Goal: Task Accomplishment & Management: Complete application form

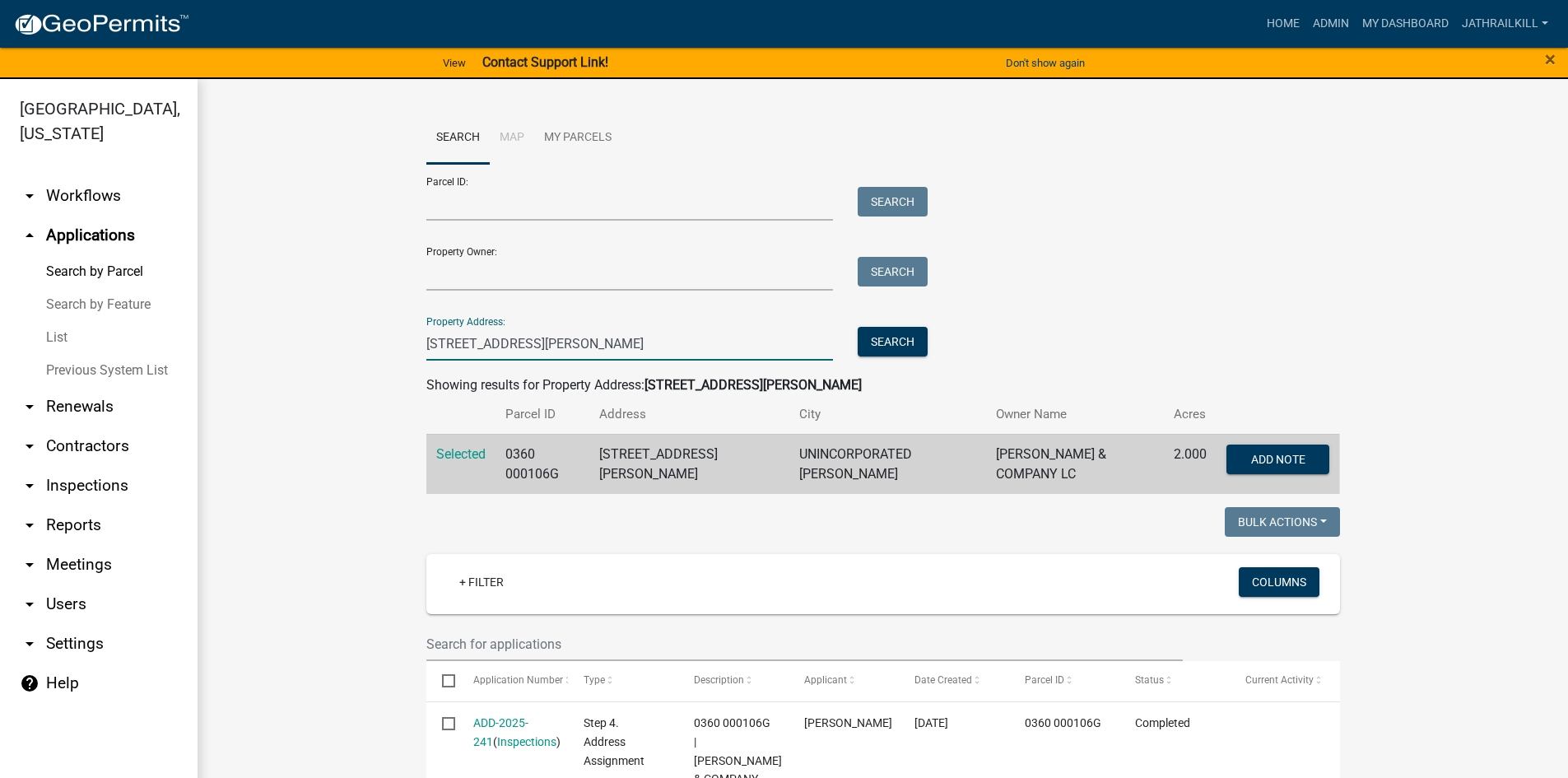
click at [547, 343] on input "[STREET_ADDRESS][PERSON_NAME]" at bounding box center [630, 343] width 407 height 34
click at [548, 342] on input "[STREET_ADDRESS][PERSON_NAME]" at bounding box center [630, 343] width 407 height 34
click at [606, 348] on input "246 S" at bounding box center [630, 343] width 407 height 34
click at [607, 344] on input "246 S" at bounding box center [630, 343] width 407 height 34
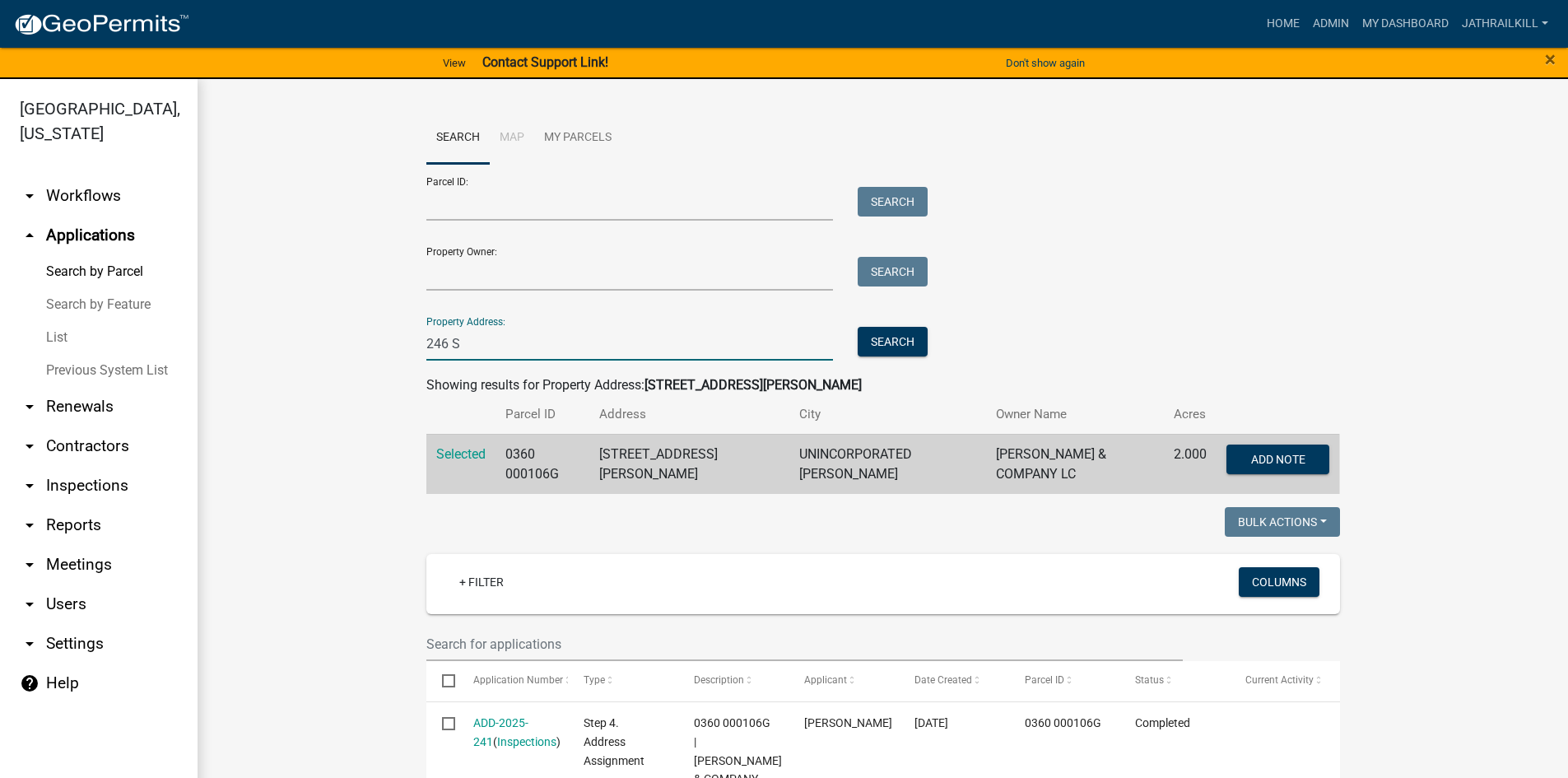
click at [607, 344] on input "246 S" at bounding box center [630, 343] width 407 height 34
click at [598, 353] on input "246 S" at bounding box center [630, 343] width 407 height 34
click at [593, 357] on input "246 S" at bounding box center [630, 343] width 407 height 34
type input "2"
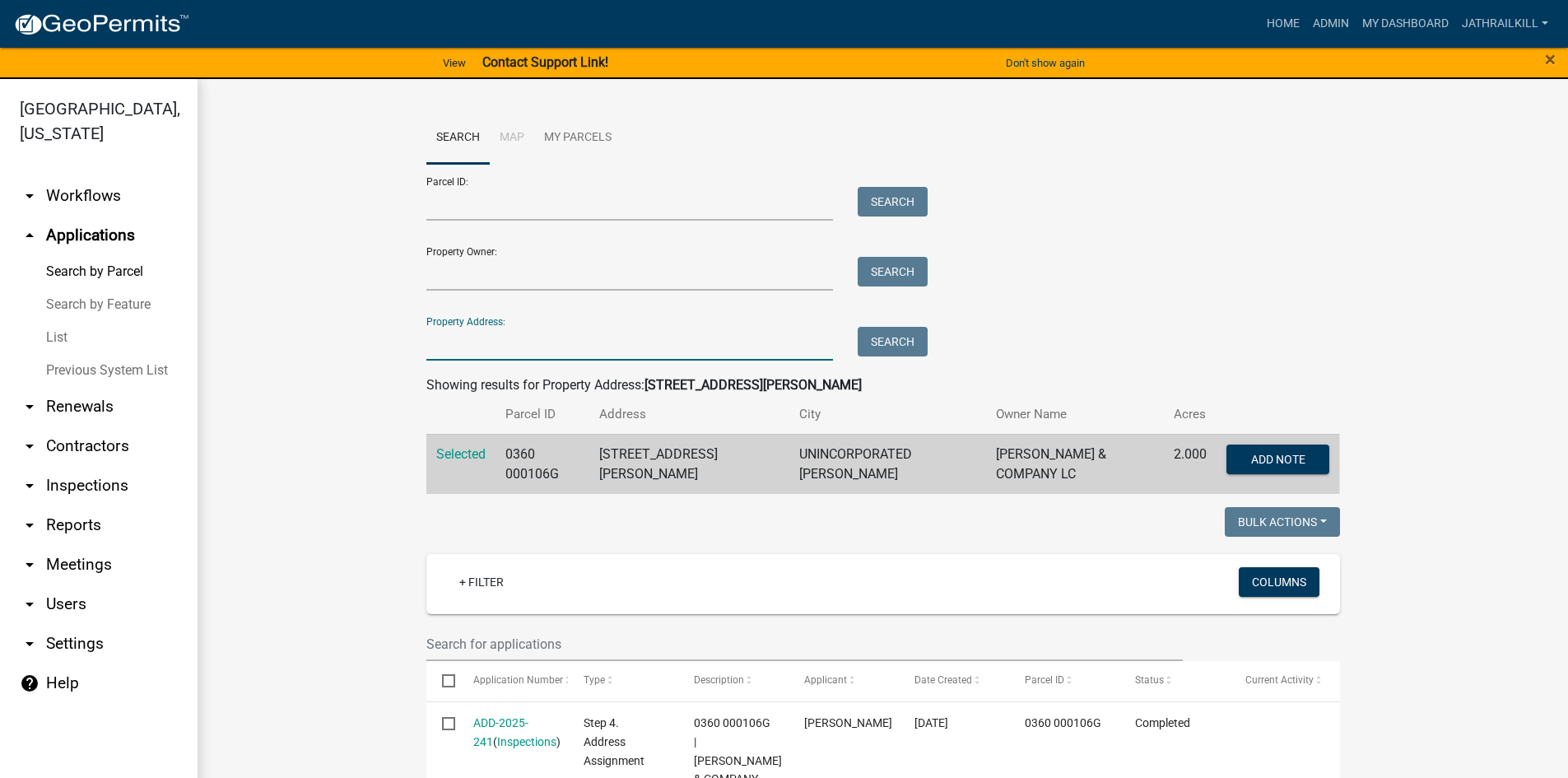
drag, startPoint x: 125, startPoint y: 157, endPoint x: 134, endPoint y: 158, distance: 9.1
click at [126, 177] on link "arrow_drop_down Workflows" at bounding box center [98, 196] width 197 height 39
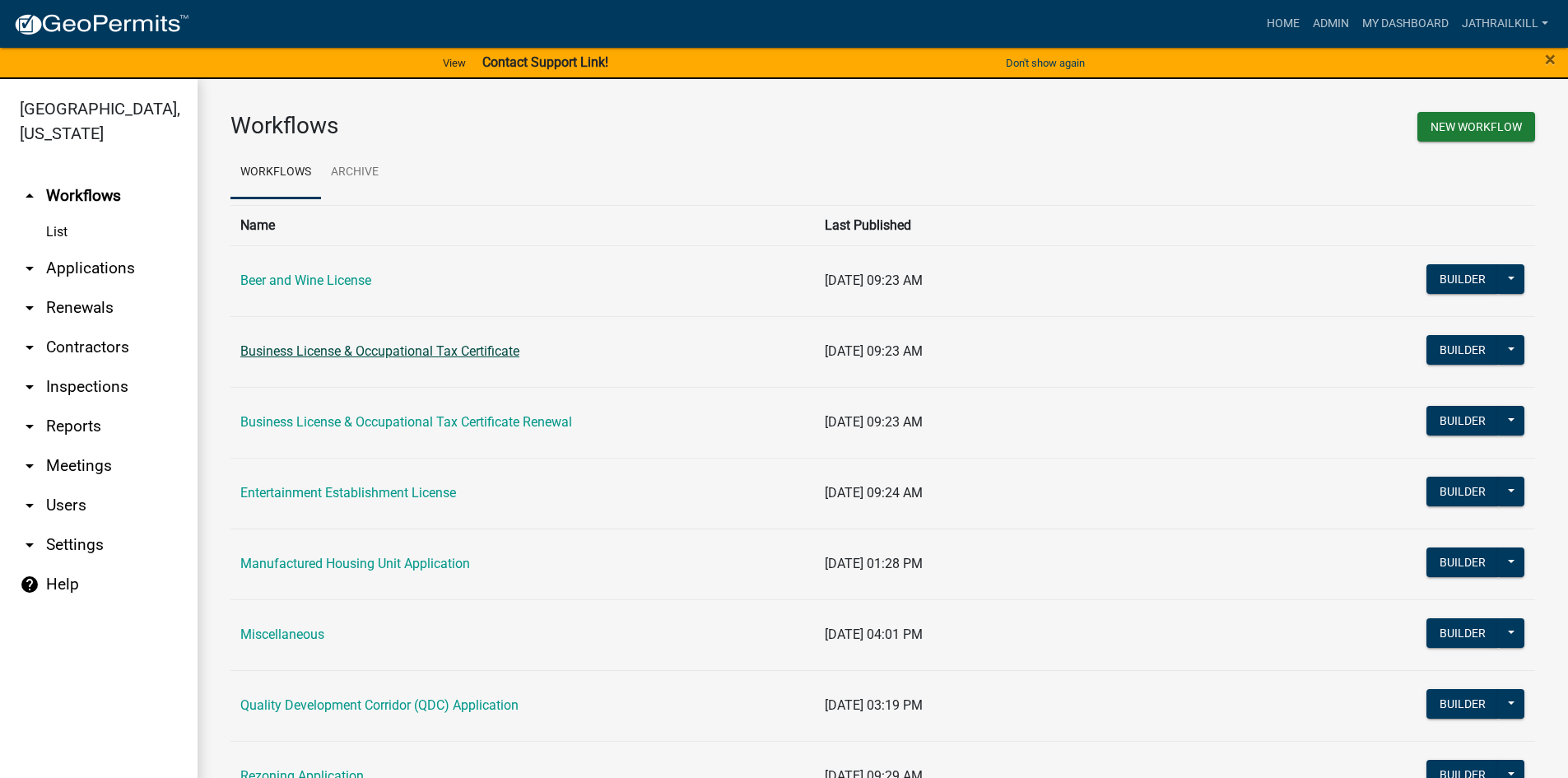
click at [340, 352] on link "Business License & Occupational Tax Certificate" at bounding box center [379, 350] width 279 height 15
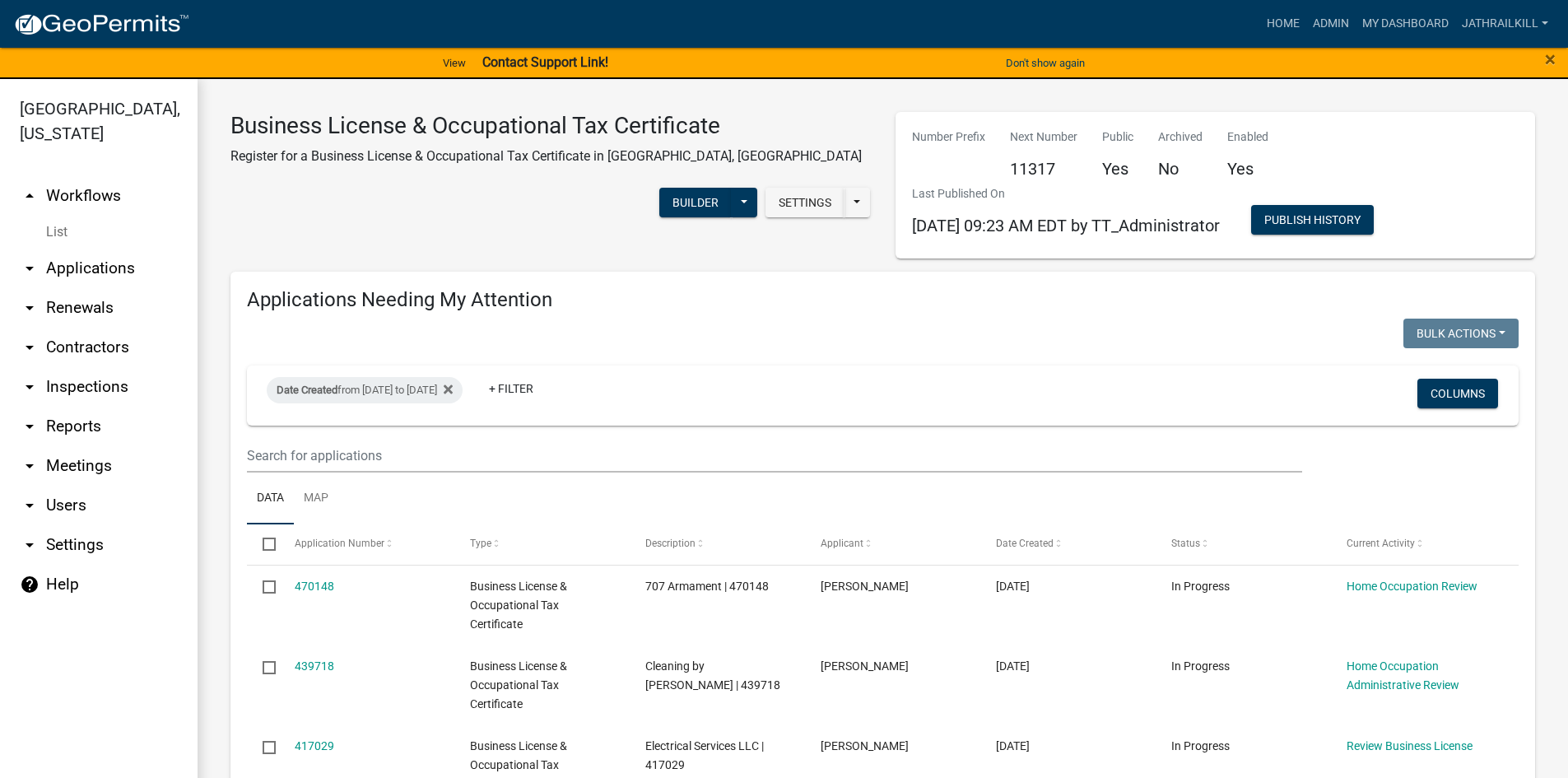
click at [93, 177] on link "arrow_drop_up Workflows" at bounding box center [98, 196] width 197 height 39
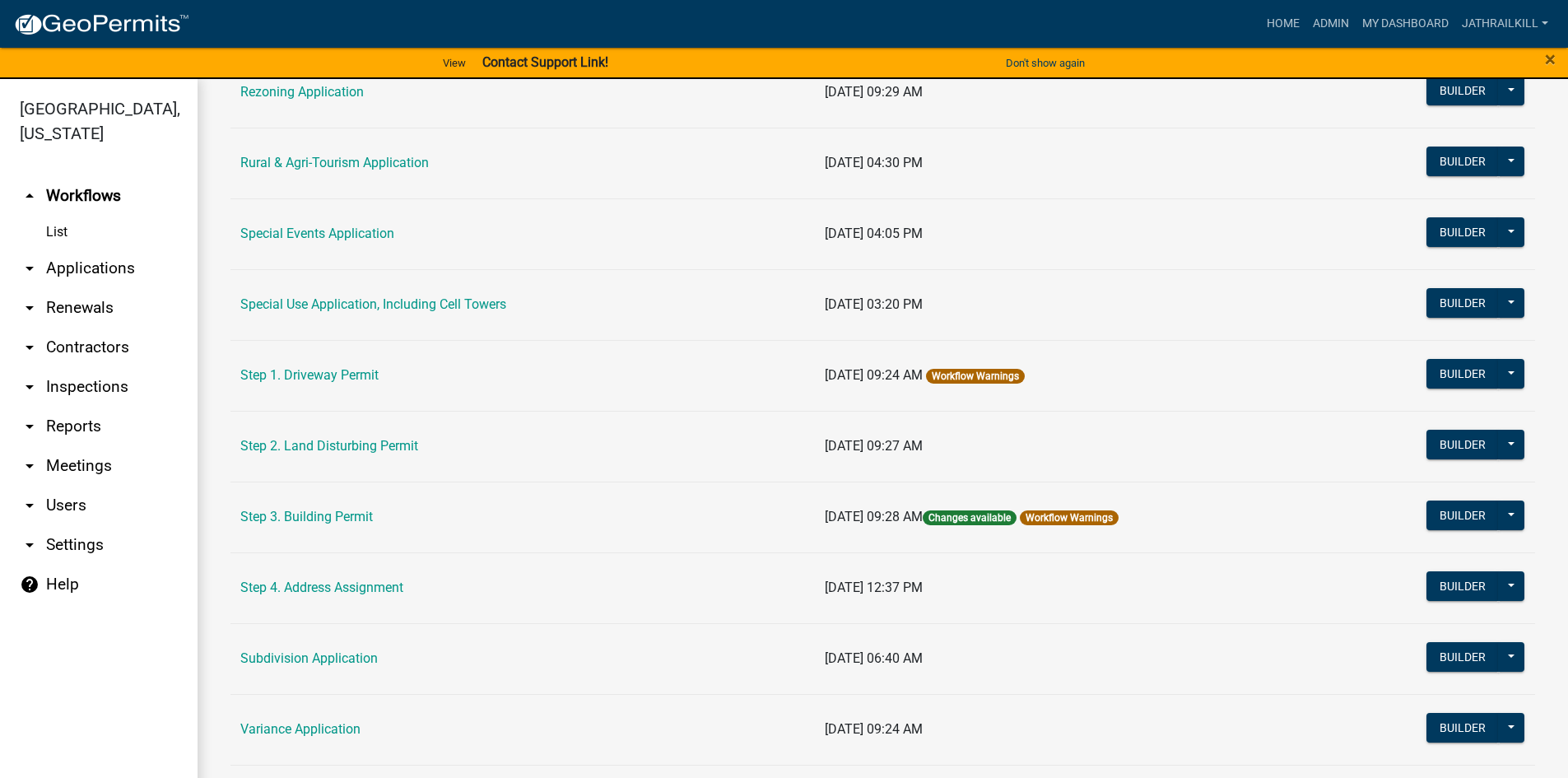
scroll to position [768, 0]
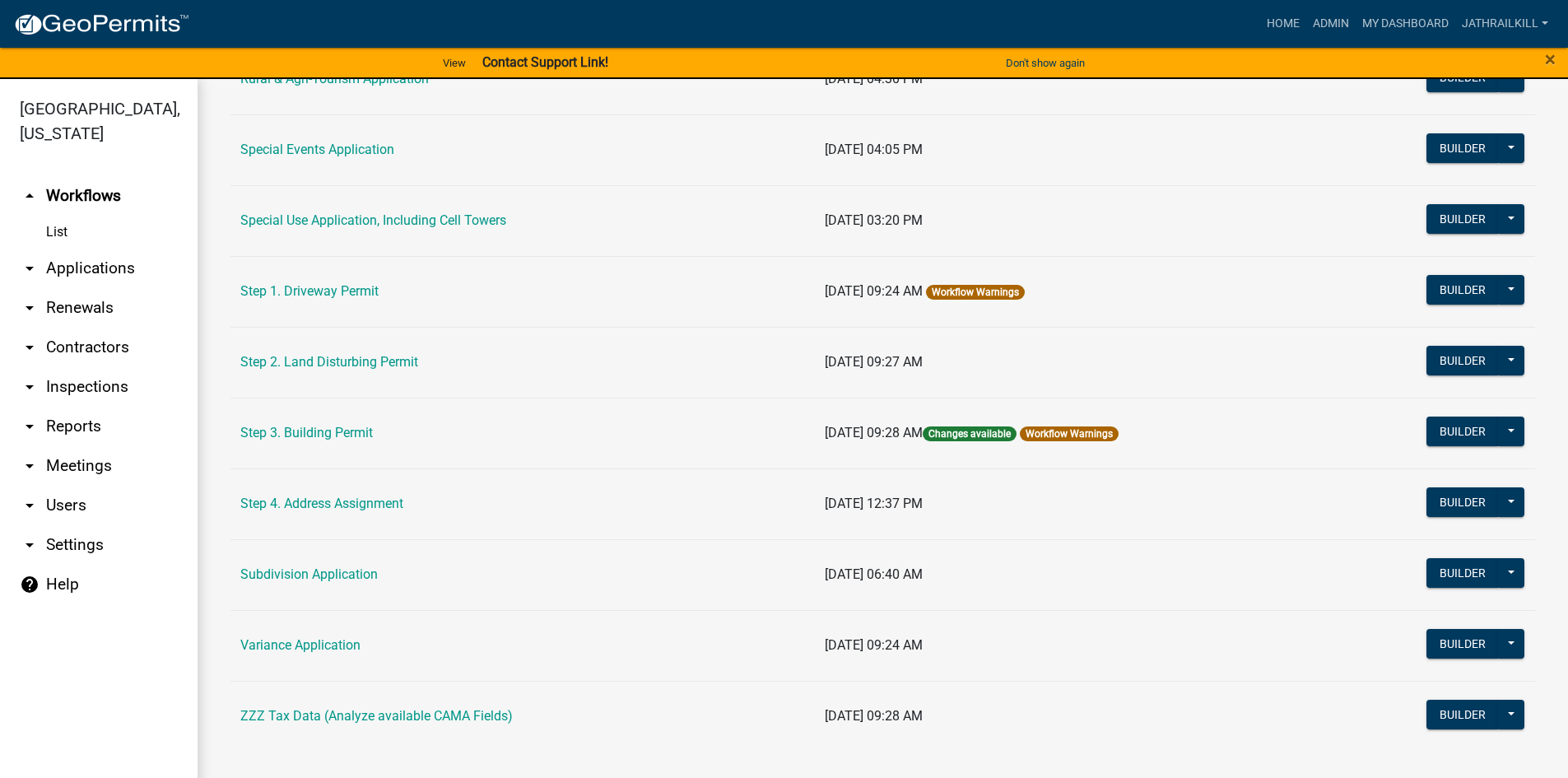
click at [319, 429] on link "Step 3. Building Permit" at bounding box center [307, 432] width 133 height 15
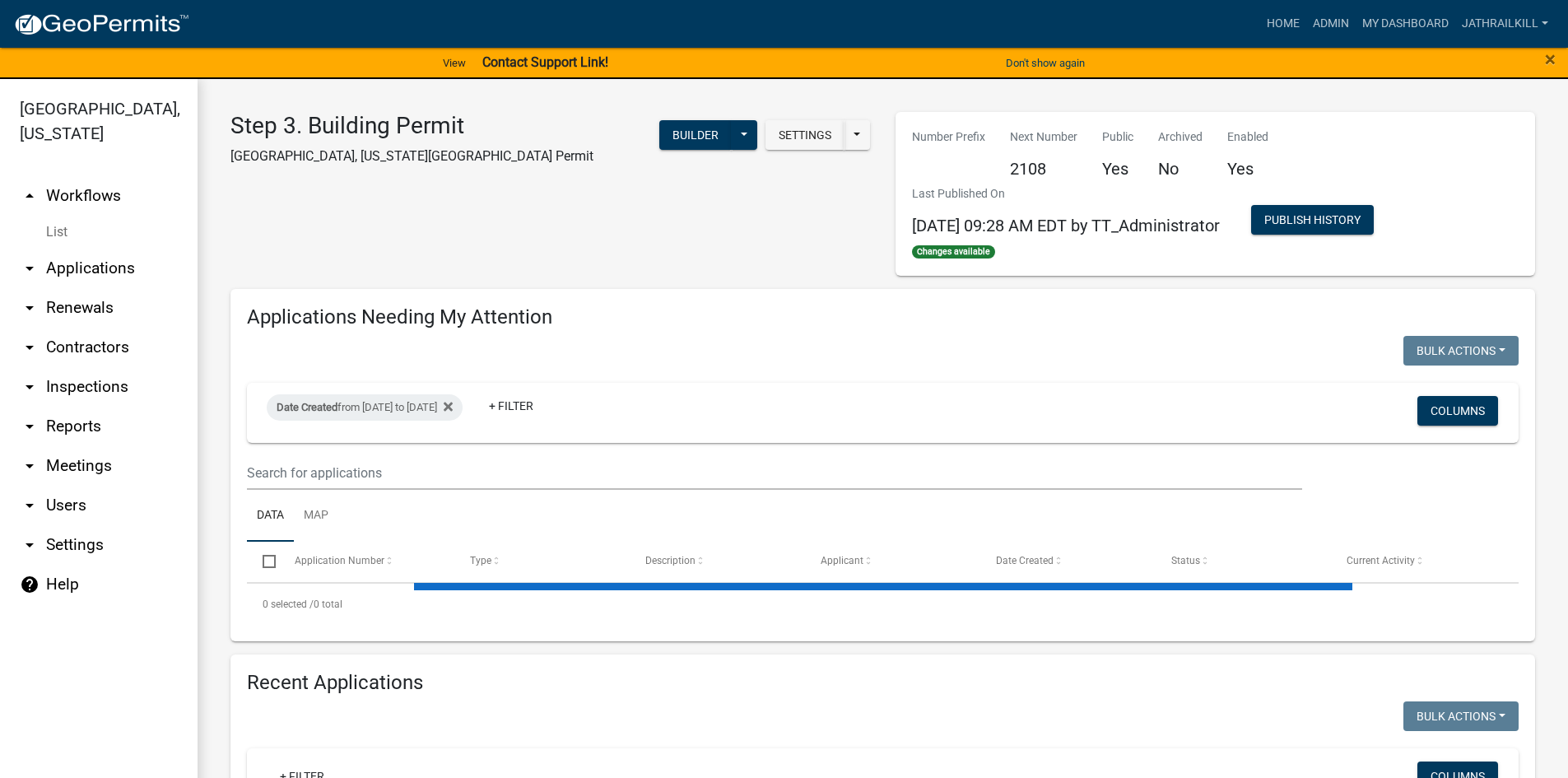
select select "2: 50"
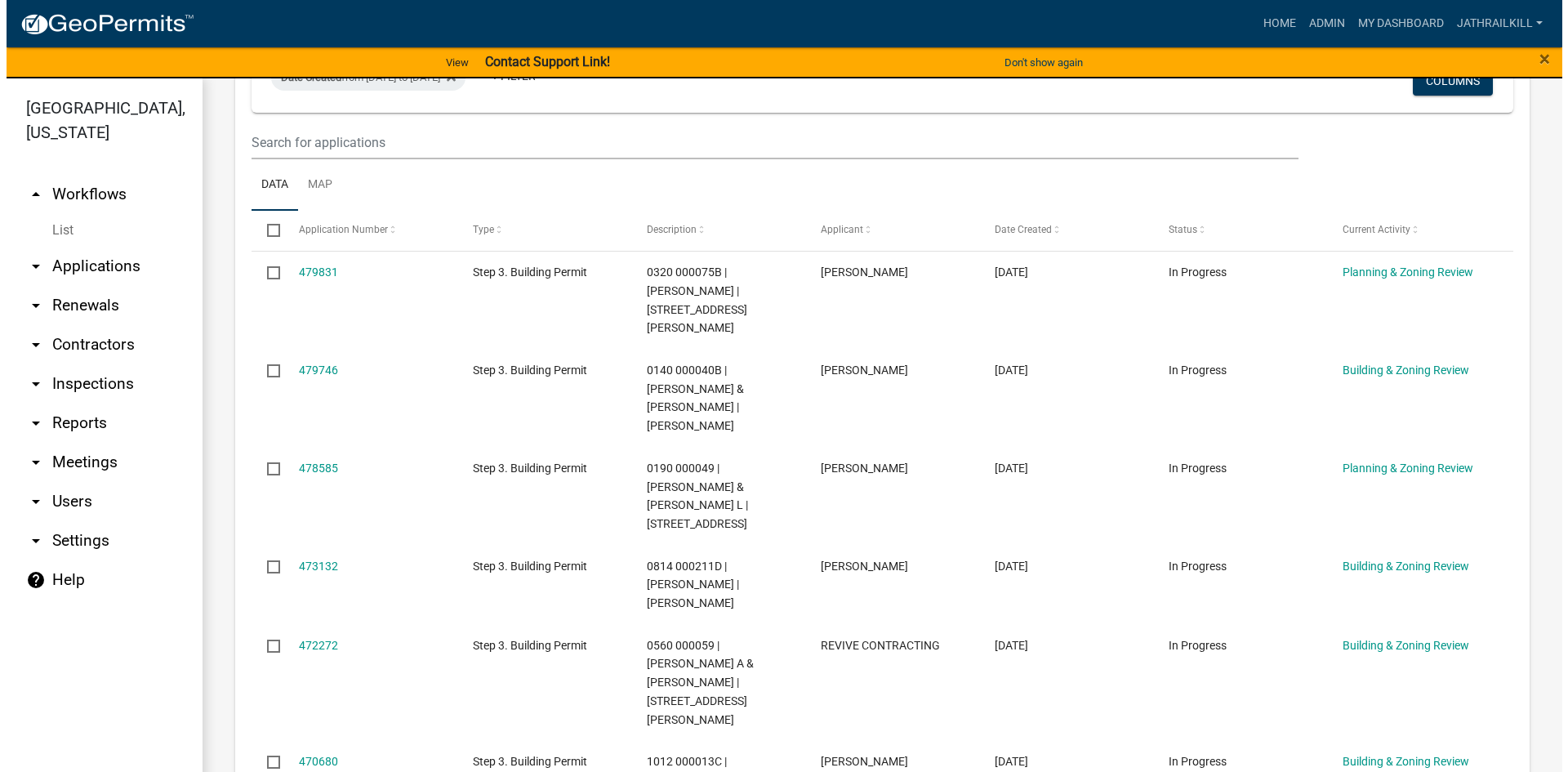
scroll to position [408, 0]
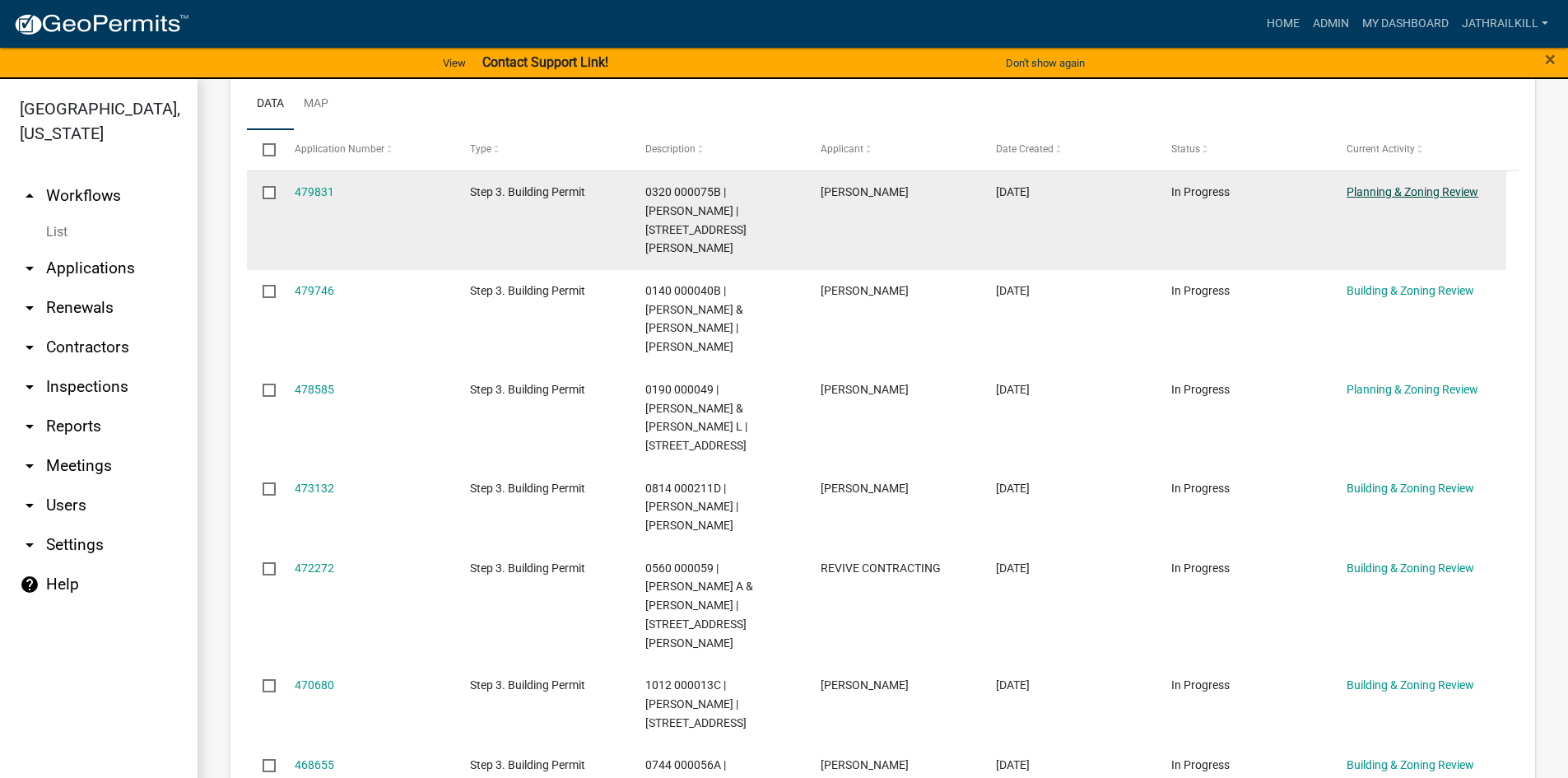
click at [1412, 189] on link "Planning & Zoning Review" at bounding box center [1412, 192] width 132 height 13
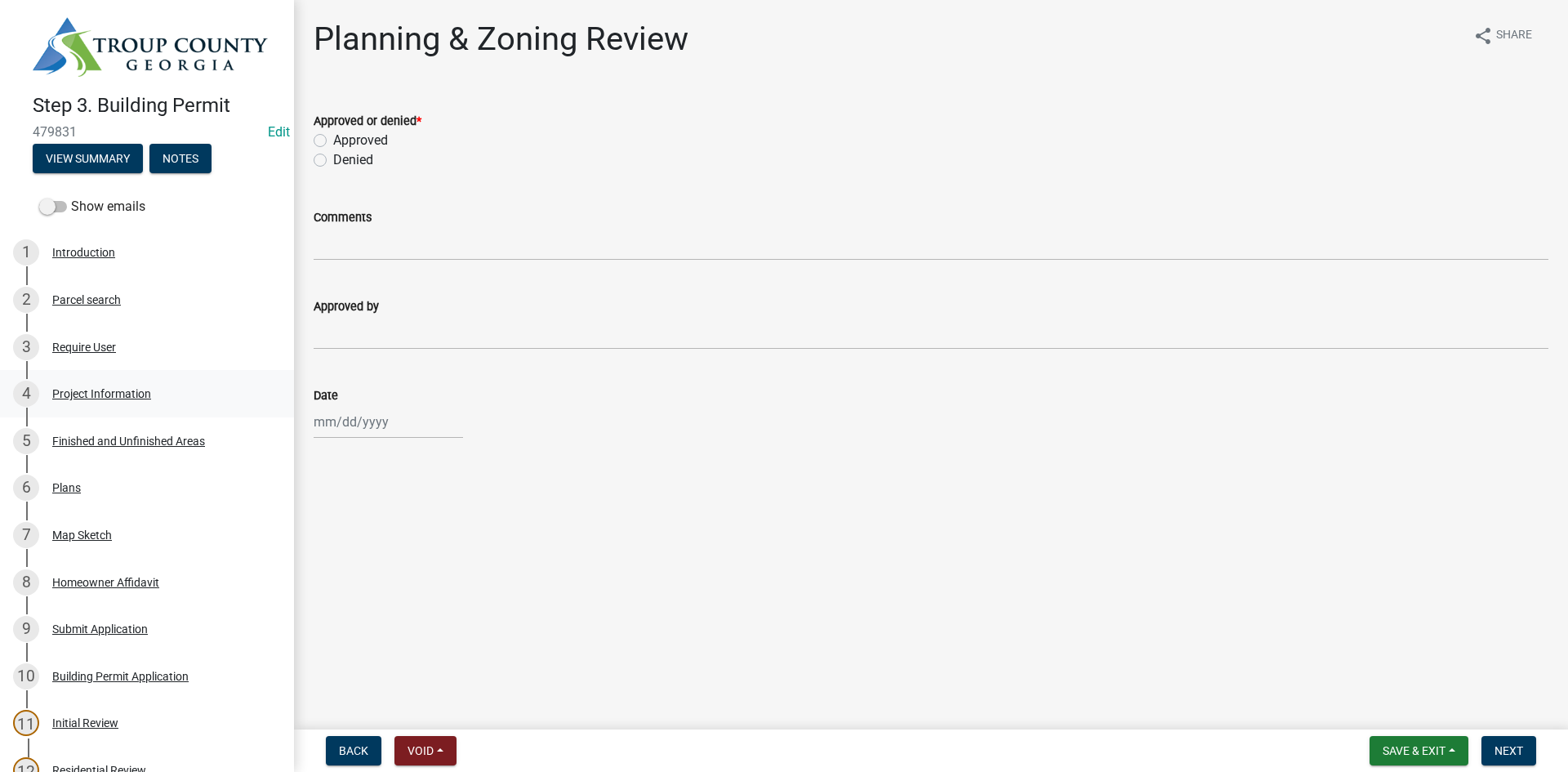
click at [116, 390] on div "Project Information" at bounding box center [101, 394] width 98 height 12
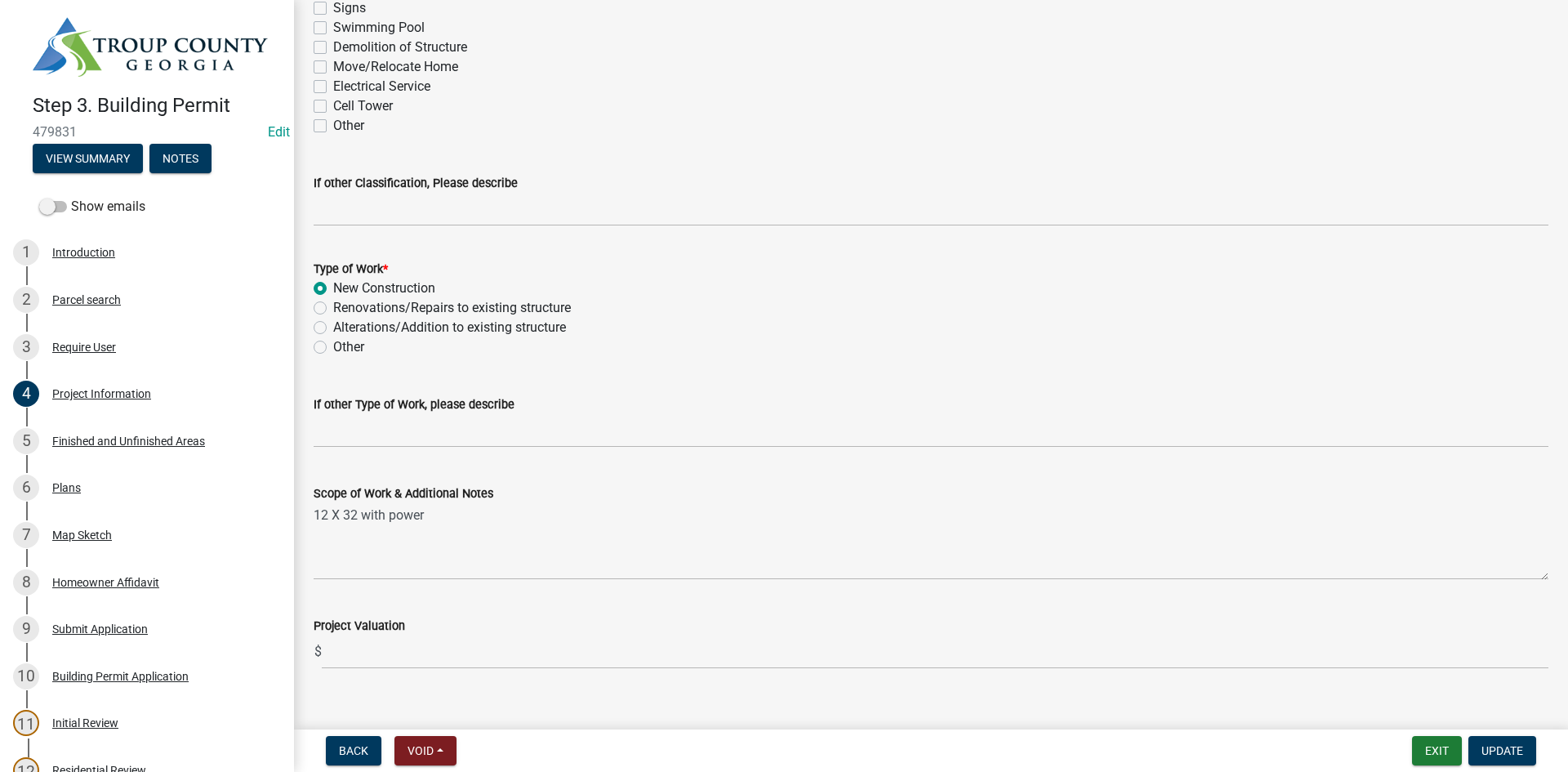
scroll to position [1499, 0]
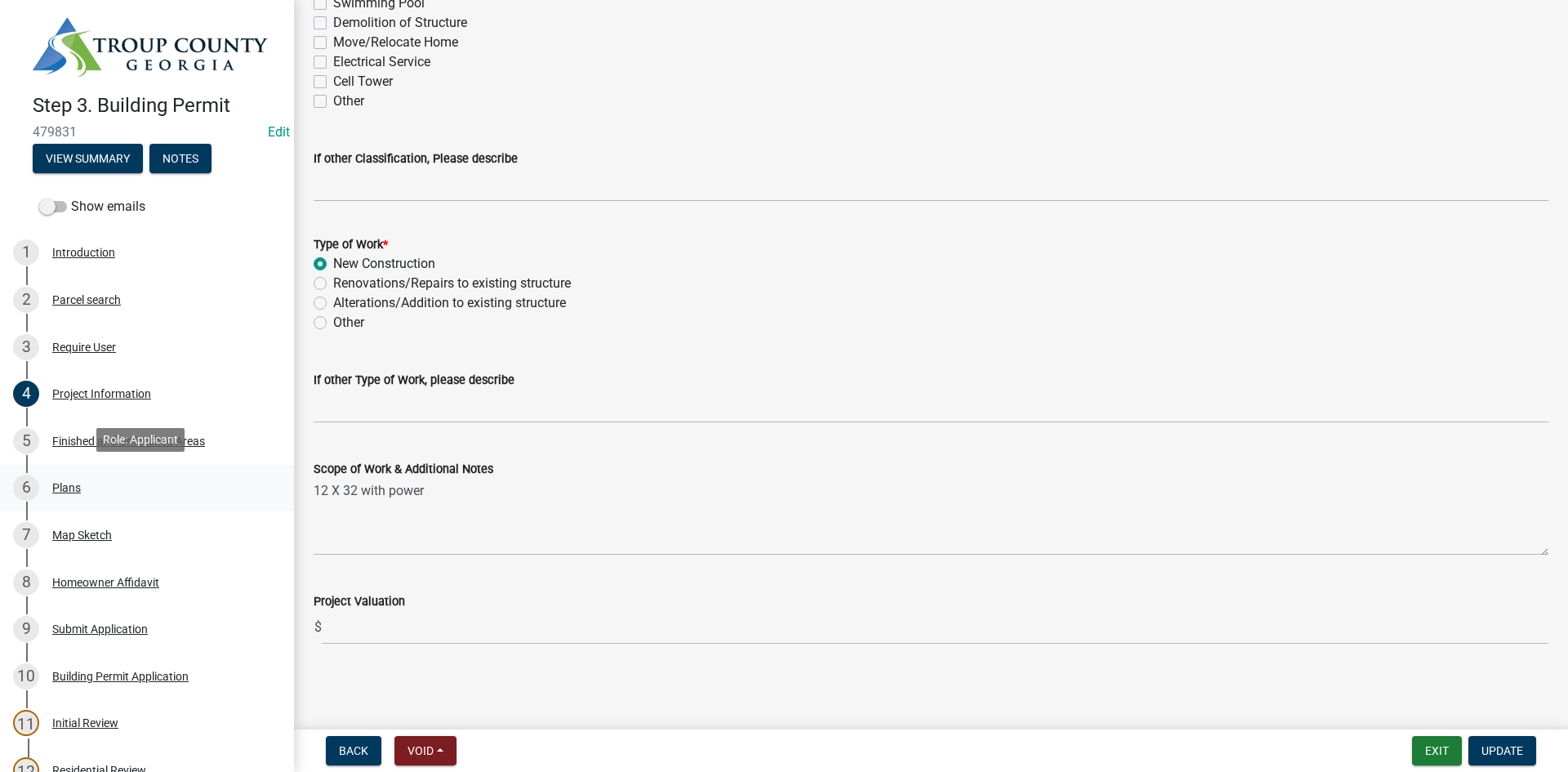
click at [116, 475] on div "6 Plans" at bounding box center [140, 488] width 255 height 26
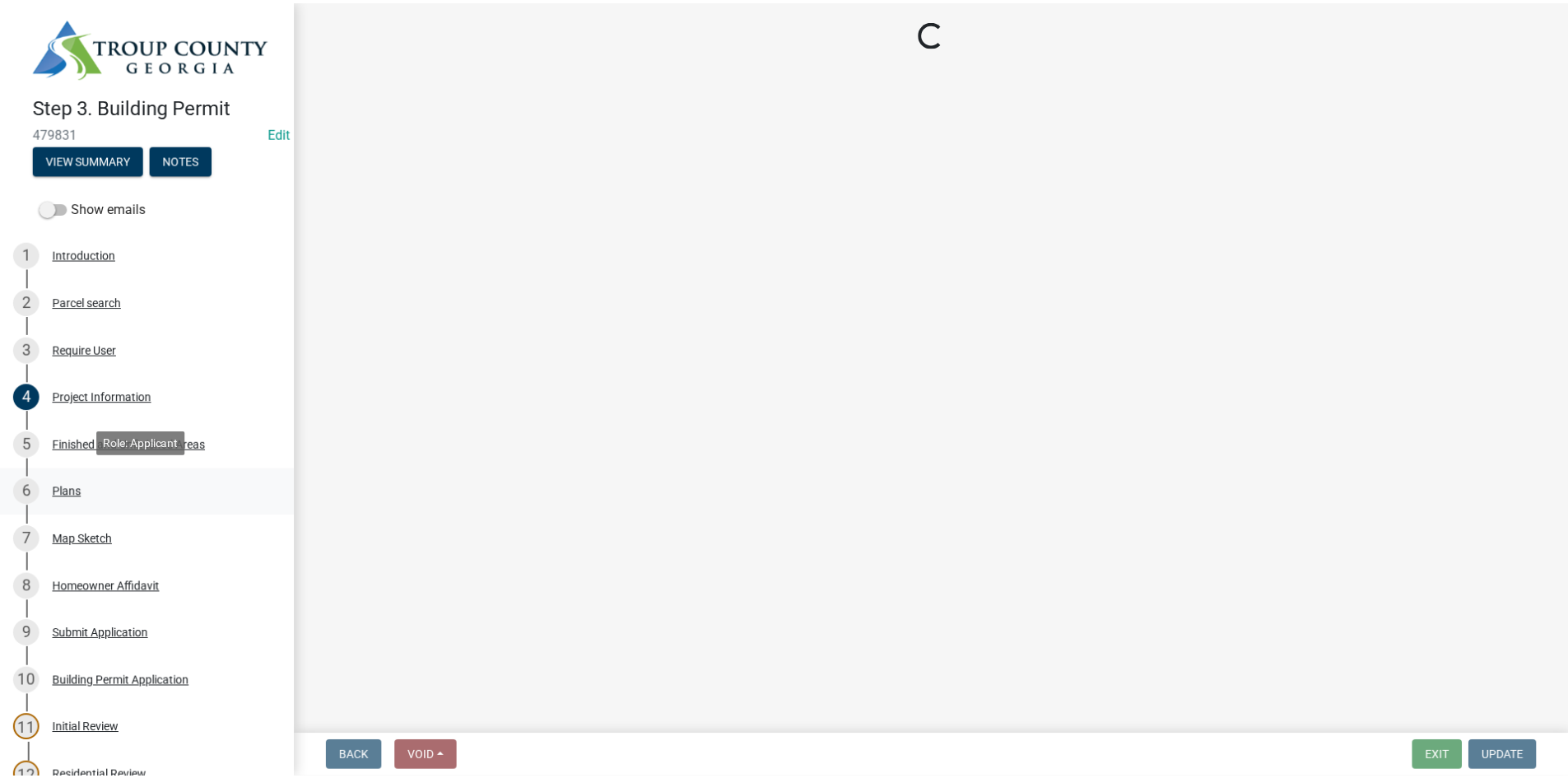
scroll to position [0, 0]
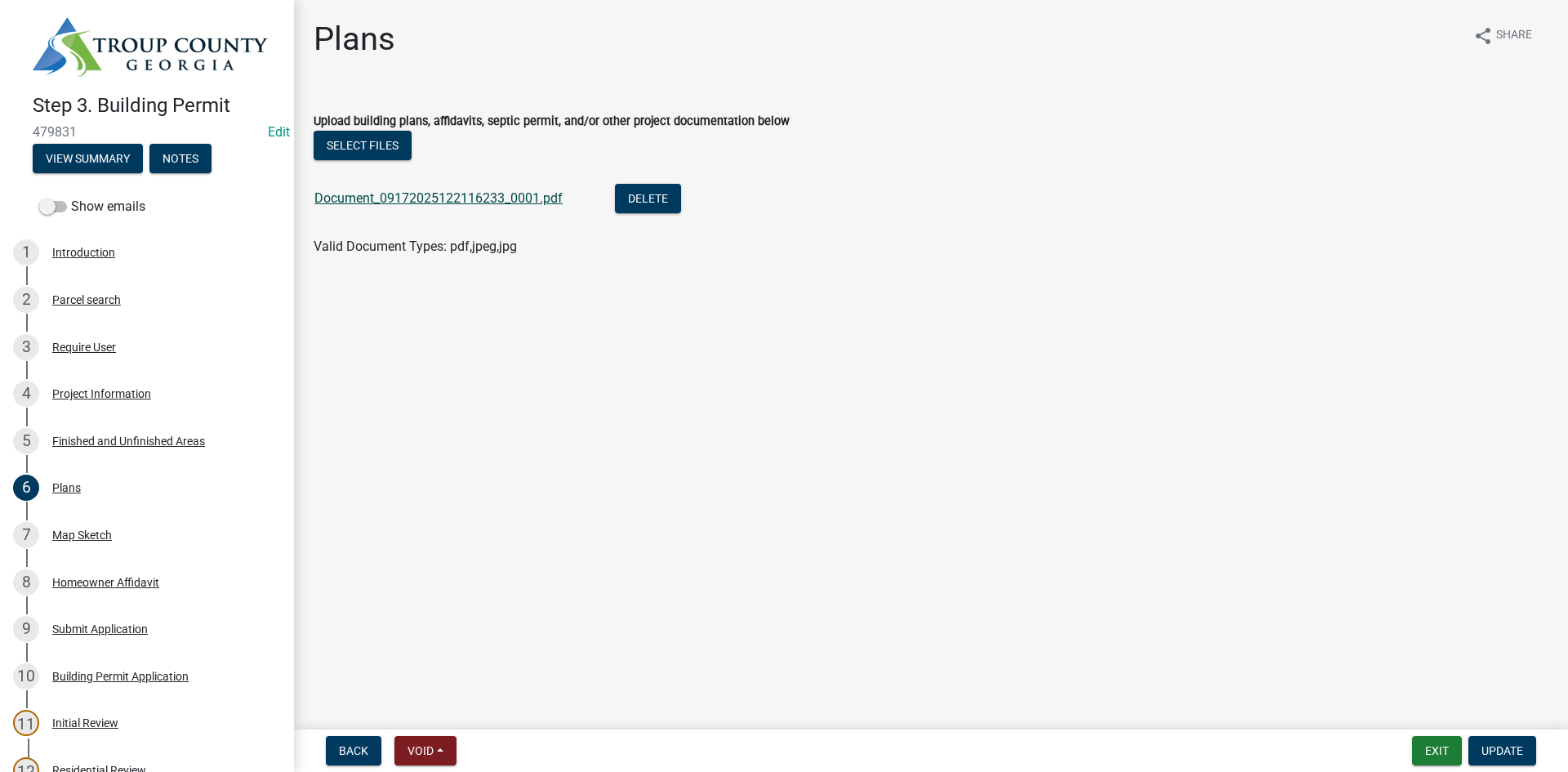
click at [429, 202] on link "Document_09172025122116233_0001.pdf" at bounding box center [438, 198] width 248 height 15
click at [124, 549] on link "7 Map Sketch" at bounding box center [147, 535] width 294 height 47
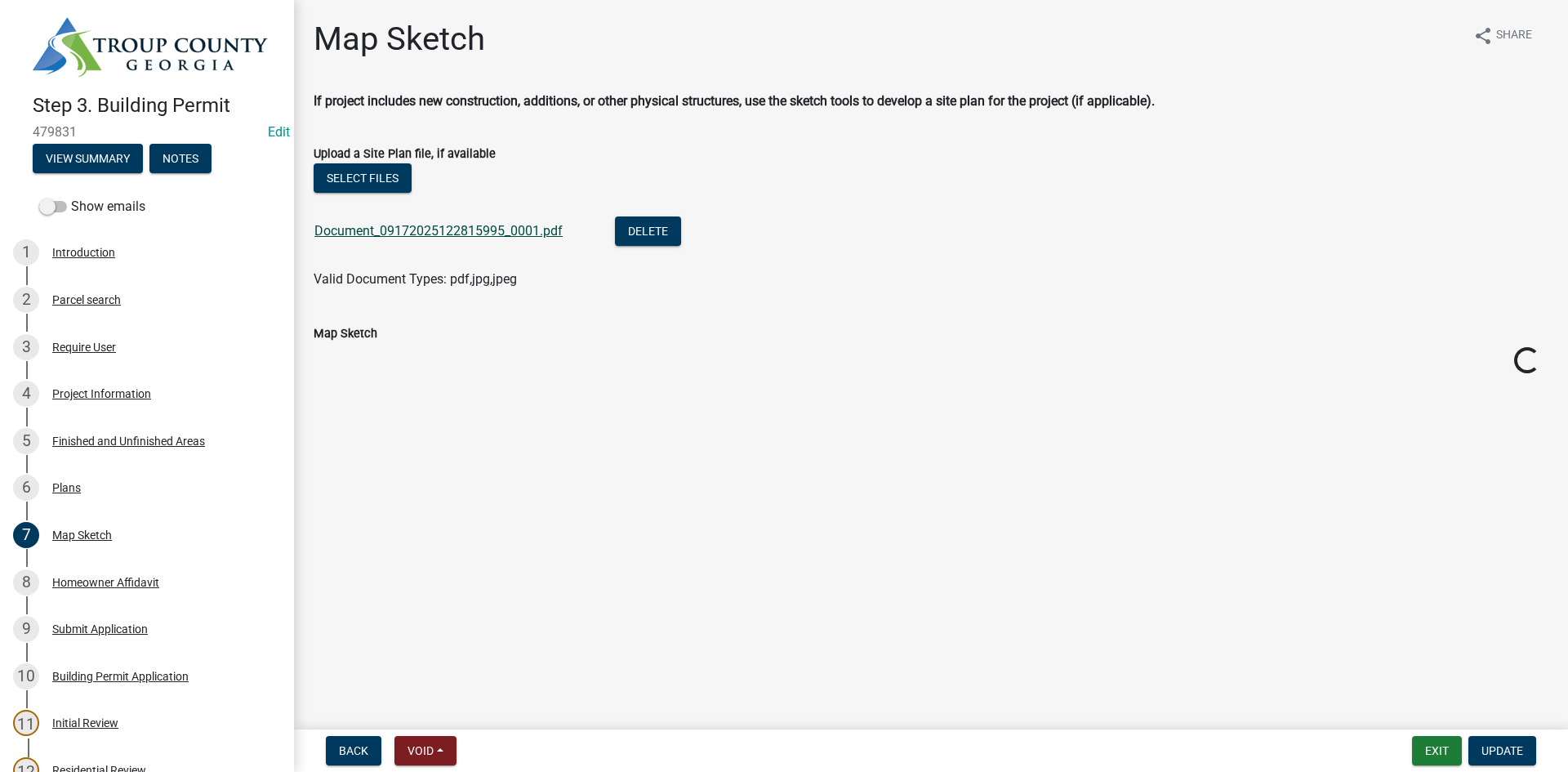
click at [474, 224] on link "Document_09172025122815995_0001.pdf" at bounding box center [438, 230] width 248 height 15
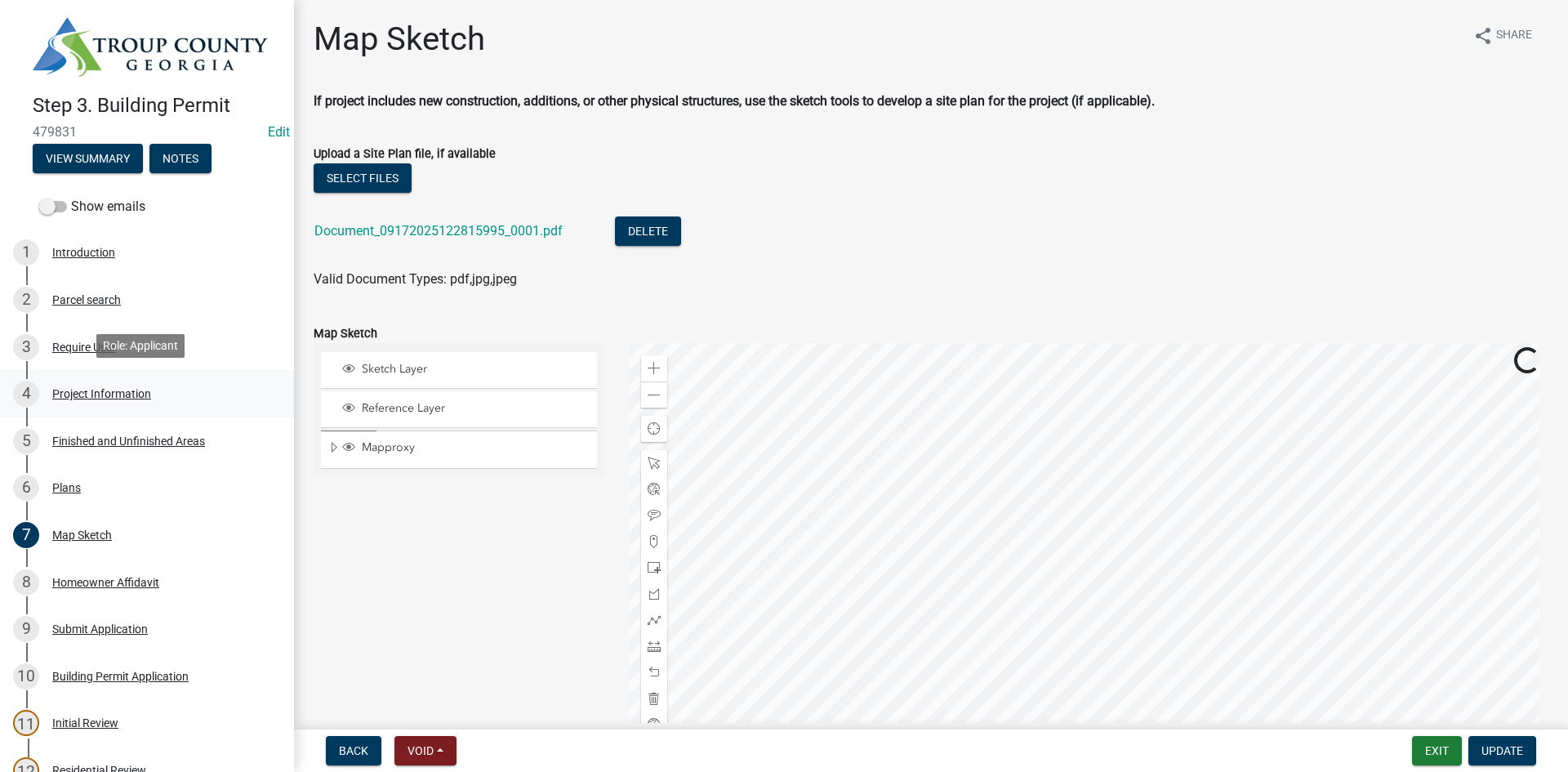
click at [126, 394] on div "Project Information" at bounding box center [101, 394] width 98 height 12
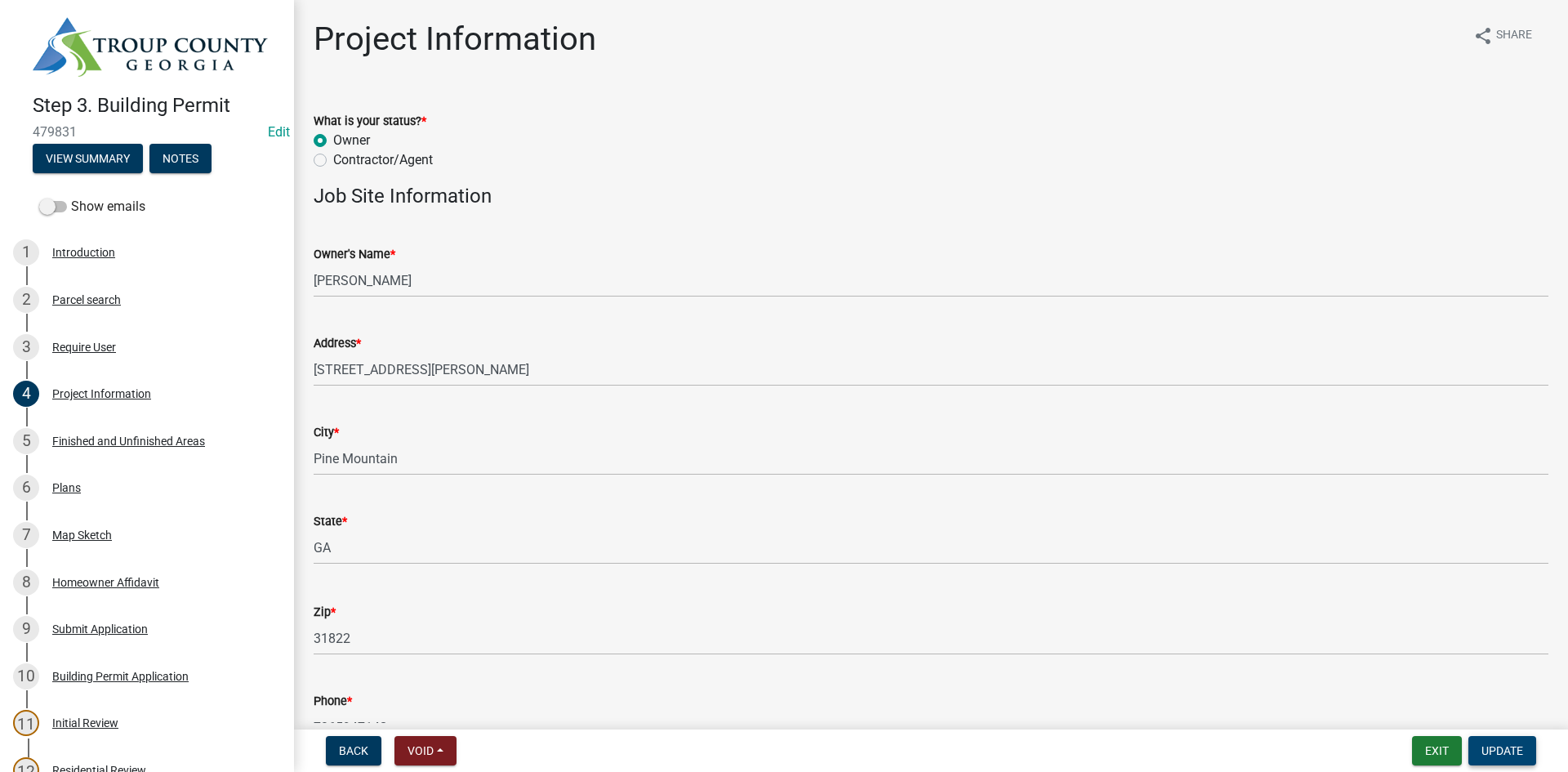
click at [1510, 741] on button "Update" at bounding box center [1502, 750] width 68 height 30
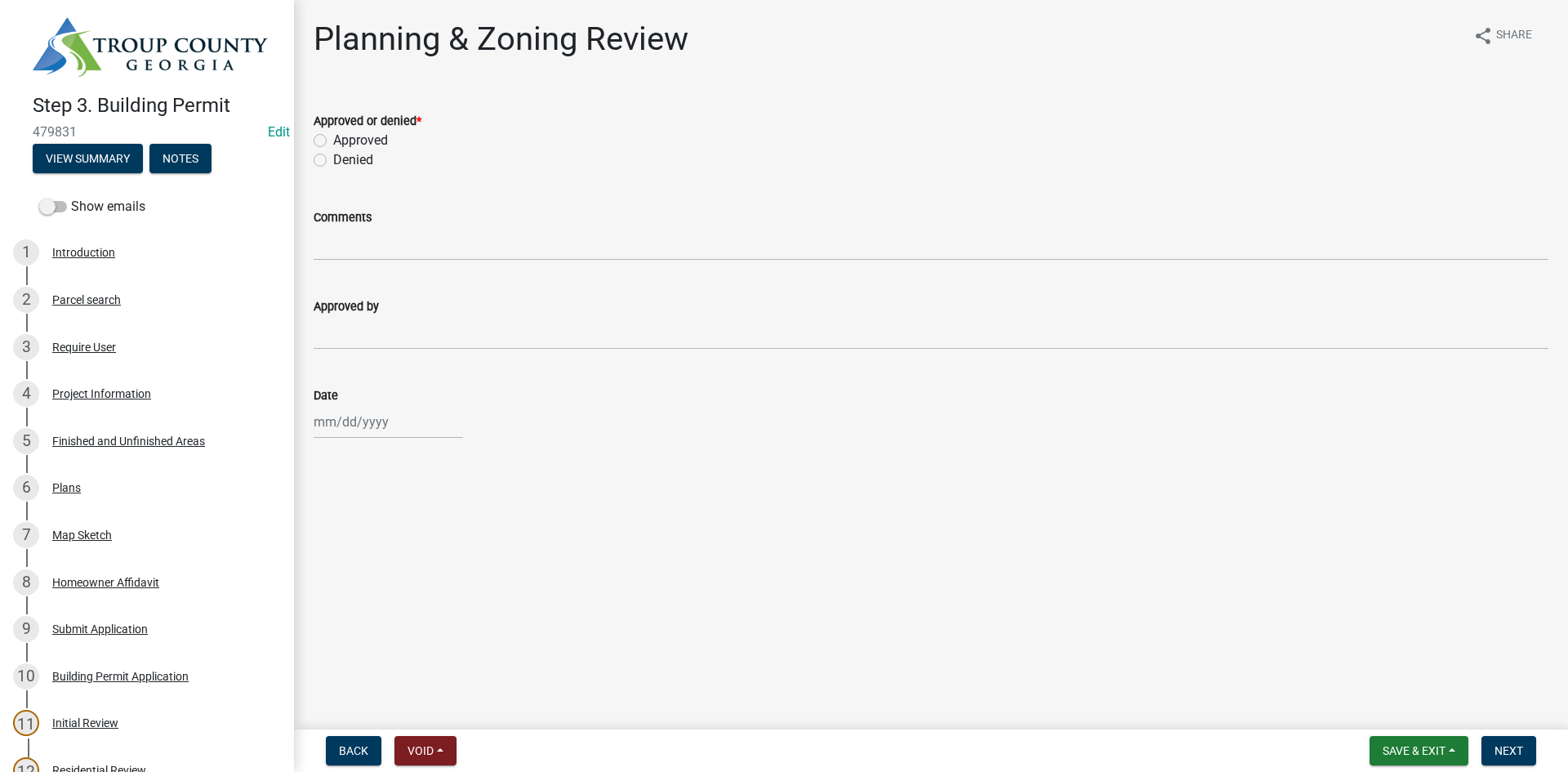
click at [333, 143] on label "Approved" at bounding box center [360, 141] width 55 height 20
click at [333, 142] on input "Approved" at bounding box center [339, 136] width 11 height 11
radio input "true"
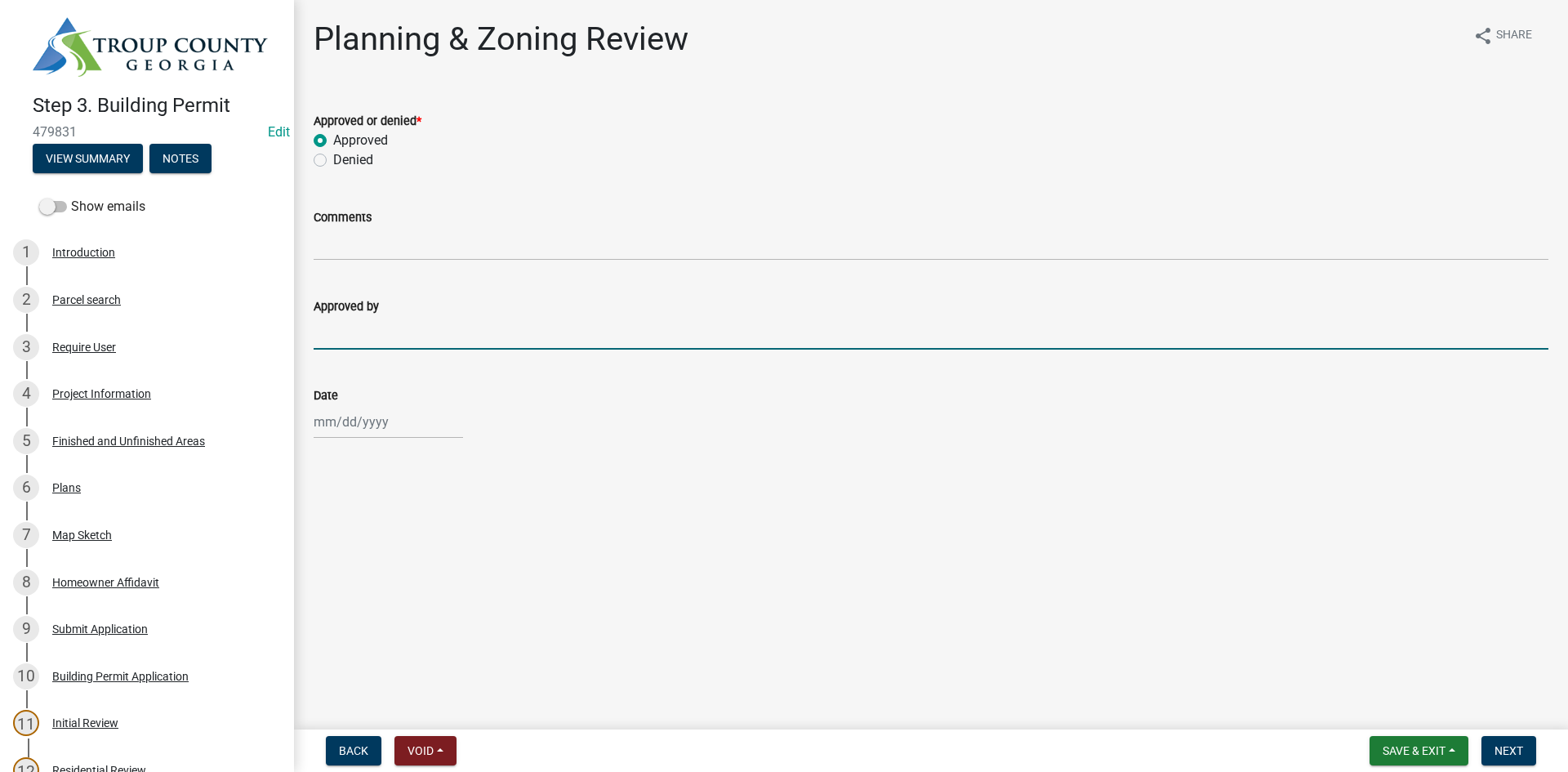
click at [357, 319] on input "Approved by" at bounding box center [931, 332] width 1235 height 33
type input "[PERSON_NAME]"
click at [366, 438] on div at bounding box center [388, 422] width 150 height 33
select select "9"
select select "2025"
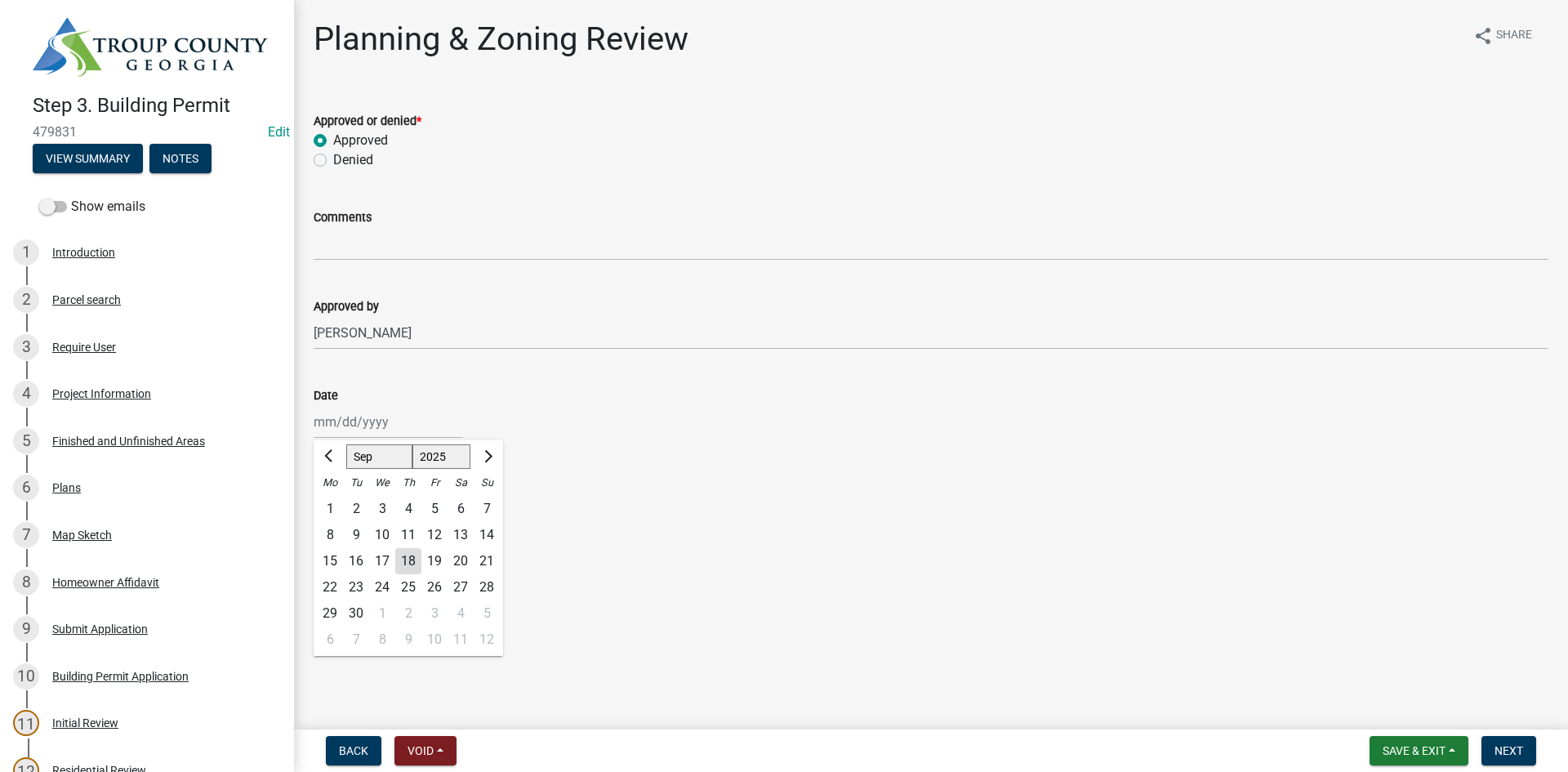
click at [406, 559] on div "18" at bounding box center [408, 561] width 26 height 26
type input "[DATE]"
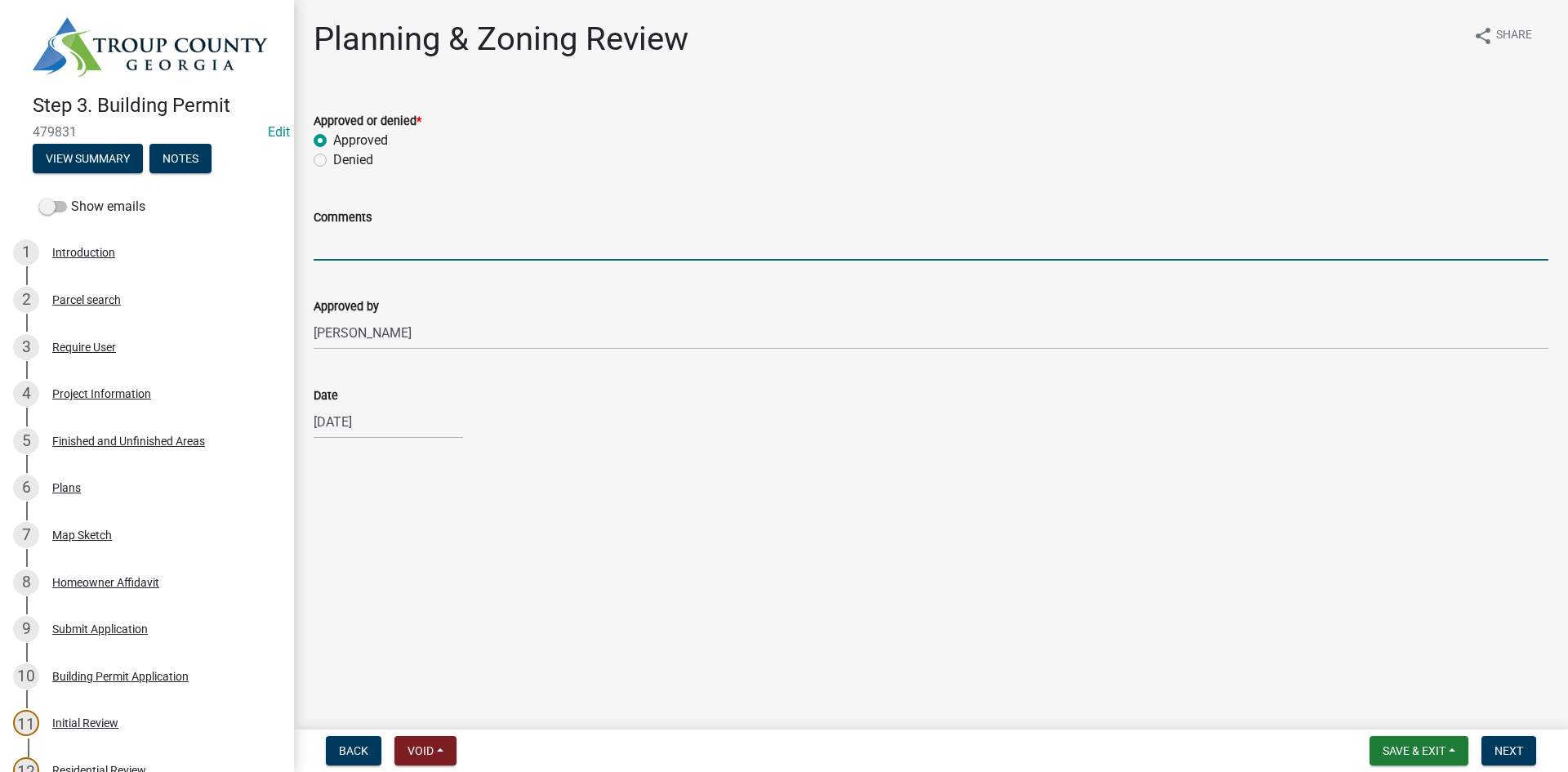
drag, startPoint x: 417, startPoint y: 237, endPoint x: 426, endPoint y: 248, distance: 14.2
click at [417, 237] on input "Comments" at bounding box center [931, 244] width 1235 height 33
type input "Meets 200ft Setback"
click at [1509, 744] on span "Next" at bounding box center [1509, 750] width 29 height 13
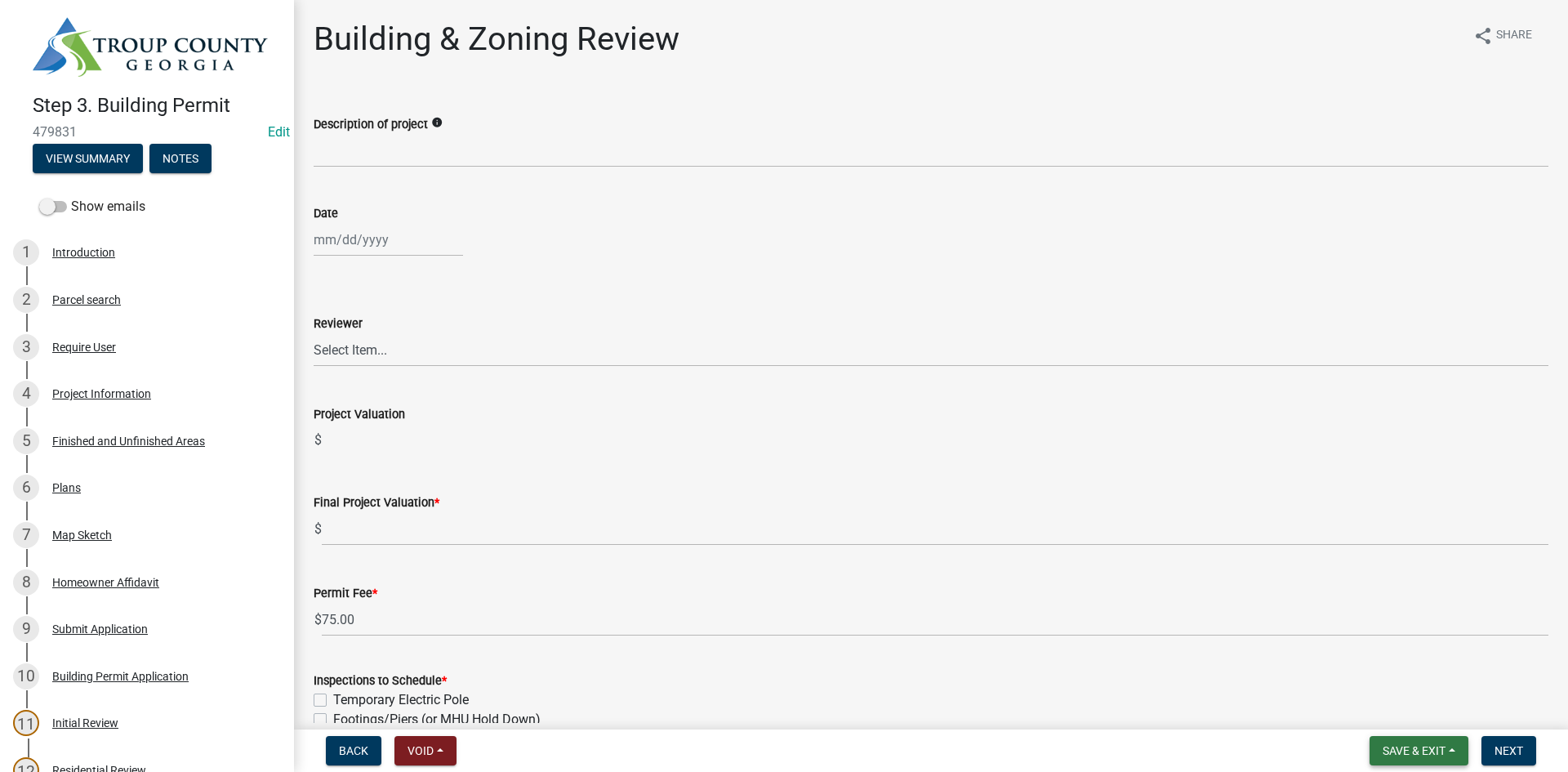
click at [1398, 745] on span "Save & Exit" at bounding box center [1415, 750] width 63 height 13
click at [1396, 712] on button "Save & Exit" at bounding box center [1403, 708] width 131 height 39
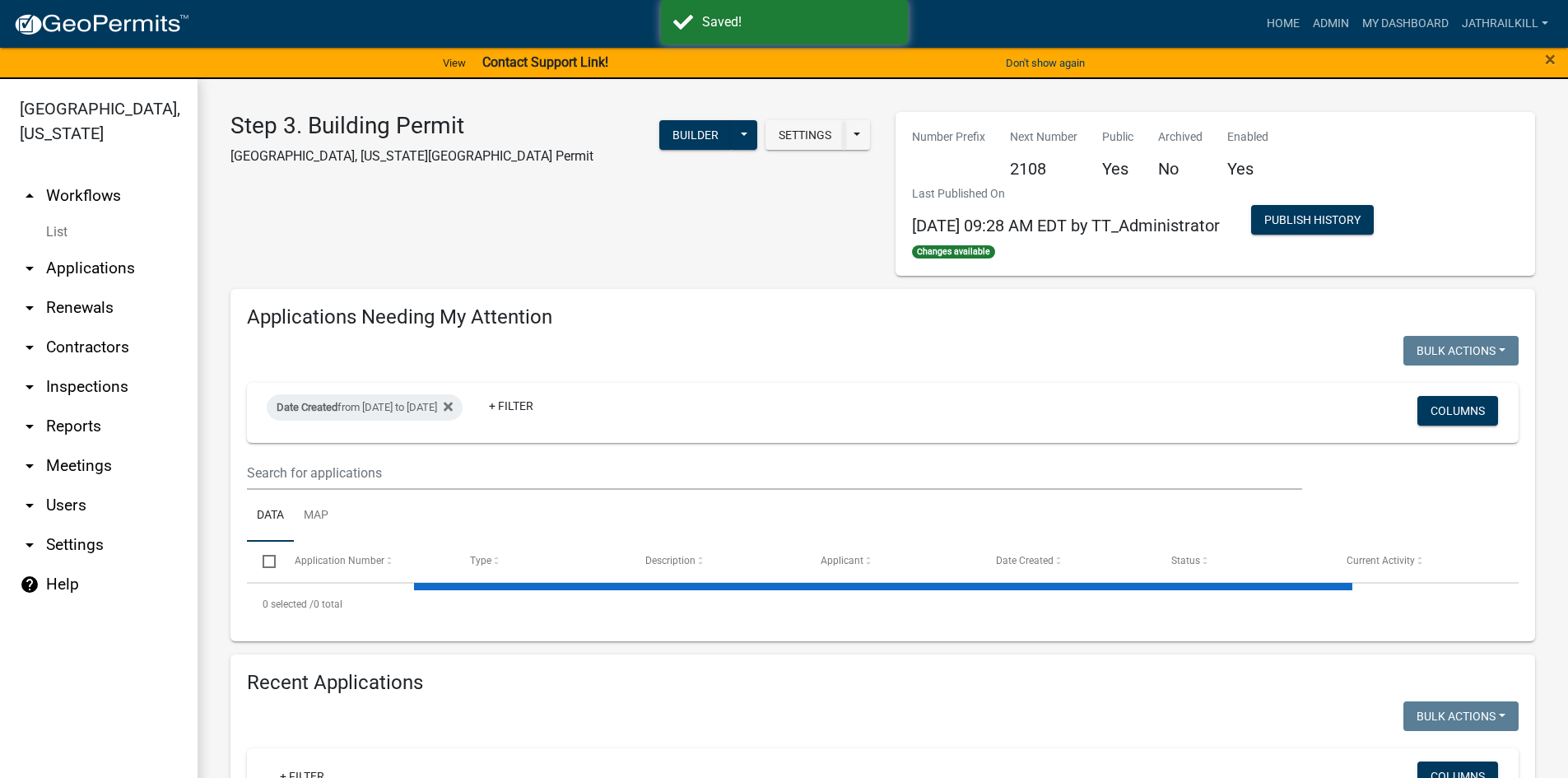
select select "2: 50"
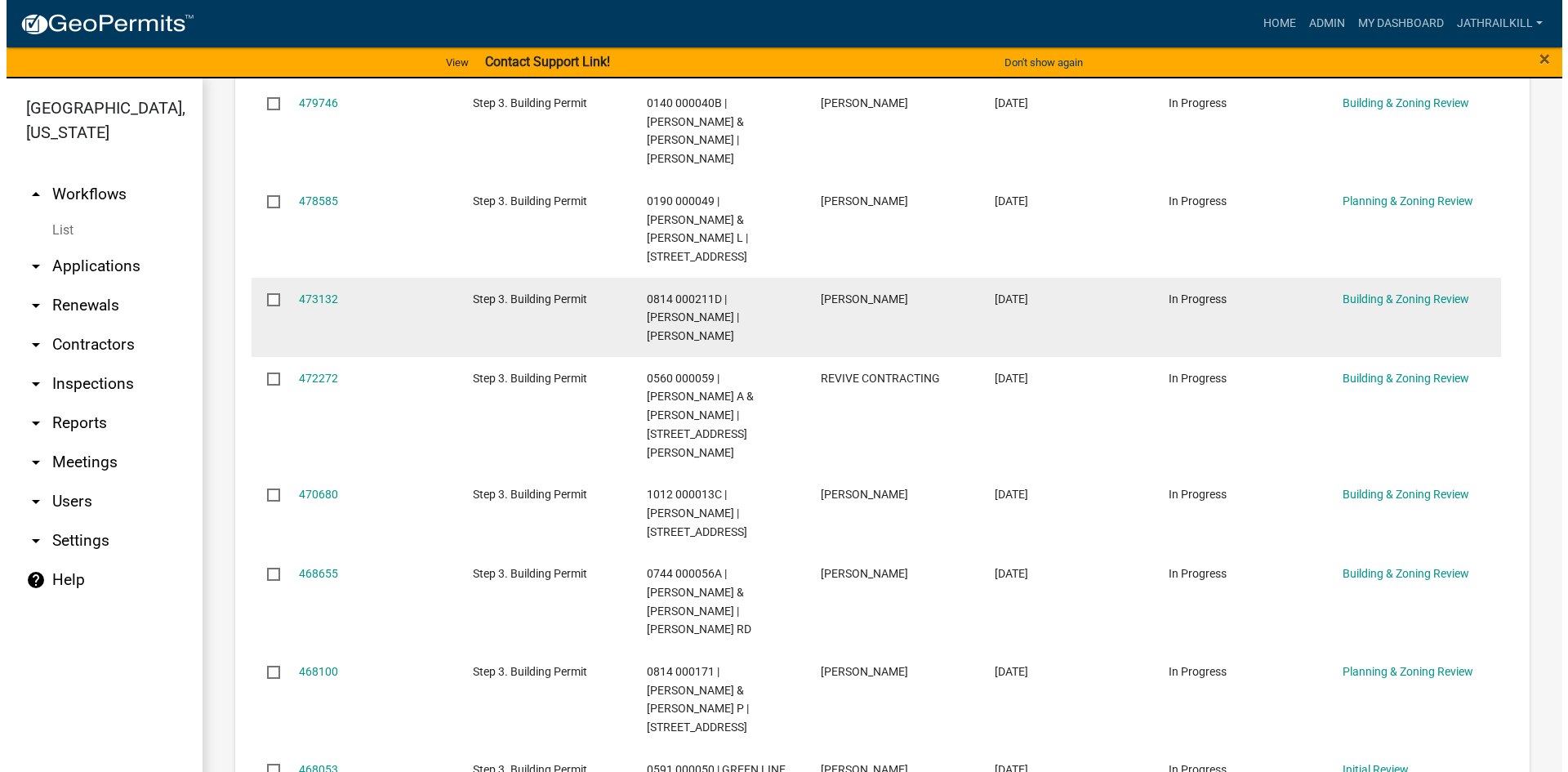
scroll to position [654, 0]
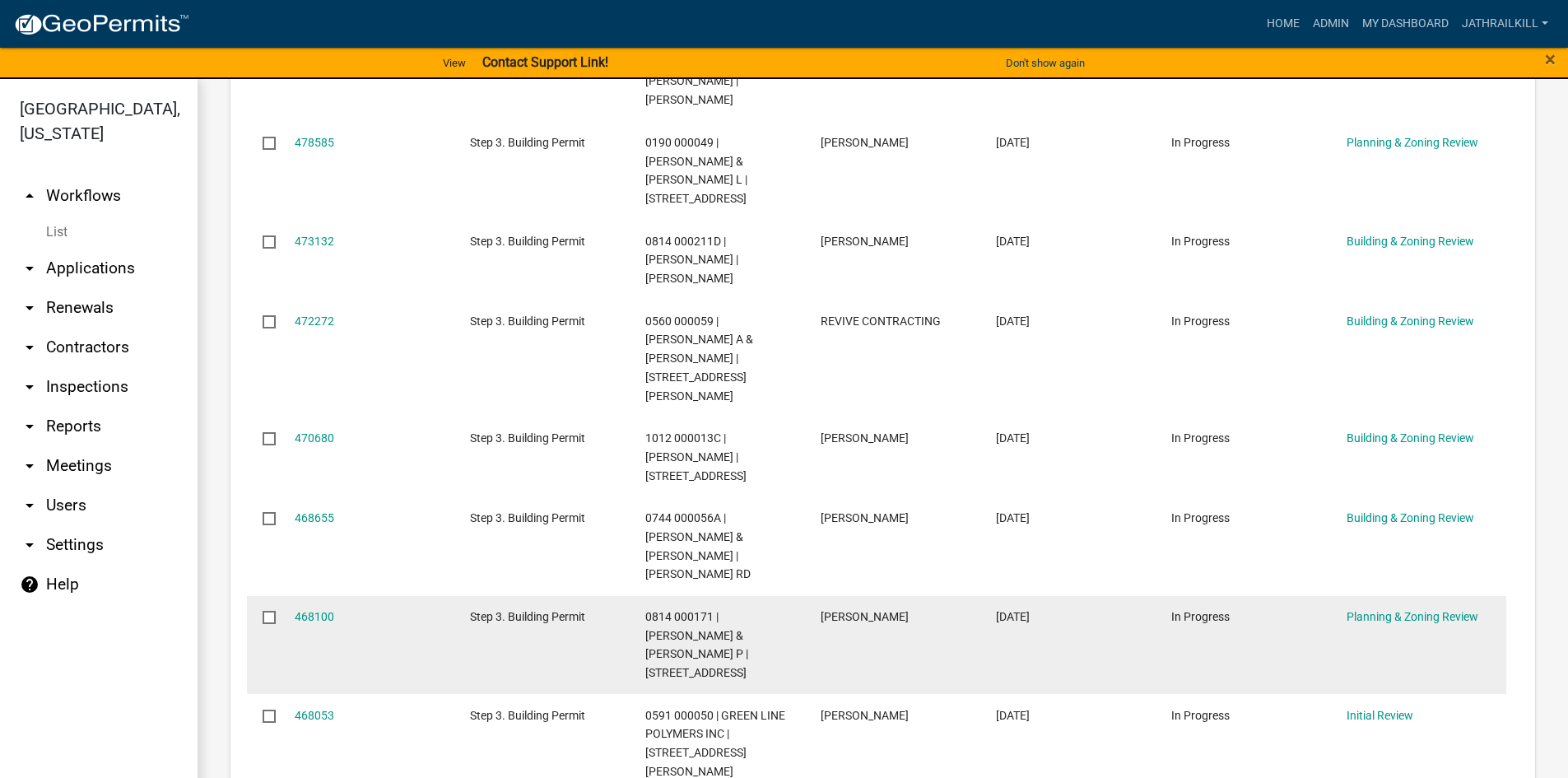
click at [1409, 596] on datatable-body-cell "Planning & Zoning Review" at bounding box center [1418, 645] width 176 height 99
click at [1407, 611] on link "Planning & Zoning Review" at bounding box center [1412, 617] width 132 height 13
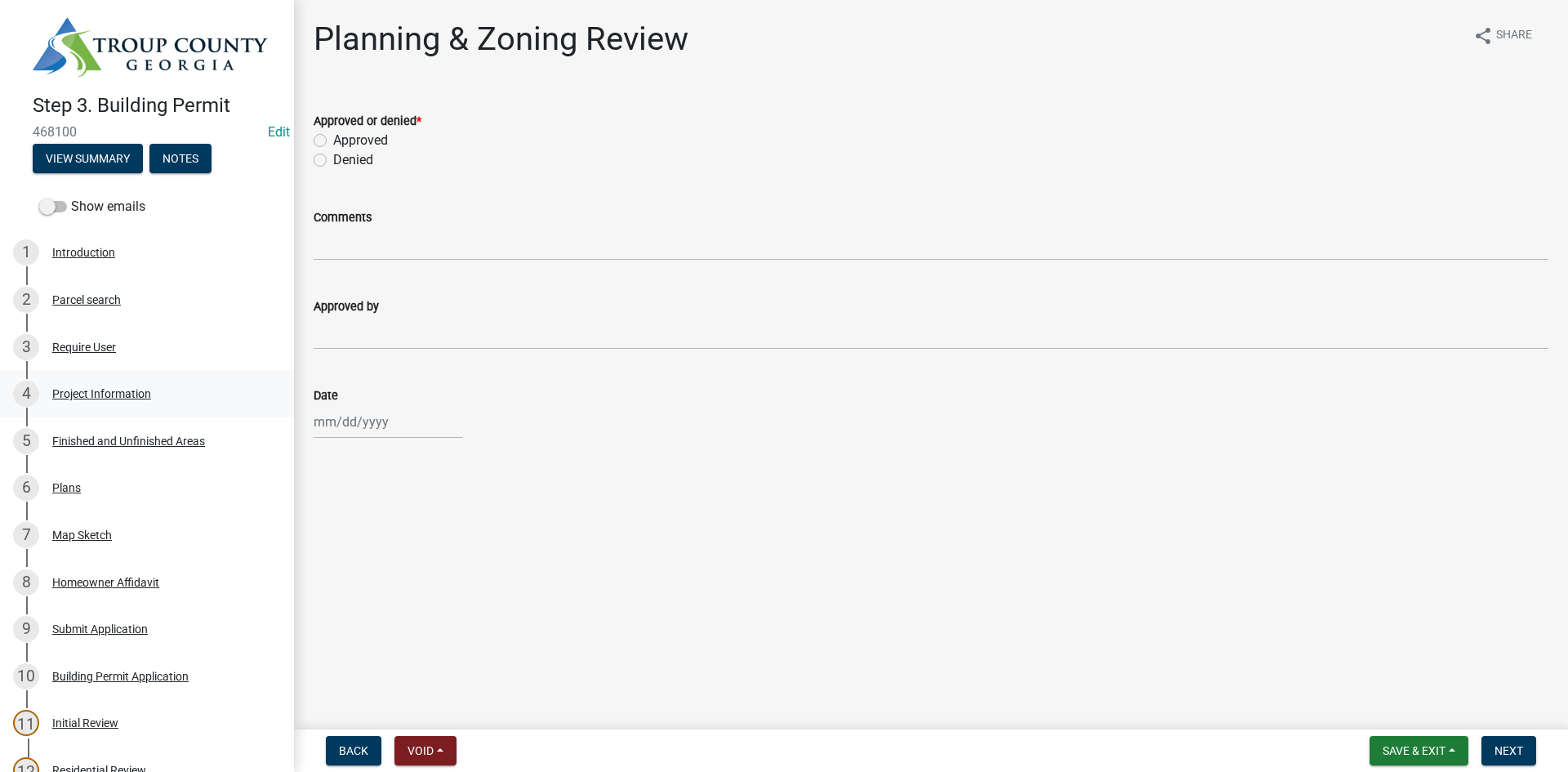
click at [97, 408] on link "4 Project Information" at bounding box center [147, 394] width 294 height 47
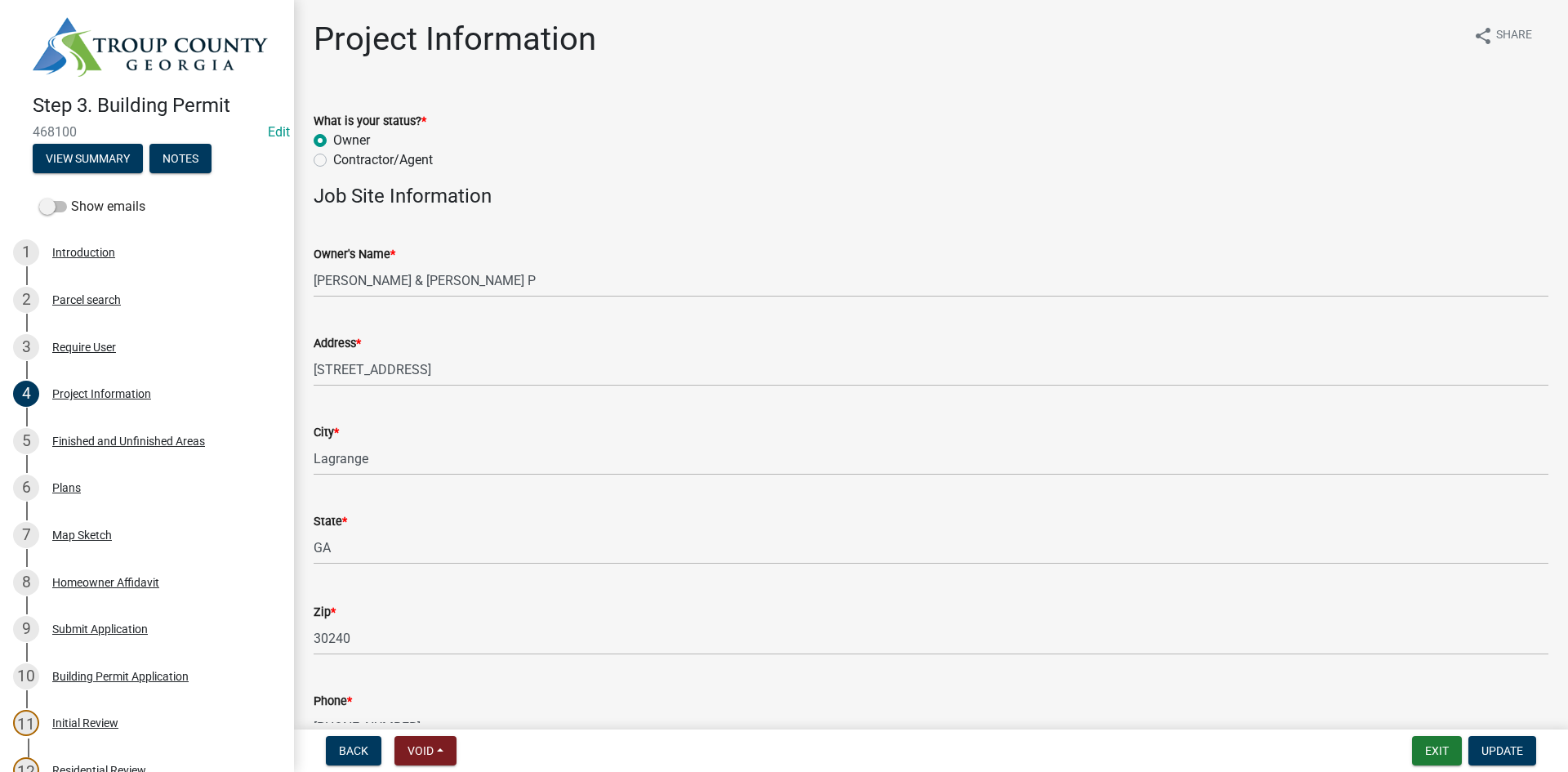
scroll to position [81, 0]
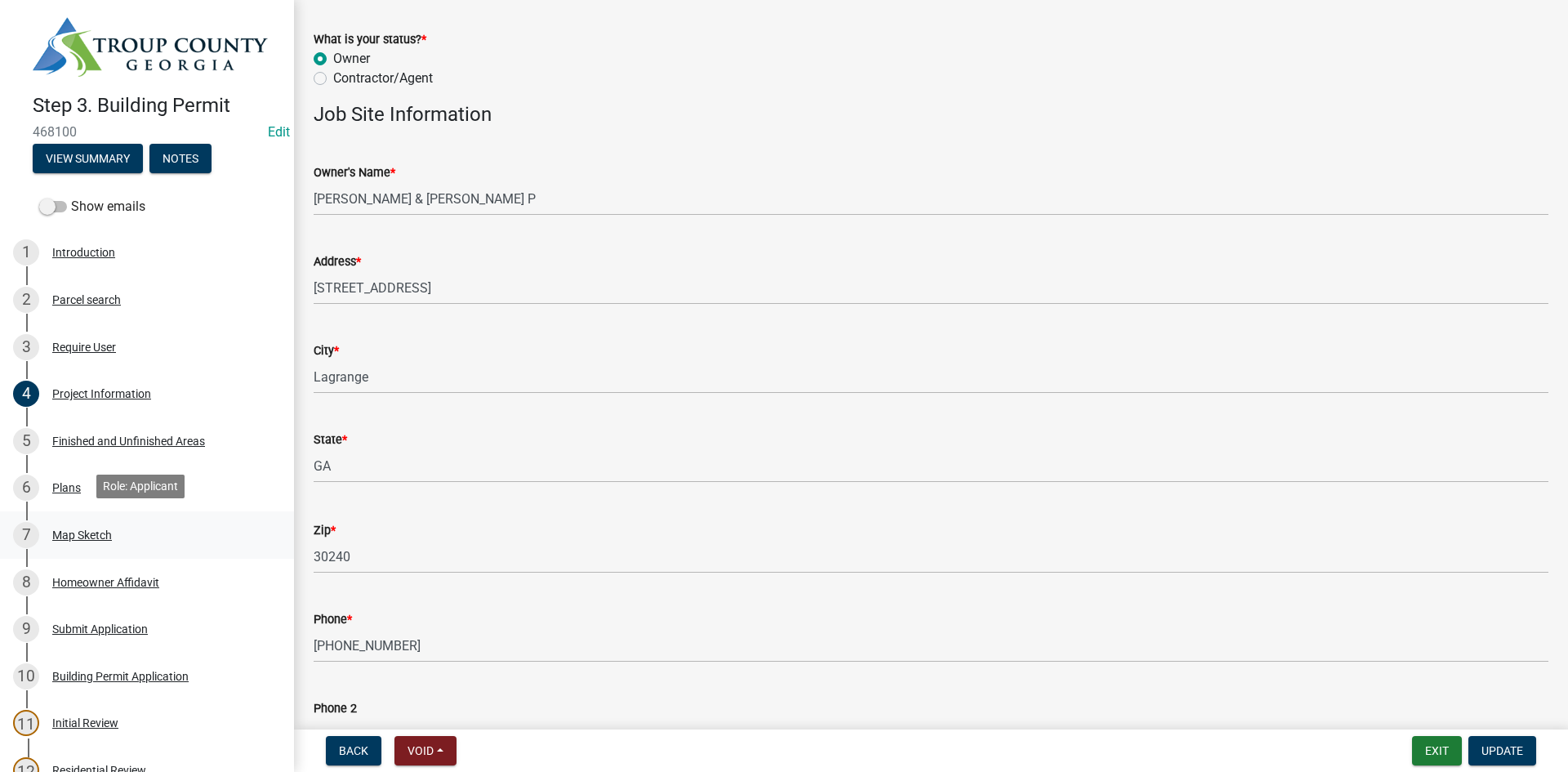
click at [125, 539] on div "7 Map Sketch" at bounding box center [140, 535] width 255 height 26
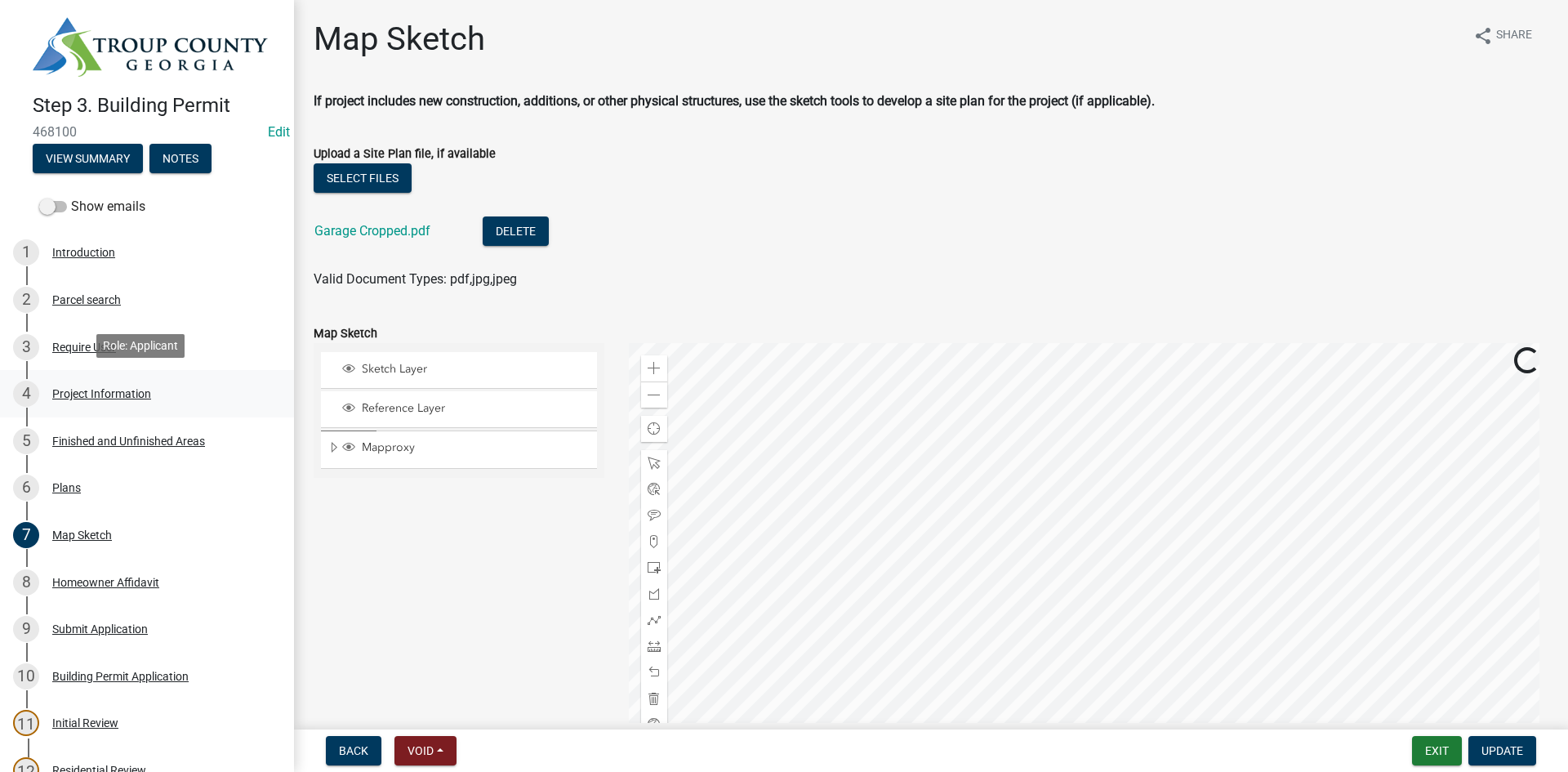
click at [107, 408] on link "4 Project Information" at bounding box center [147, 394] width 294 height 47
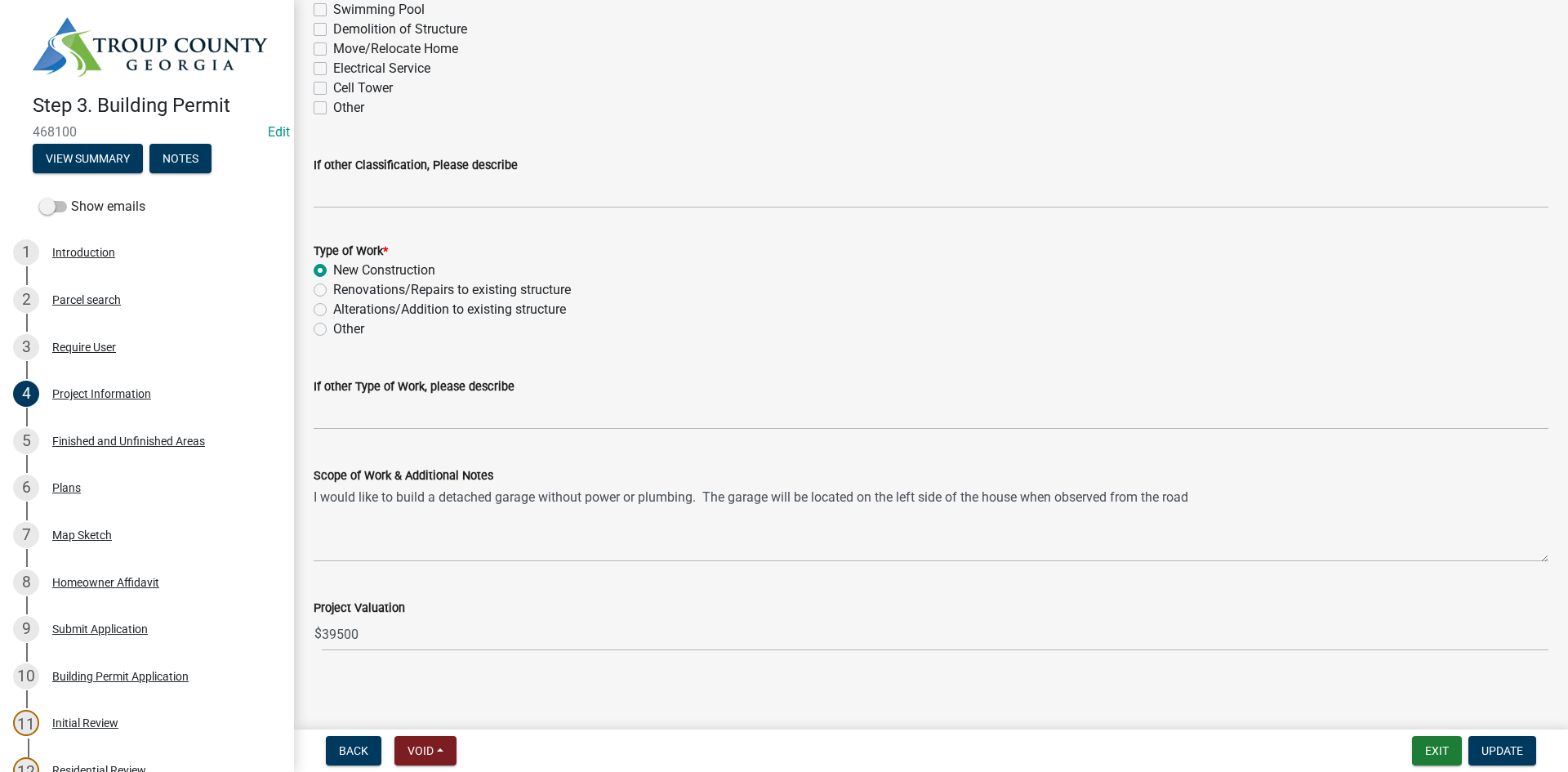
scroll to position [1499, 0]
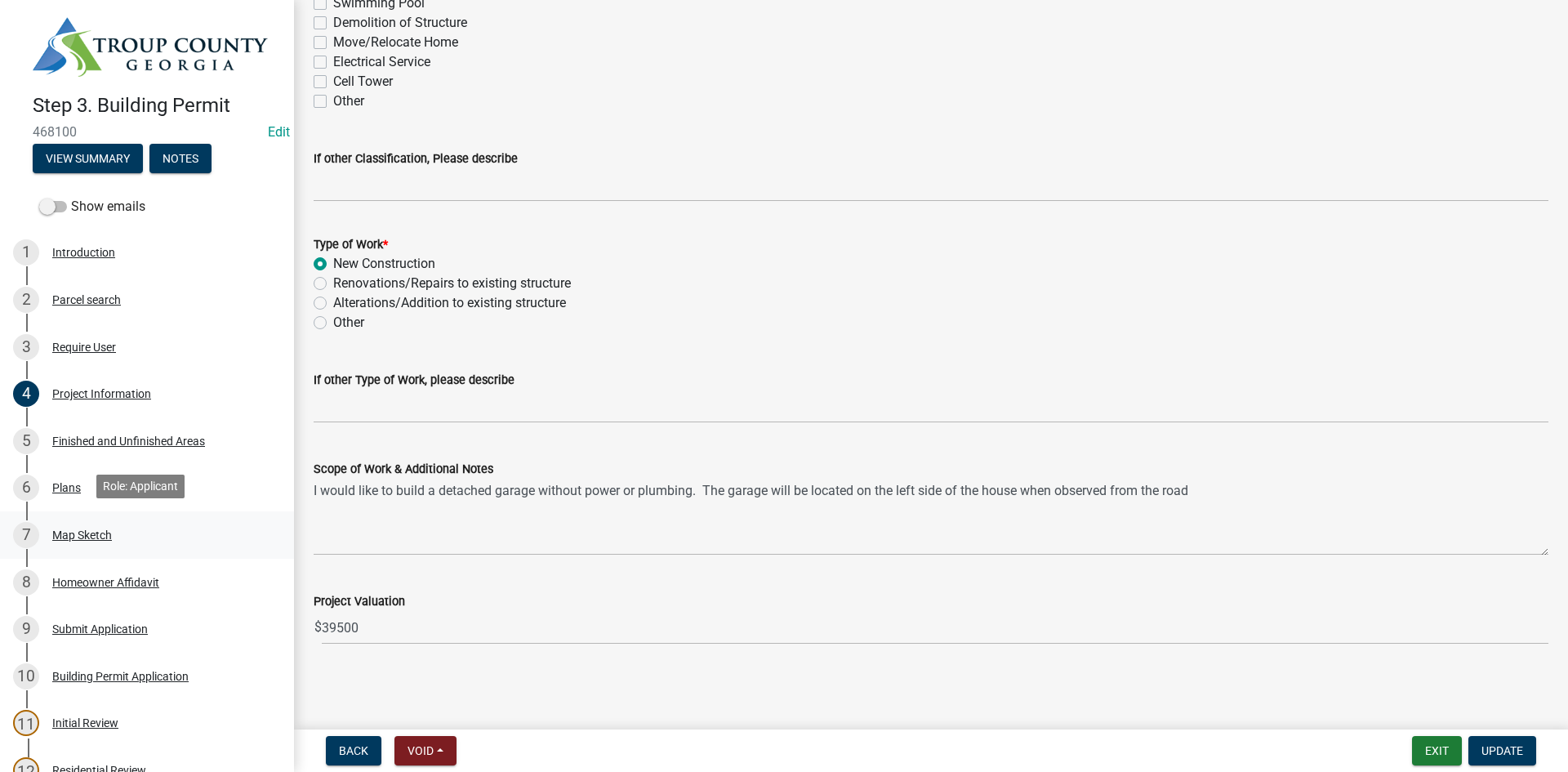
click at [181, 547] on link "7 Map Sketch" at bounding box center [147, 535] width 294 height 47
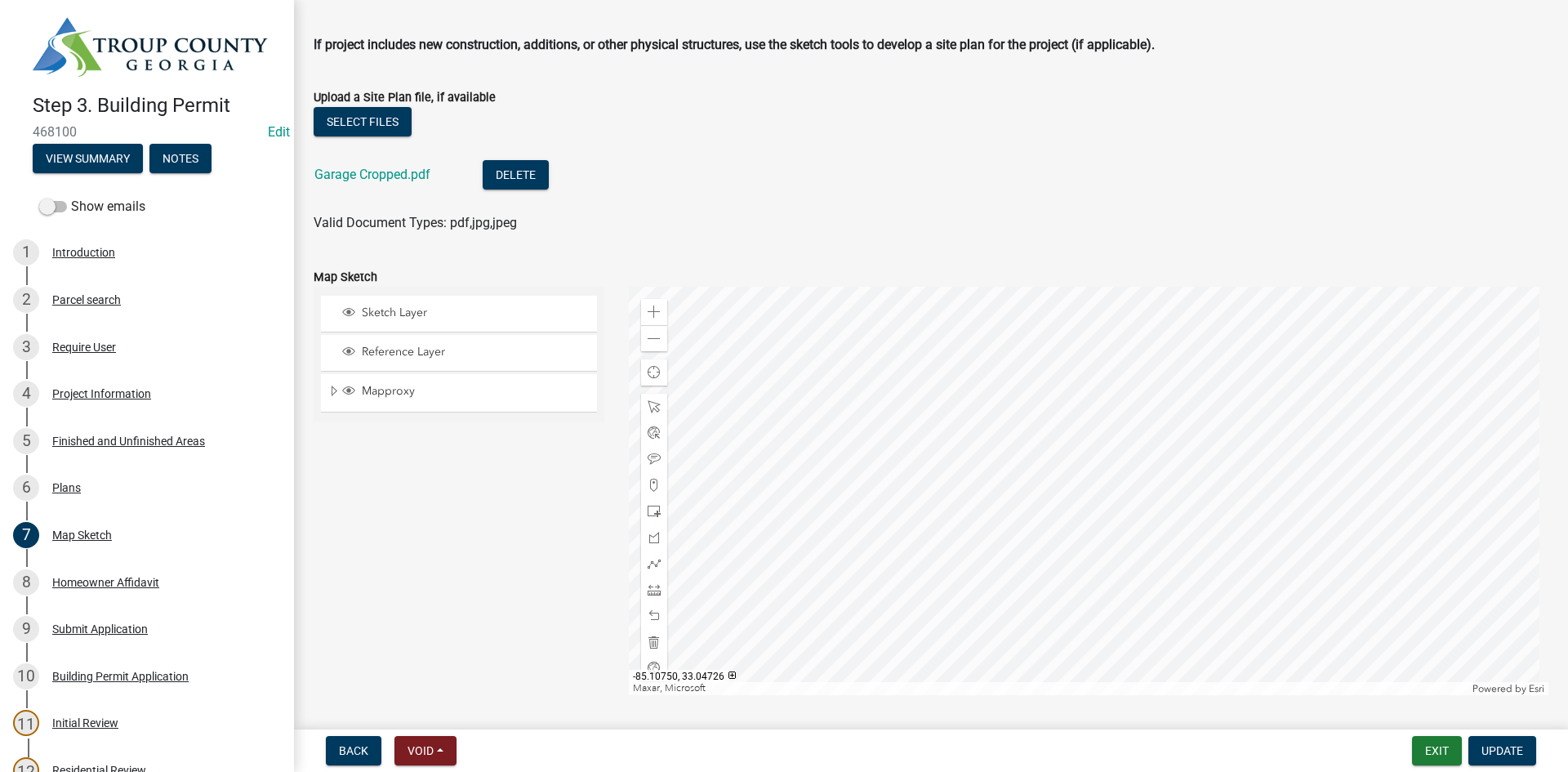
scroll to position [81, 0]
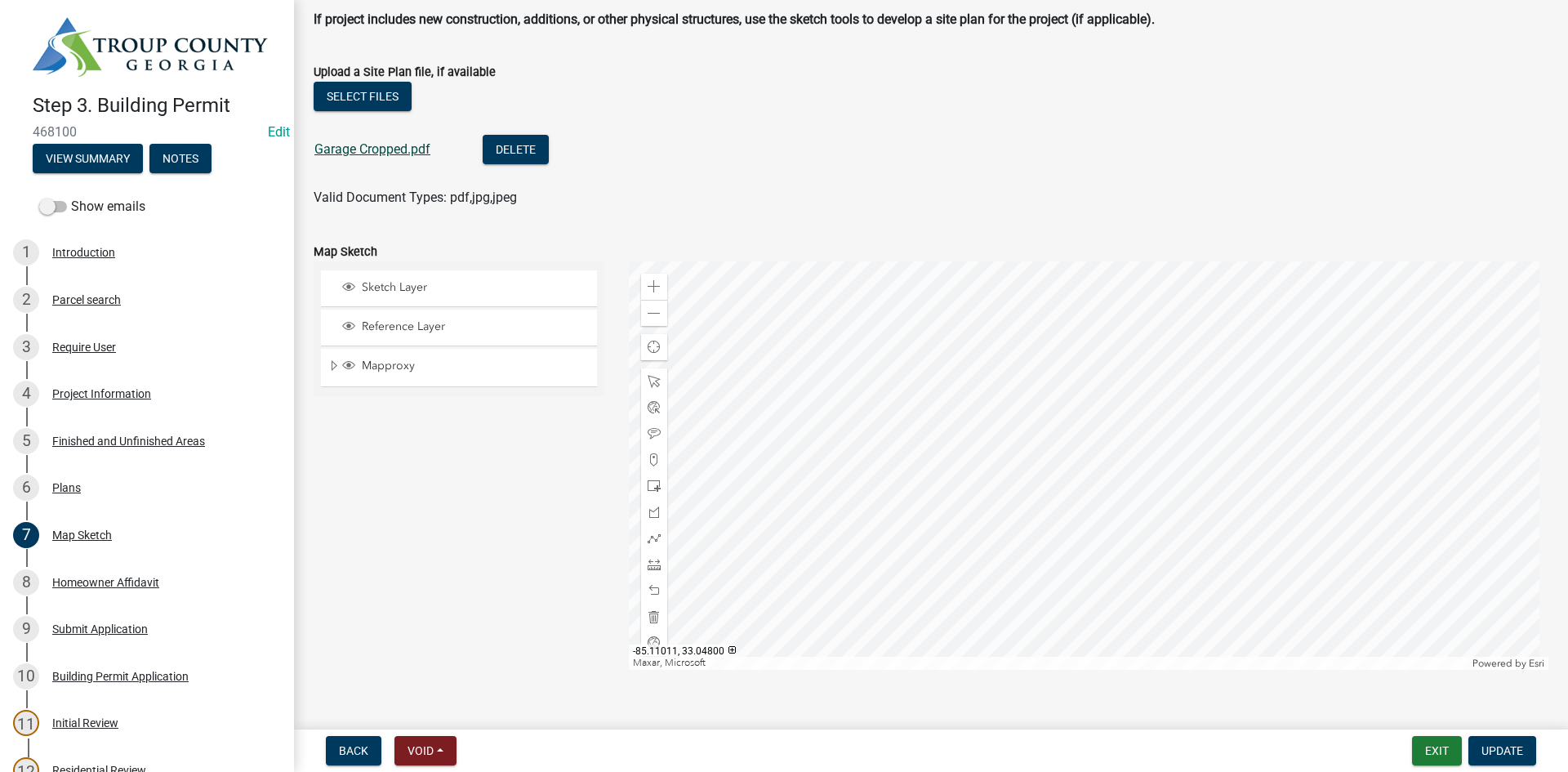
click at [394, 151] on link "Garage Cropped.pdf" at bounding box center [372, 149] width 116 height 15
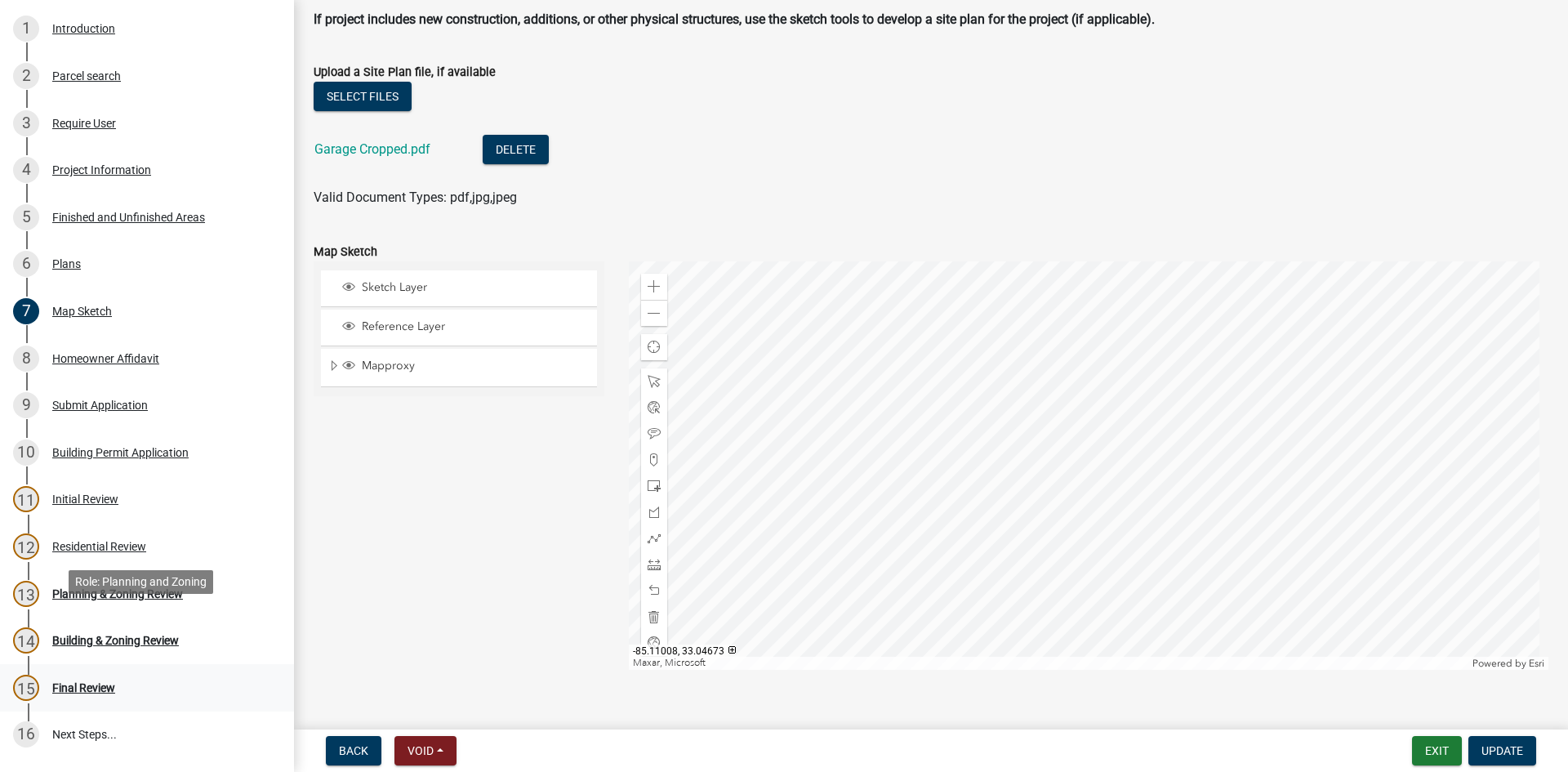
scroll to position [245, 0]
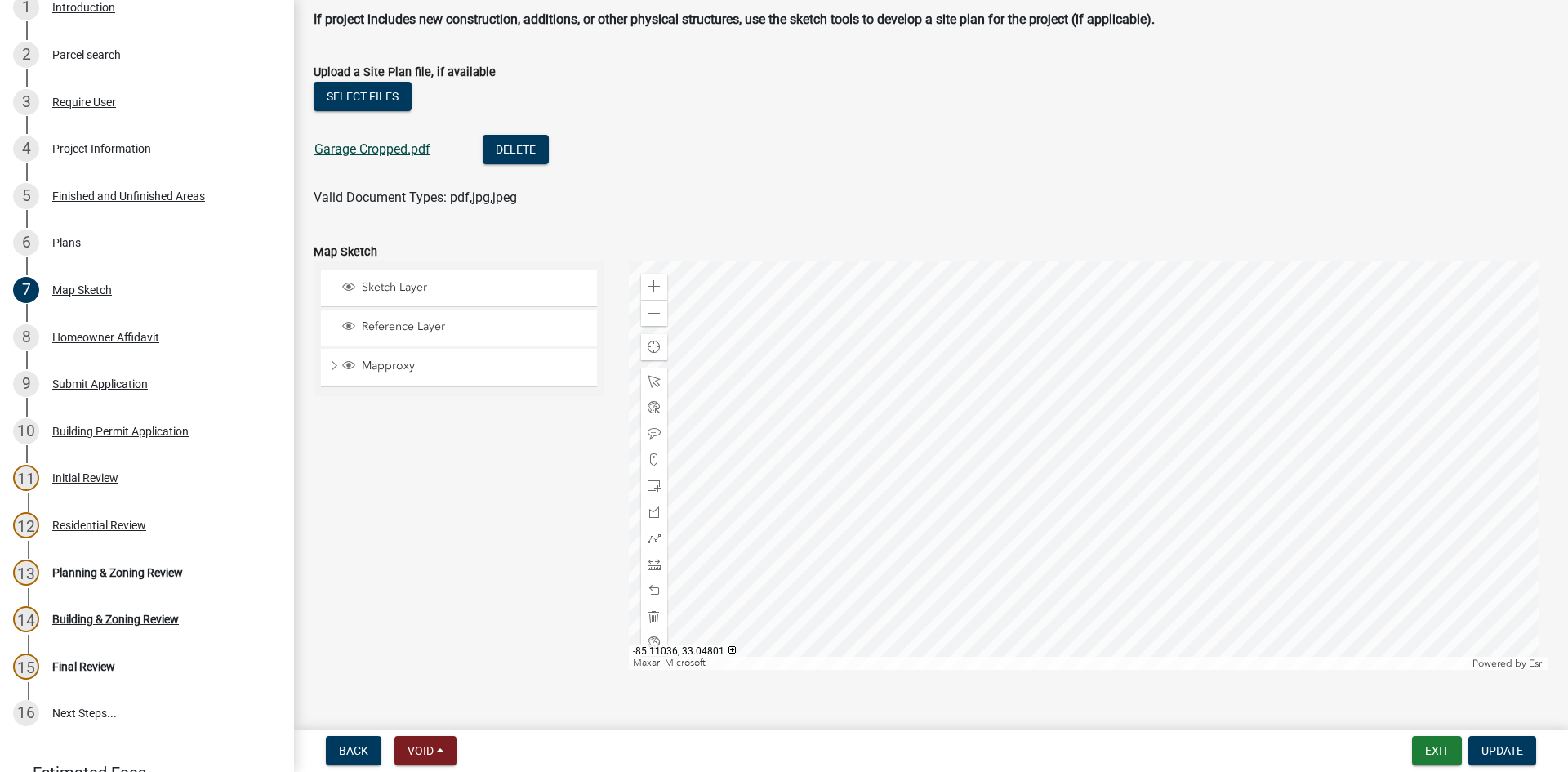
click at [398, 156] on link "Garage Cropped.pdf" at bounding box center [372, 149] width 116 height 15
click at [1487, 746] on span "Update" at bounding box center [1502, 750] width 42 height 13
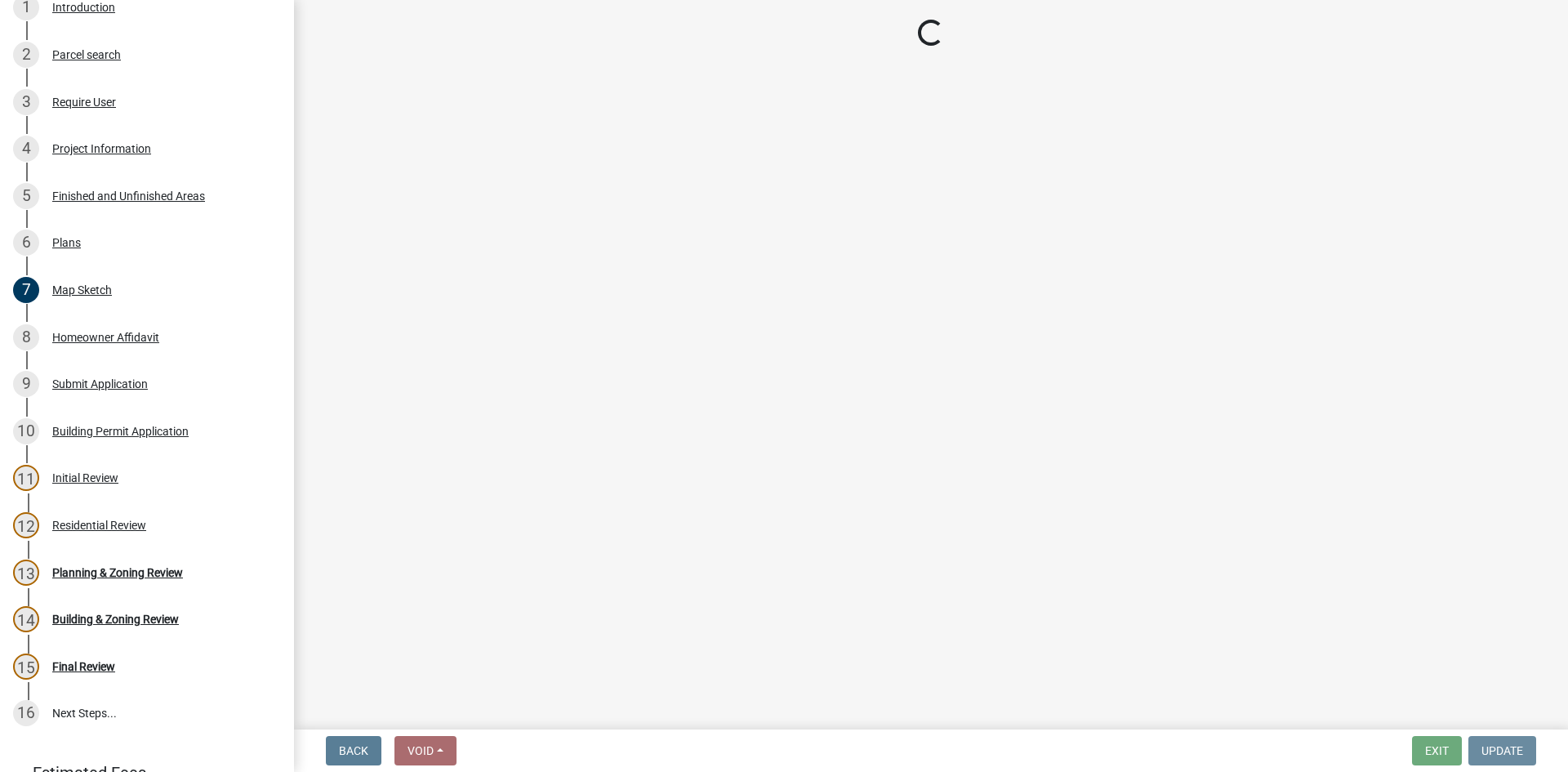
scroll to position [0, 0]
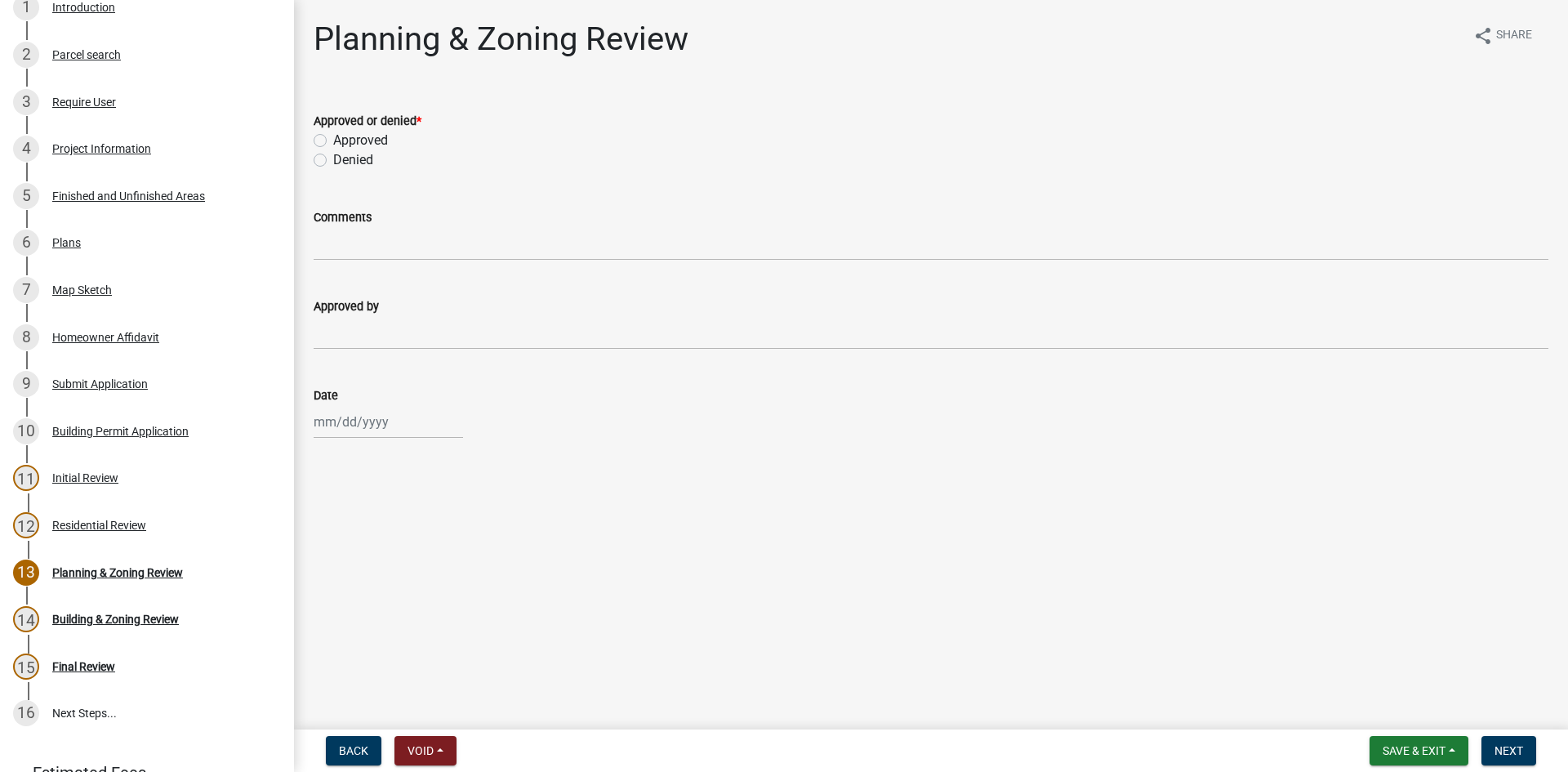
click at [333, 141] on label "Approved" at bounding box center [360, 141] width 55 height 20
click at [333, 141] on input "Approved" at bounding box center [339, 136] width 11 height 11
radio input "true"
click at [336, 357] on wm-data-entity-input "Approved by" at bounding box center [931, 318] width 1235 height 89
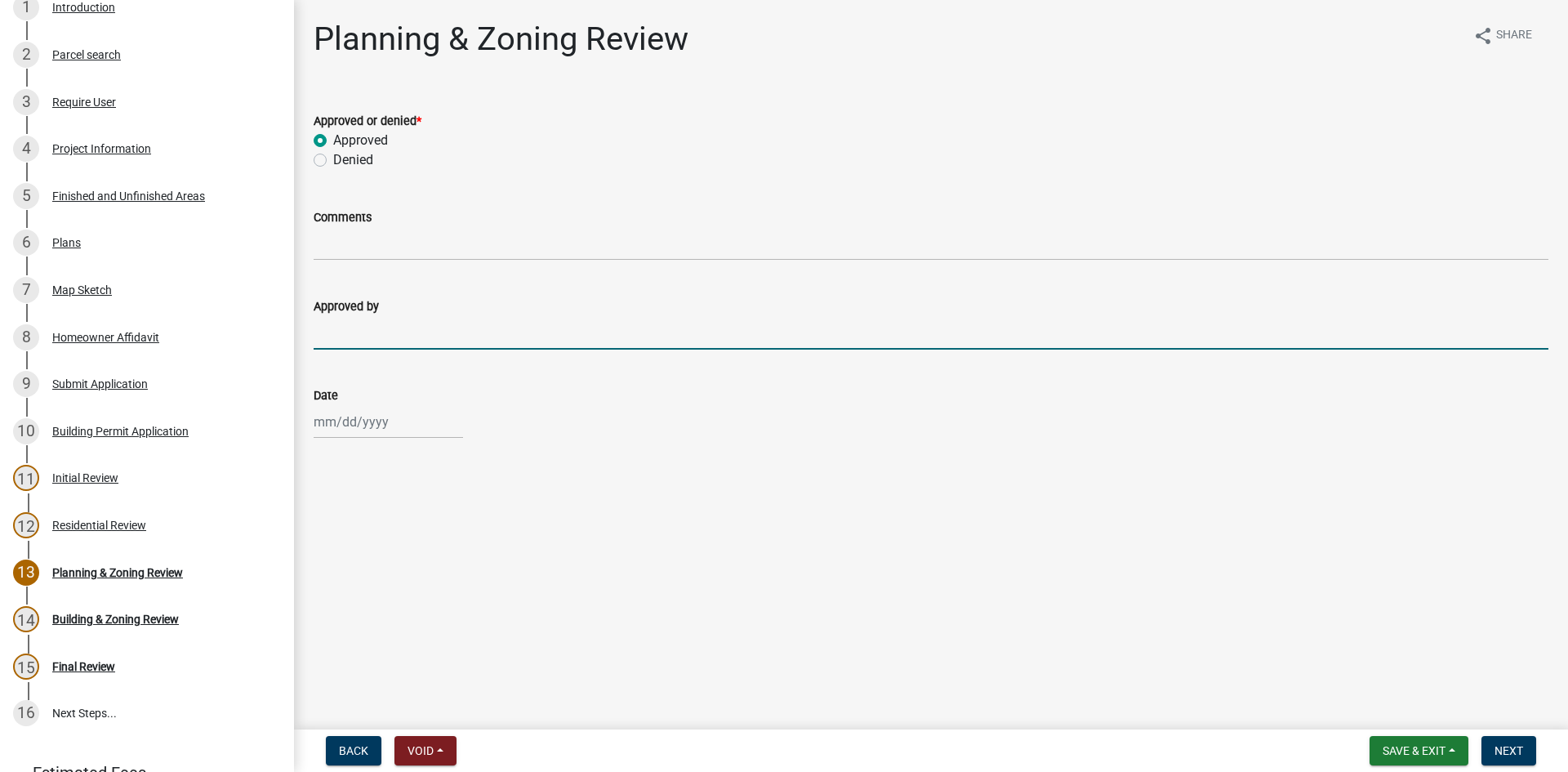
click at [341, 348] on input "Approved by" at bounding box center [931, 332] width 1235 height 33
type input "[PERSON_NAME]"
click at [370, 426] on div at bounding box center [388, 422] width 150 height 33
select select "9"
select select "2025"
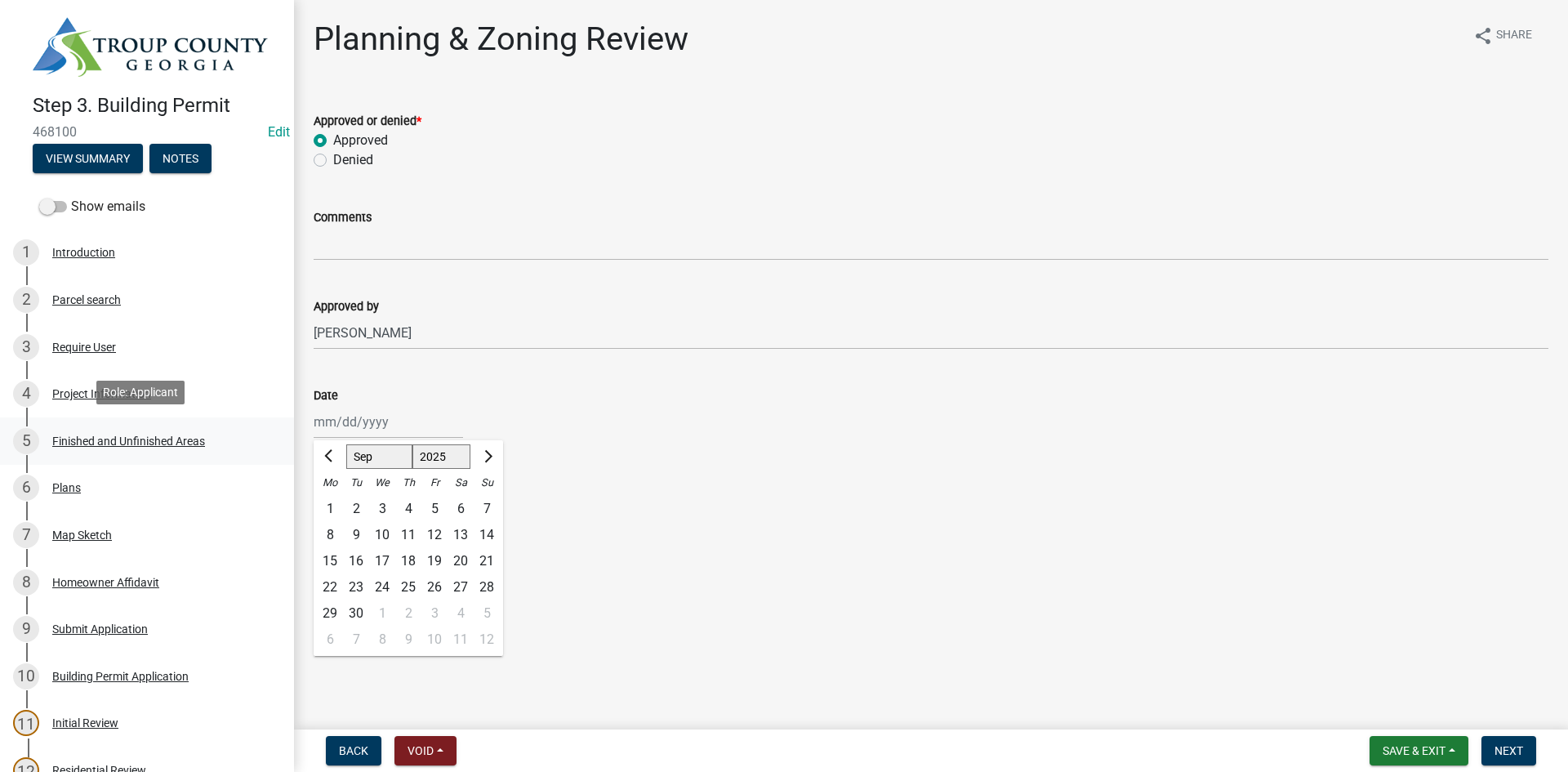
click at [156, 439] on div "Finished and Unfinished Areas" at bounding box center [128, 441] width 153 height 12
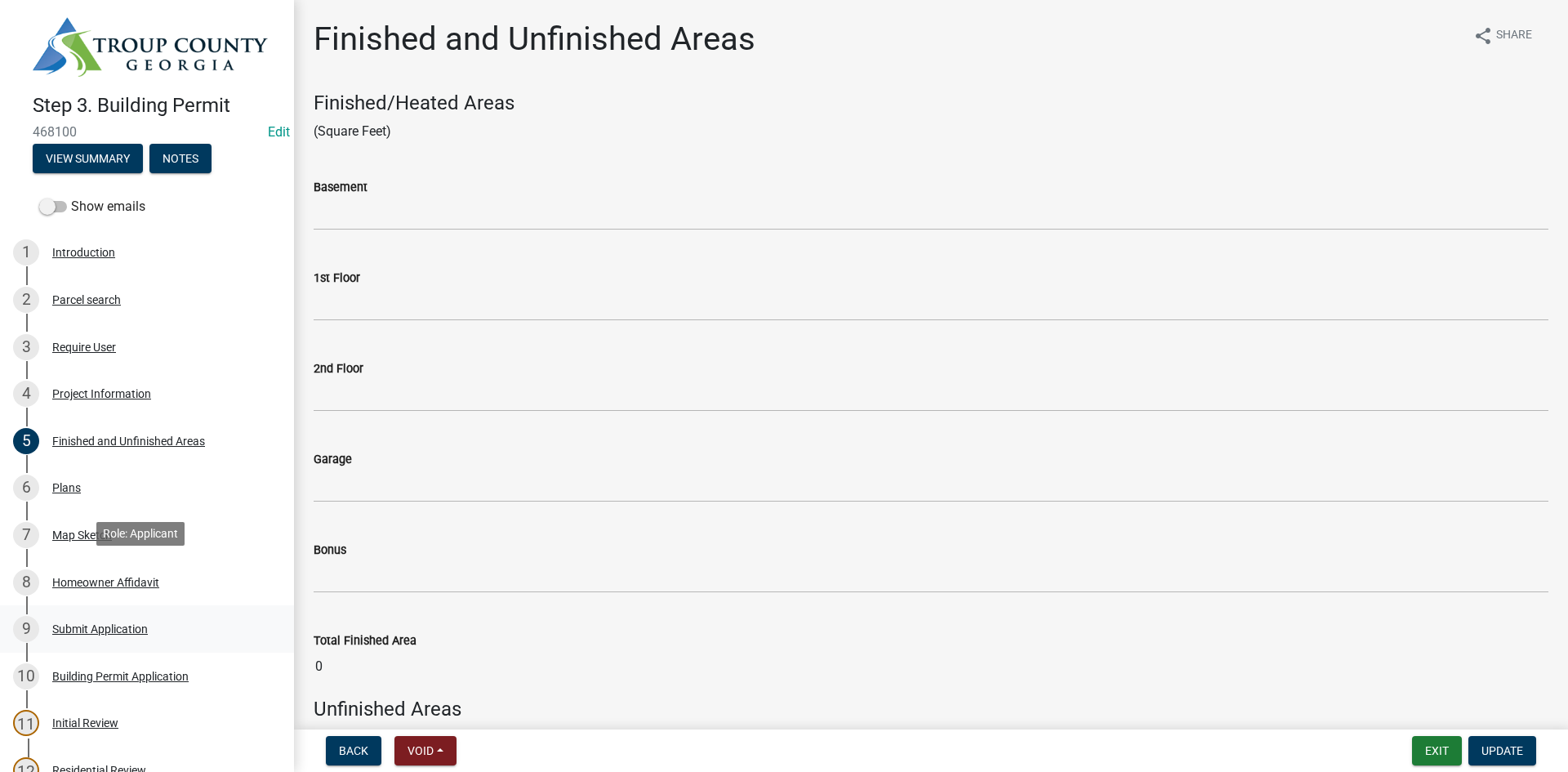
click at [120, 623] on div "Submit Application" at bounding box center [100, 628] width 96 height 12
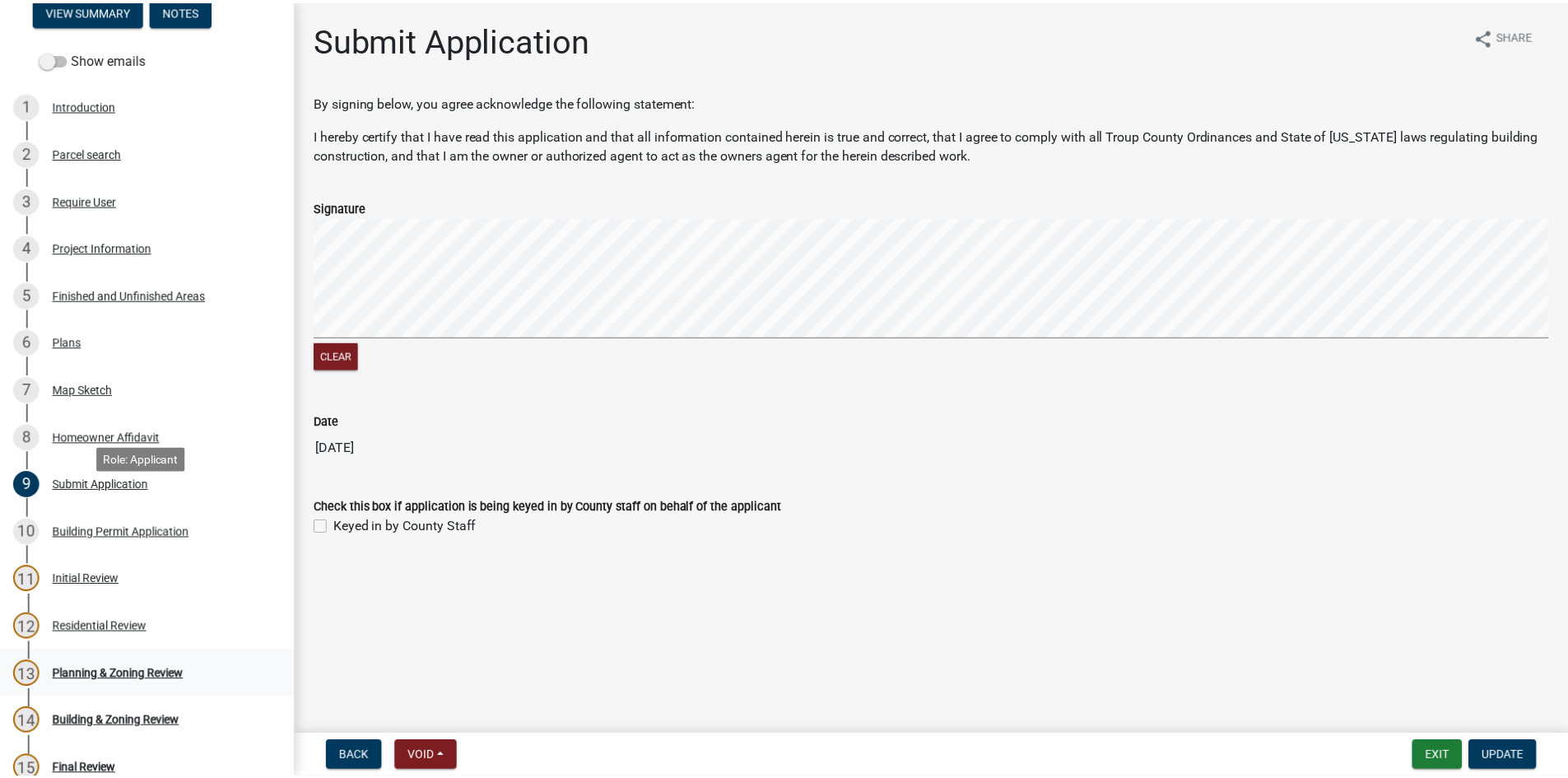
scroll to position [325, 0]
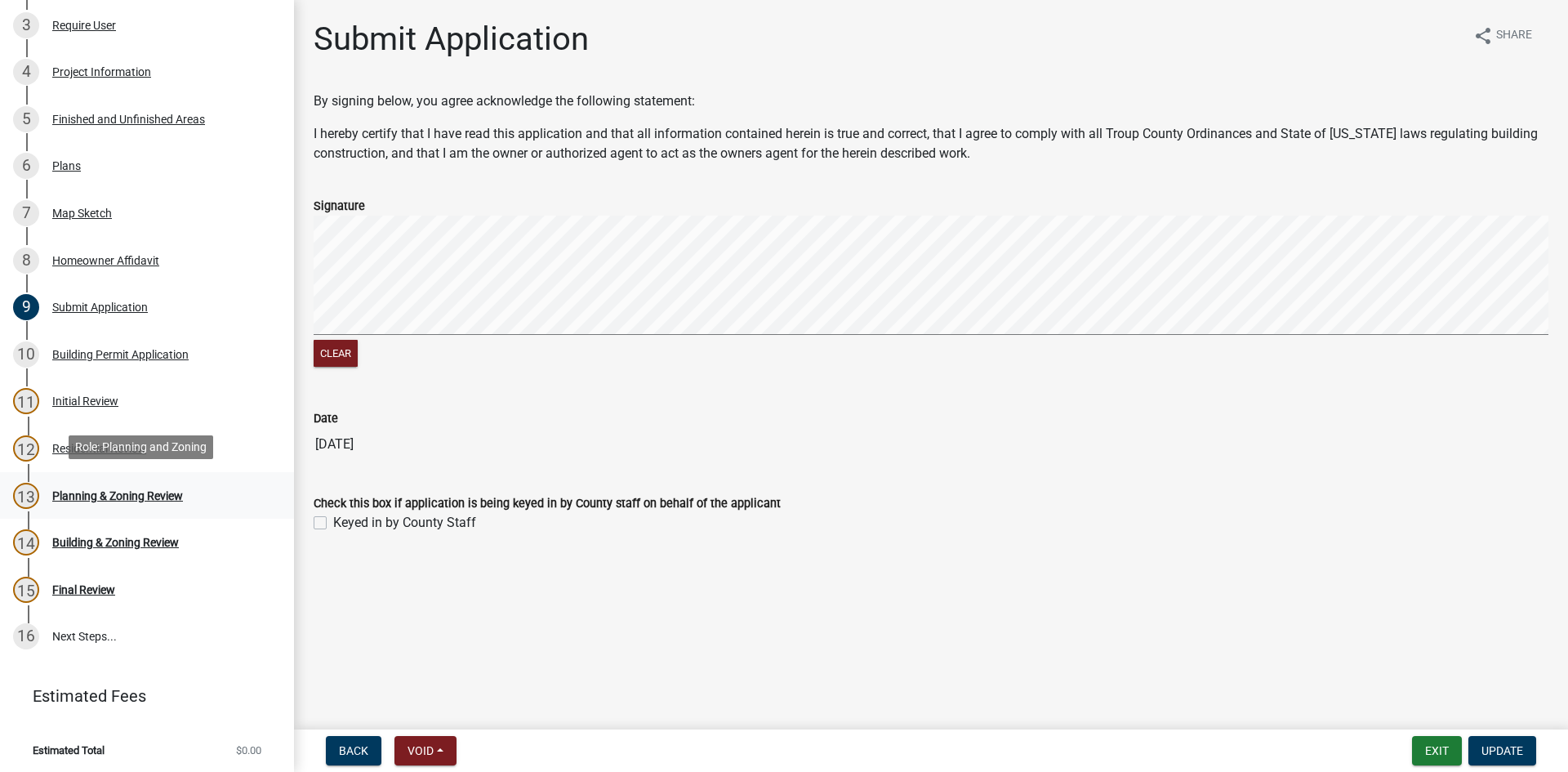
click at [179, 477] on link "13 Planning & Zoning Review" at bounding box center [147, 496] width 294 height 47
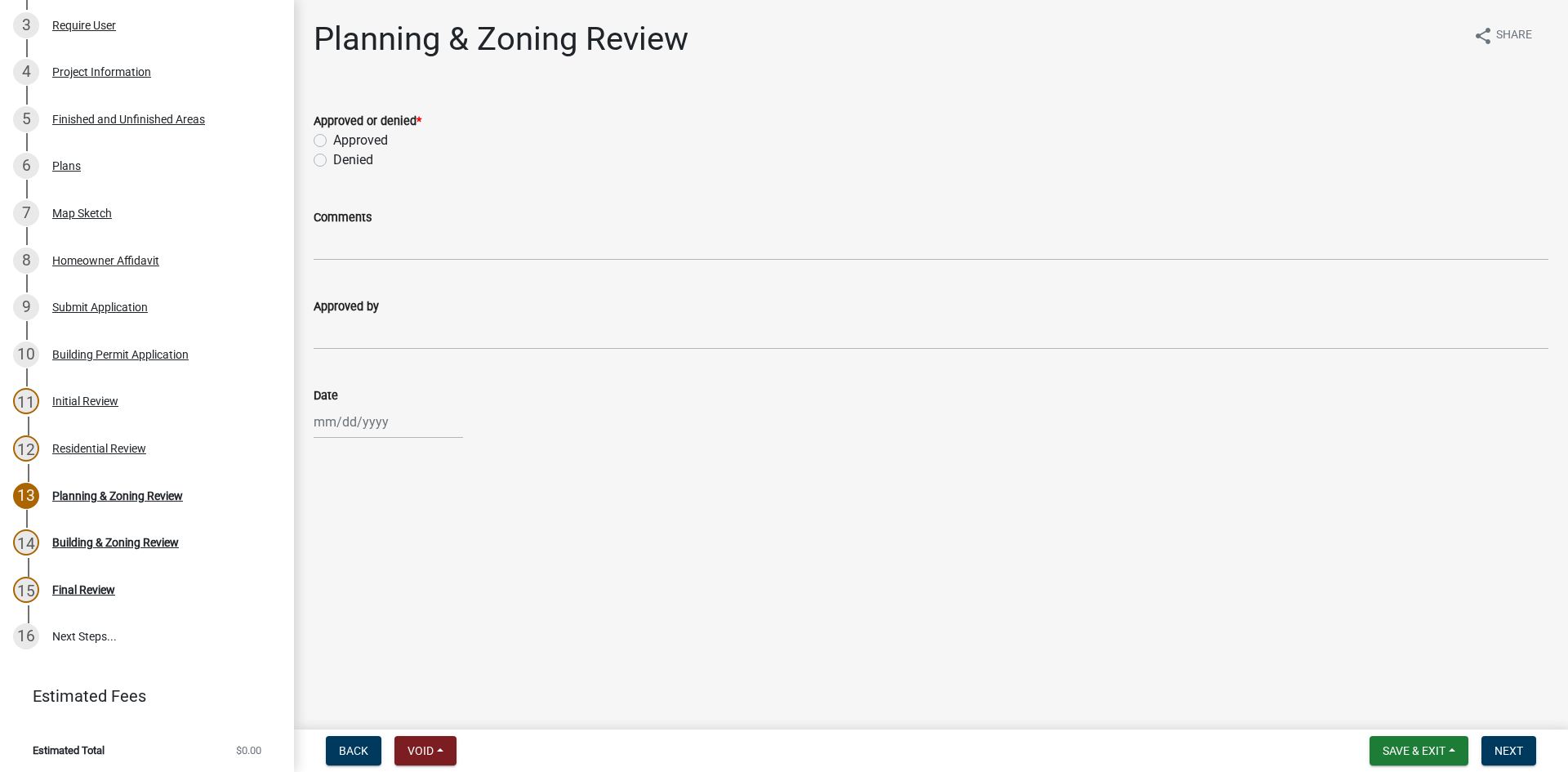
click at [364, 435] on div at bounding box center [388, 422] width 150 height 33
select select "9"
select select "2025"
click at [437, 528] on div "12" at bounding box center [434, 535] width 26 height 26
type input "[DATE]"
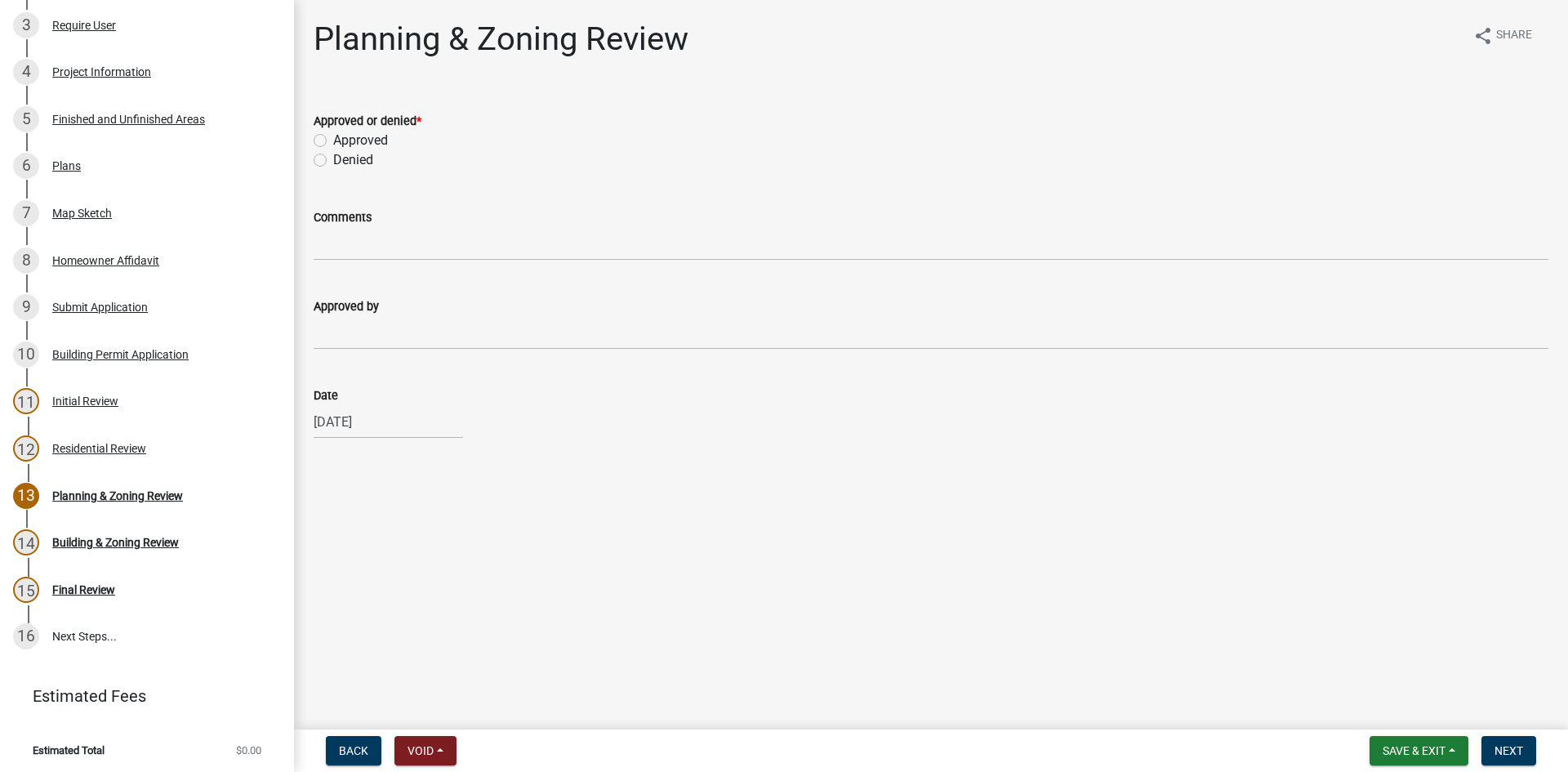
select select "9"
select select "2025"
click at [331, 417] on div "[DATE] [PERSON_NAME] Apr May Jun [DATE] Aug Sep Oct Nov [DATE] 1526 1527 1528 1…" at bounding box center [388, 422] width 150 height 33
click at [631, 476] on main "Planning & Zoning Review share Share Approved or denied * Approved Denied Comme…" at bounding box center [932, 361] width 1275 height 723
click at [333, 143] on label "Approved" at bounding box center [360, 141] width 55 height 20
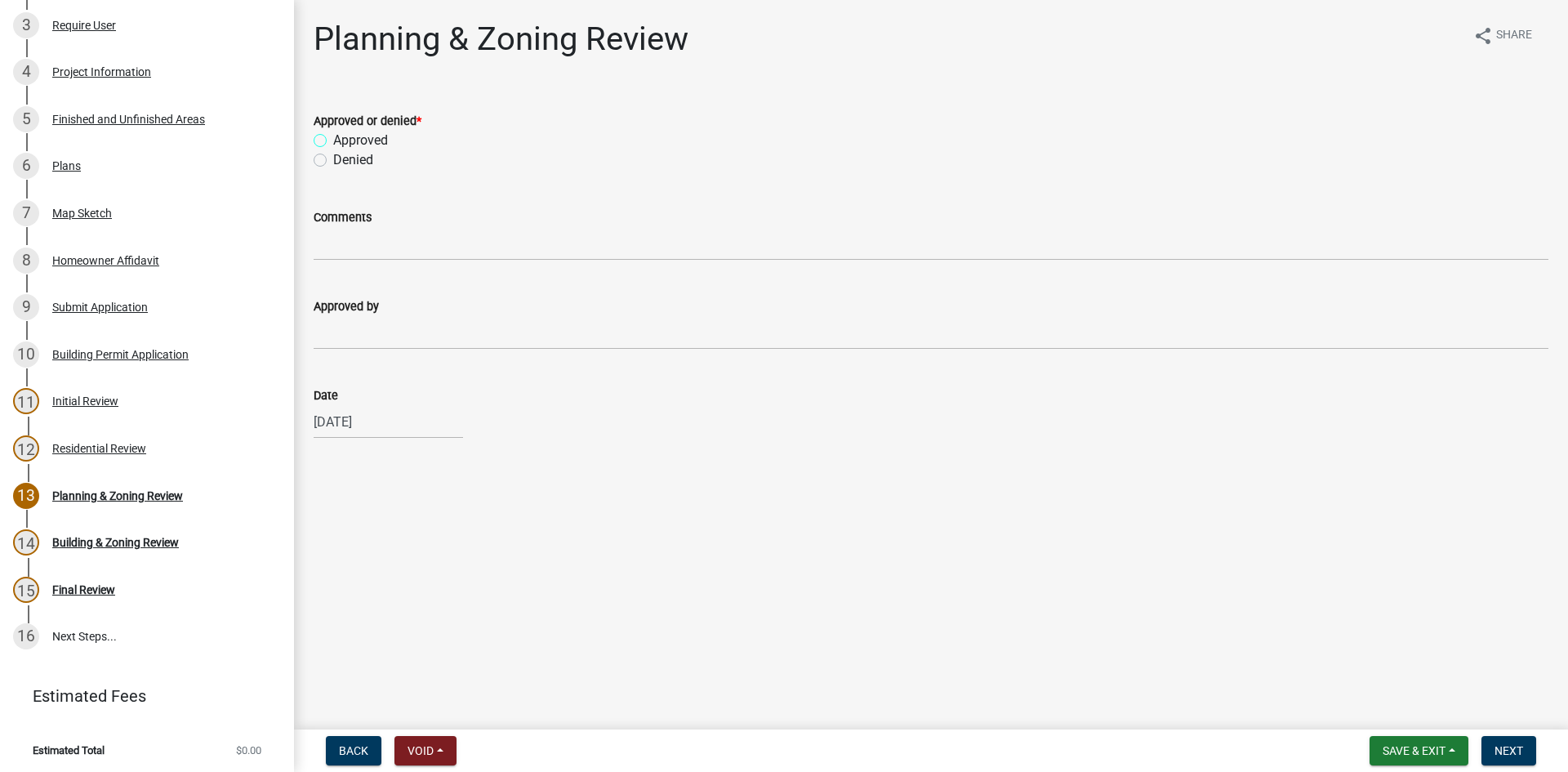
click at [333, 142] on input "Approved" at bounding box center [339, 136] width 11 height 11
radio input "true"
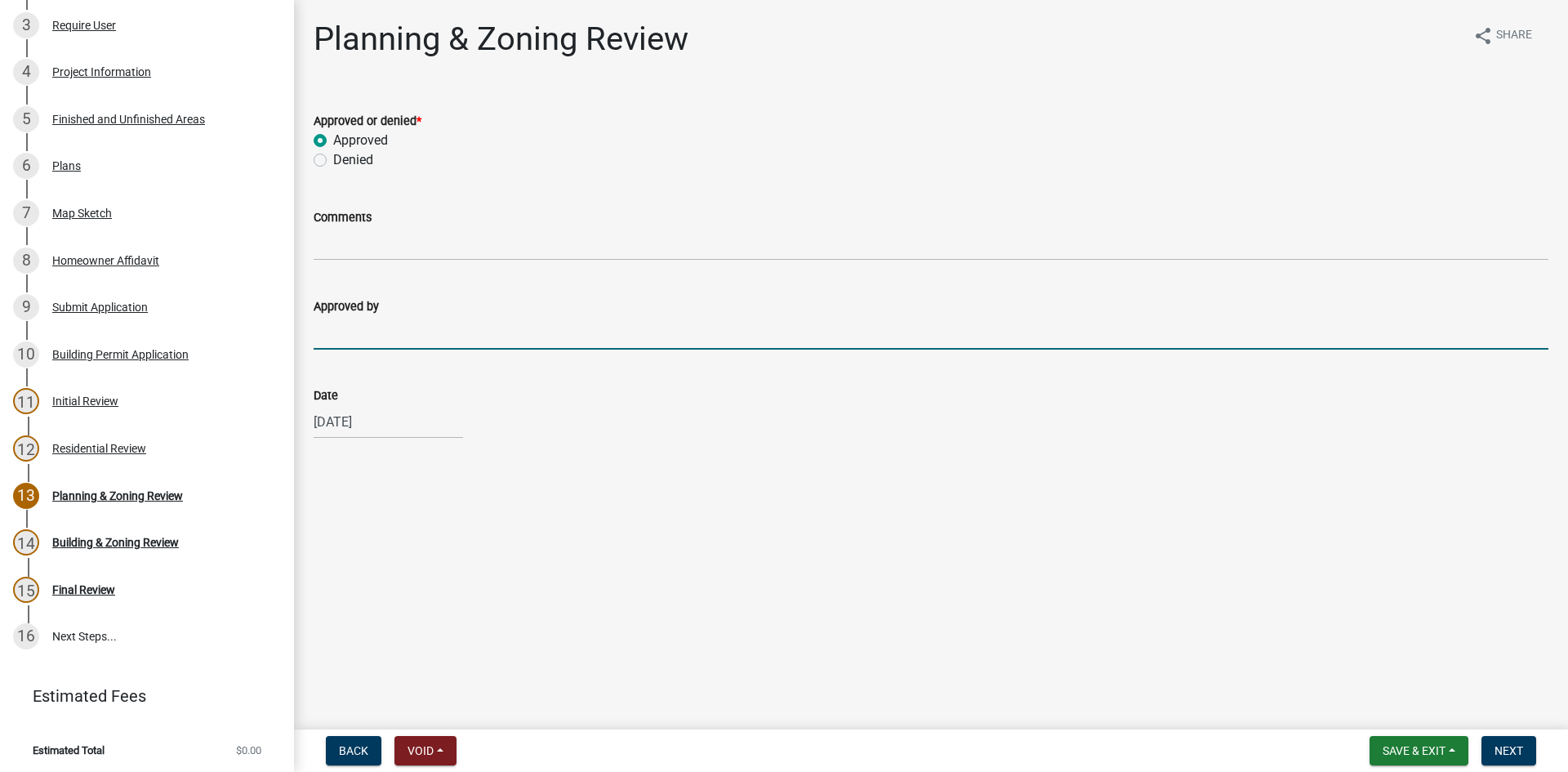
drag, startPoint x: 355, startPoint y: 329, endPoint x: 371, endPoint y: 359, distance: 34.0
click at [355, 330] on input "Approved by" at bounding box center [931, 332] width 1235 height 33
type input "[PERSON_NAME]"
click at [1499, 750] on span "Next" at bounding box center [1509, 750] width 29 height 13
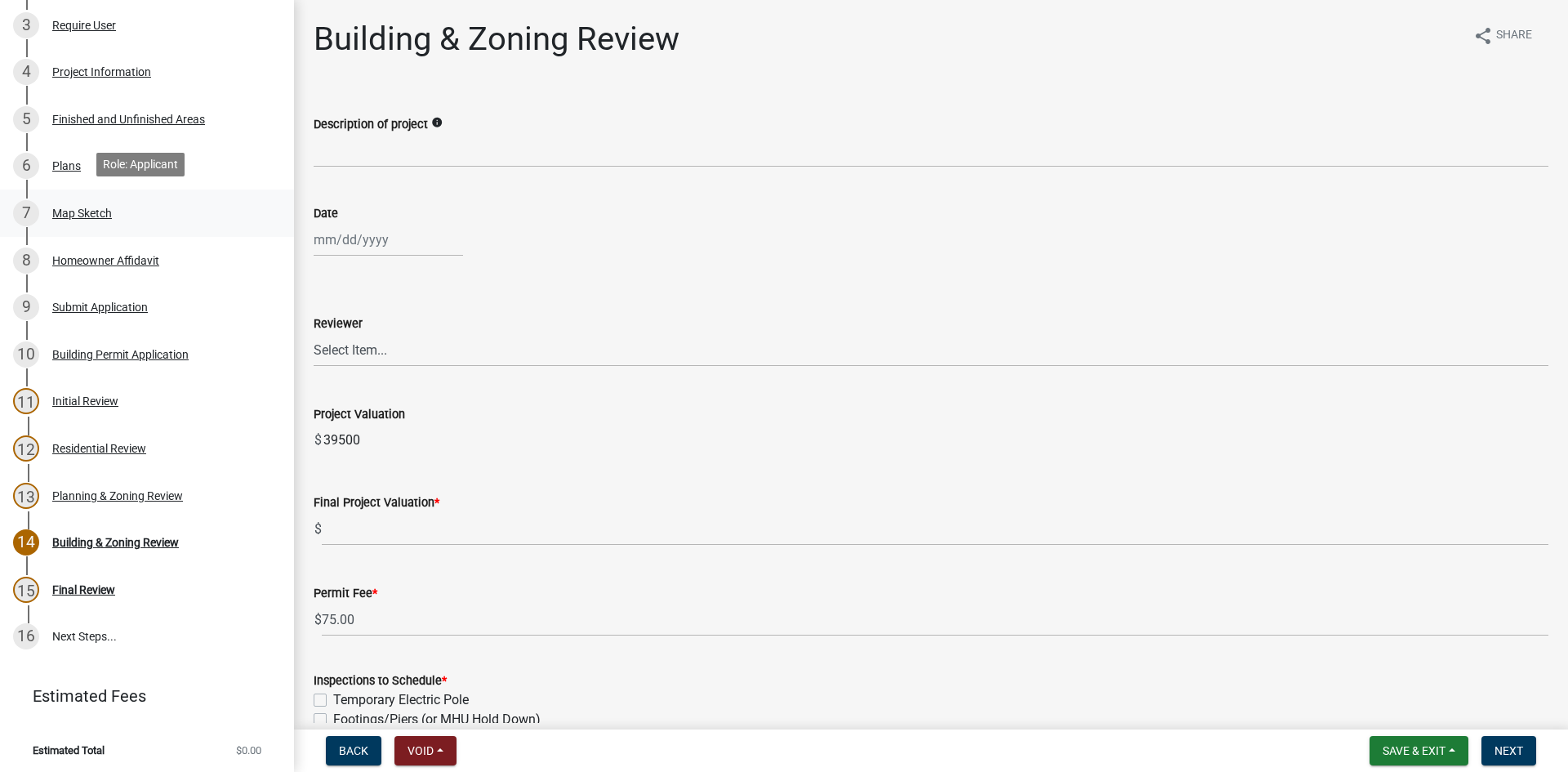
click at [92, 220] on div "7 Map Sketch" at bounding box center [140, 213] width 255 height 26
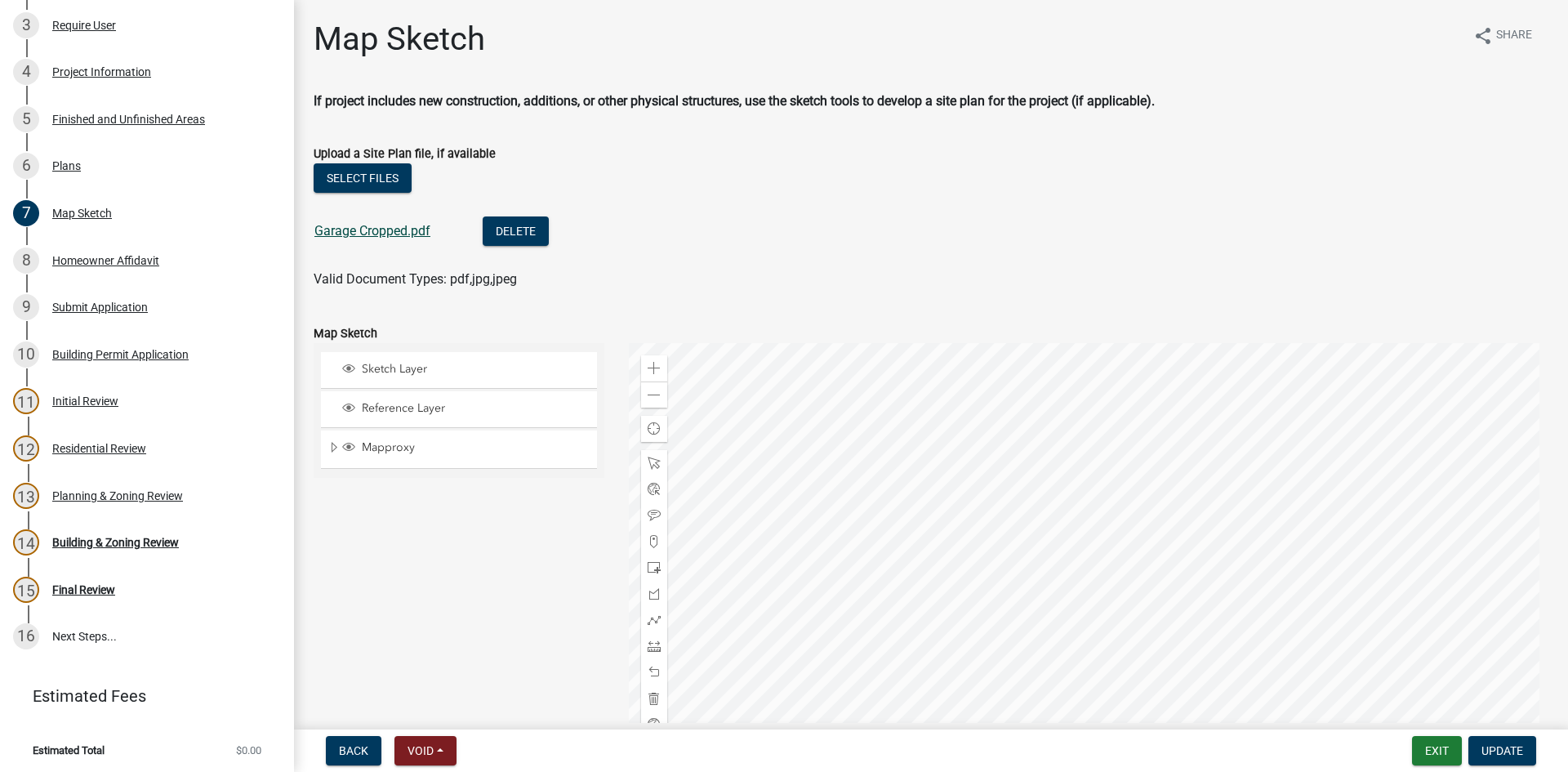
click at [425, 237] on link "Garage Cropped.pdf" at bounding box center [372, 230] width 116 height 15
click at [962, 542] on div at bounding box center [1090, 547] width 921 height 408
click at [652, 386] on div "Zoom out" at bounding box center [654, 395] width 26 height 26
click at [1129, 512] on div at bounding box center [1090, 547] width 921 height 408
click at [1520, 753] on span "Update" at bounding box center [1502, 750] width 42 height 13
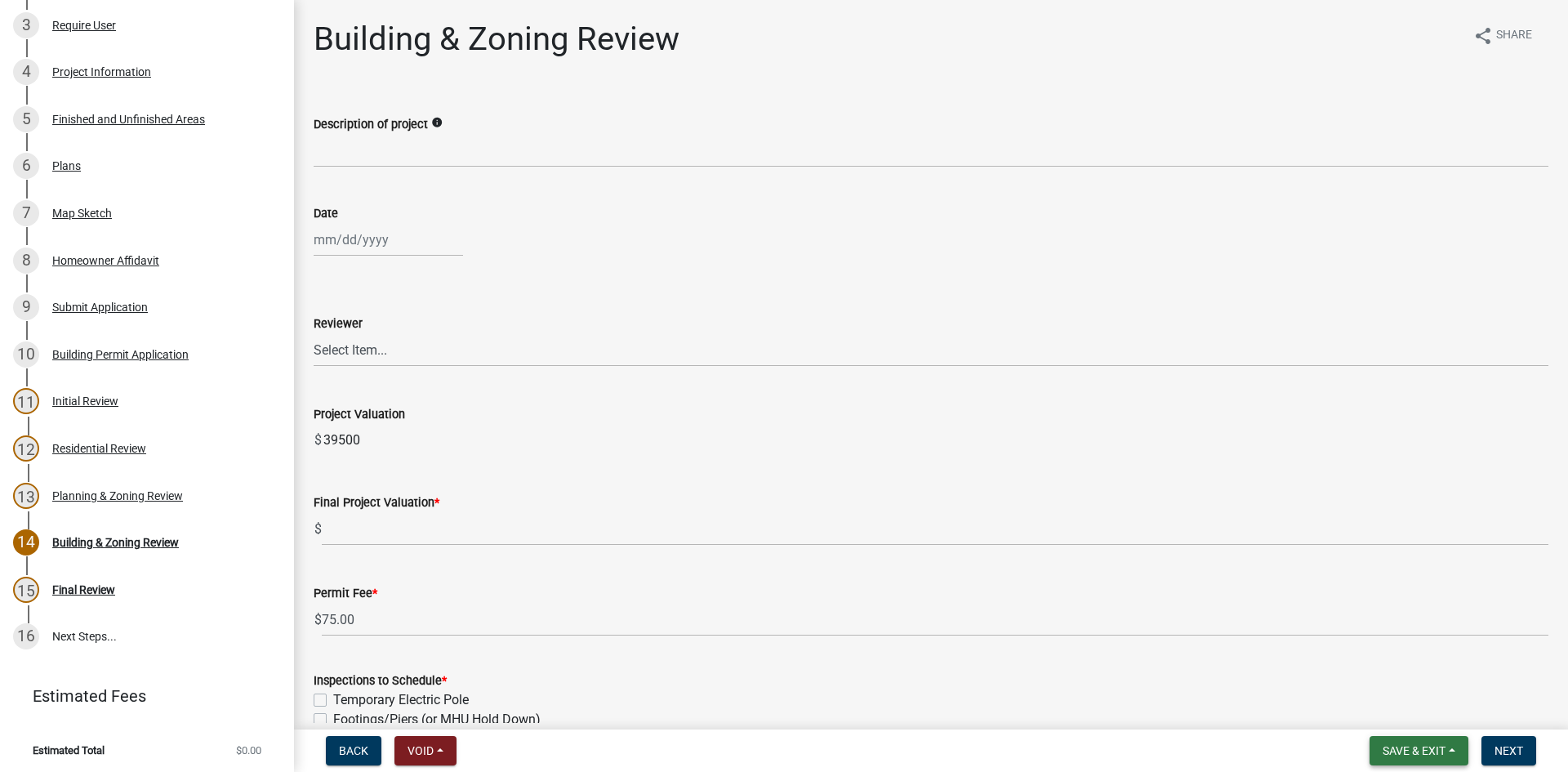
click at [1395, 739] on button "Save & Exit" at bounding box center [1419, 750] width 98 height 30
drag, startPoint x: 1402, startPoint y: 720, endPoint x: 1351, endPoint y: 683, distance: 63.0
click at [1400, 720] on button "Save & Exit" at bounding box center [1403, 708] width 131 height 39
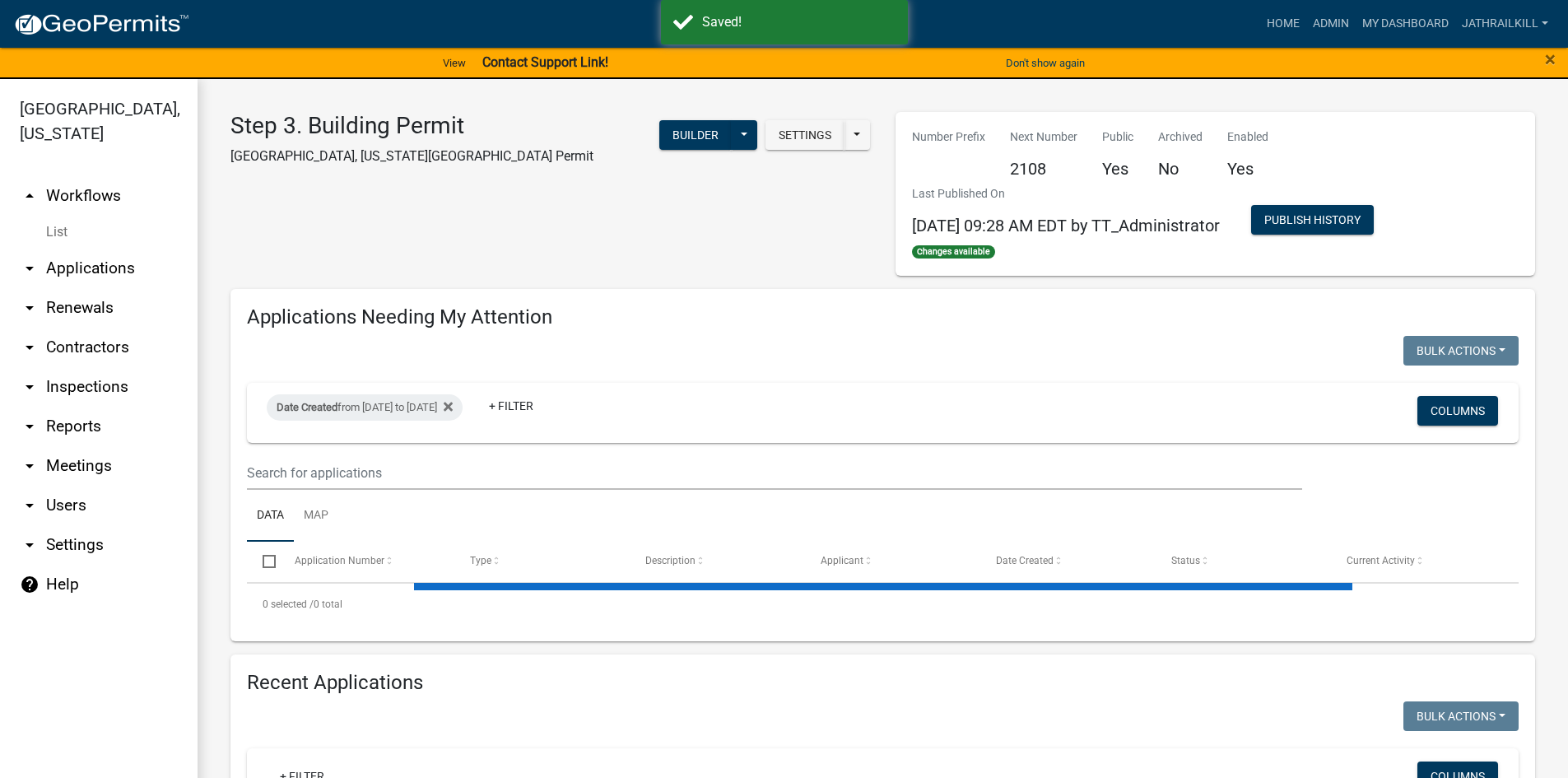
select select "2: 50"
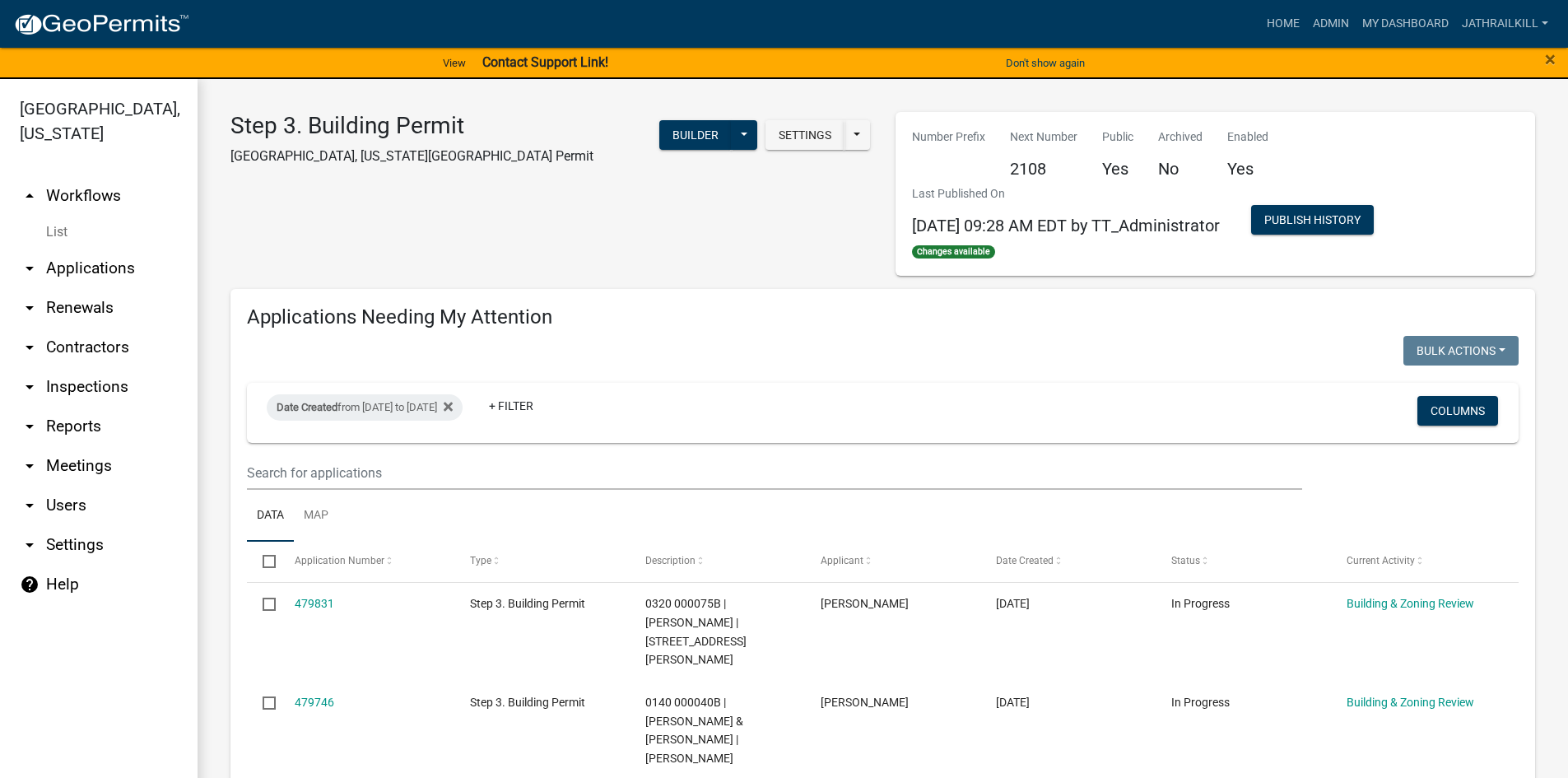
click at [119, 177] on link "arrow_drop_up Workflows" at bounding box center [98, 196] width 197 height 39
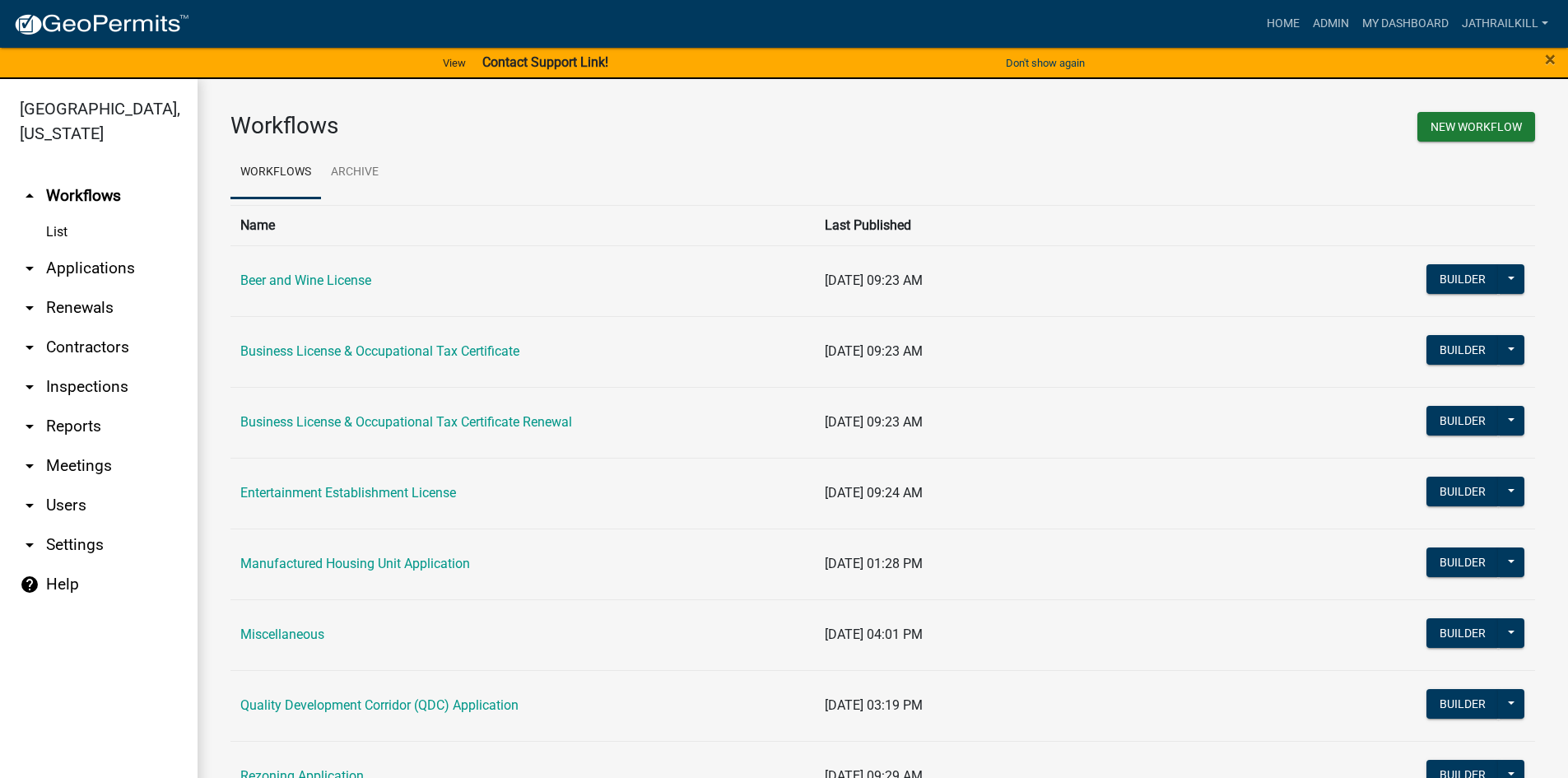
click at [126, 248] on link "arrow_drop_down Applications" at bounding box center [98, 268] width 197 height 39
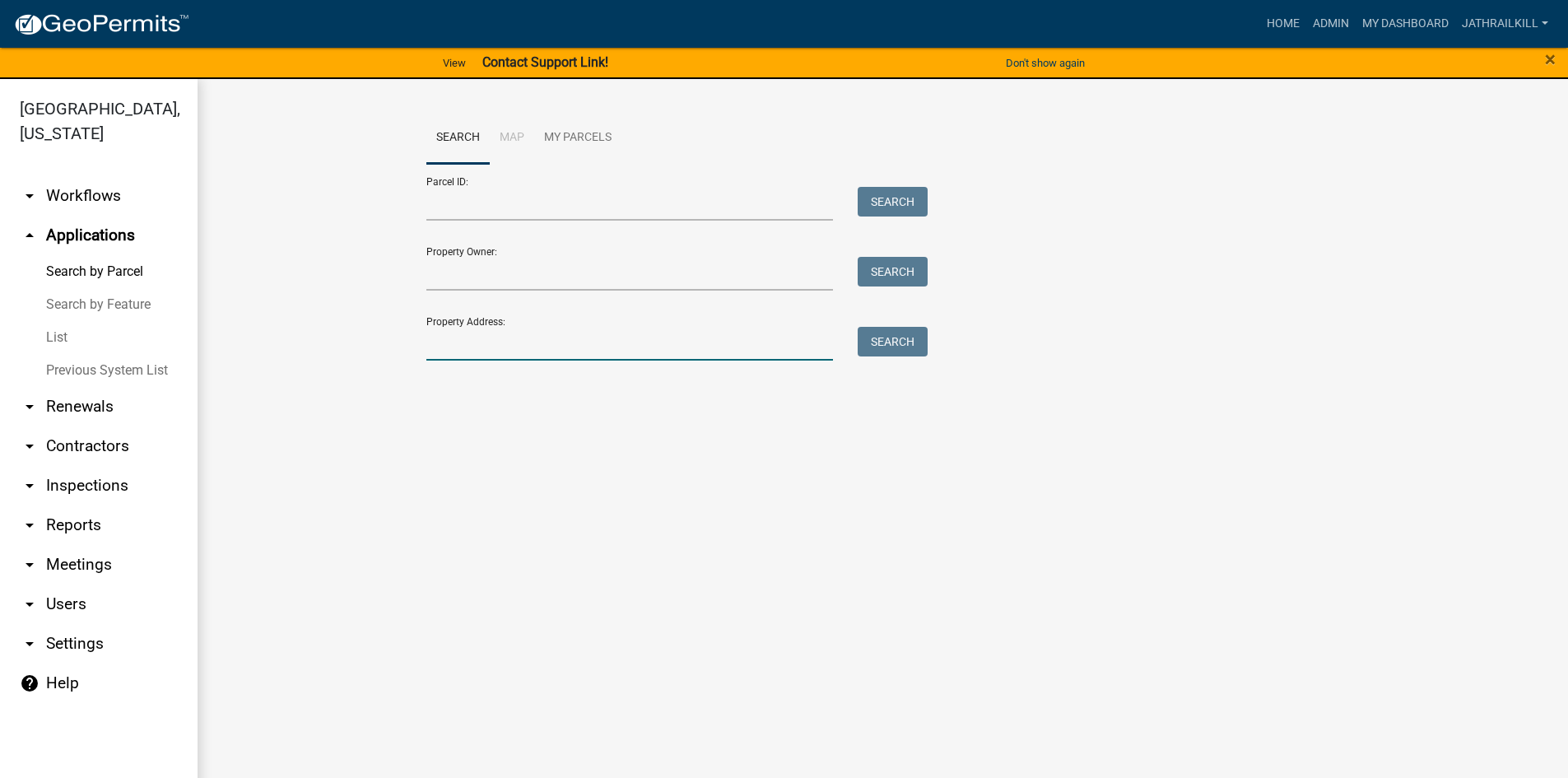
click at [483, 346] on input "Property Address:" at bounding box center [630, 343] width 407 height 34
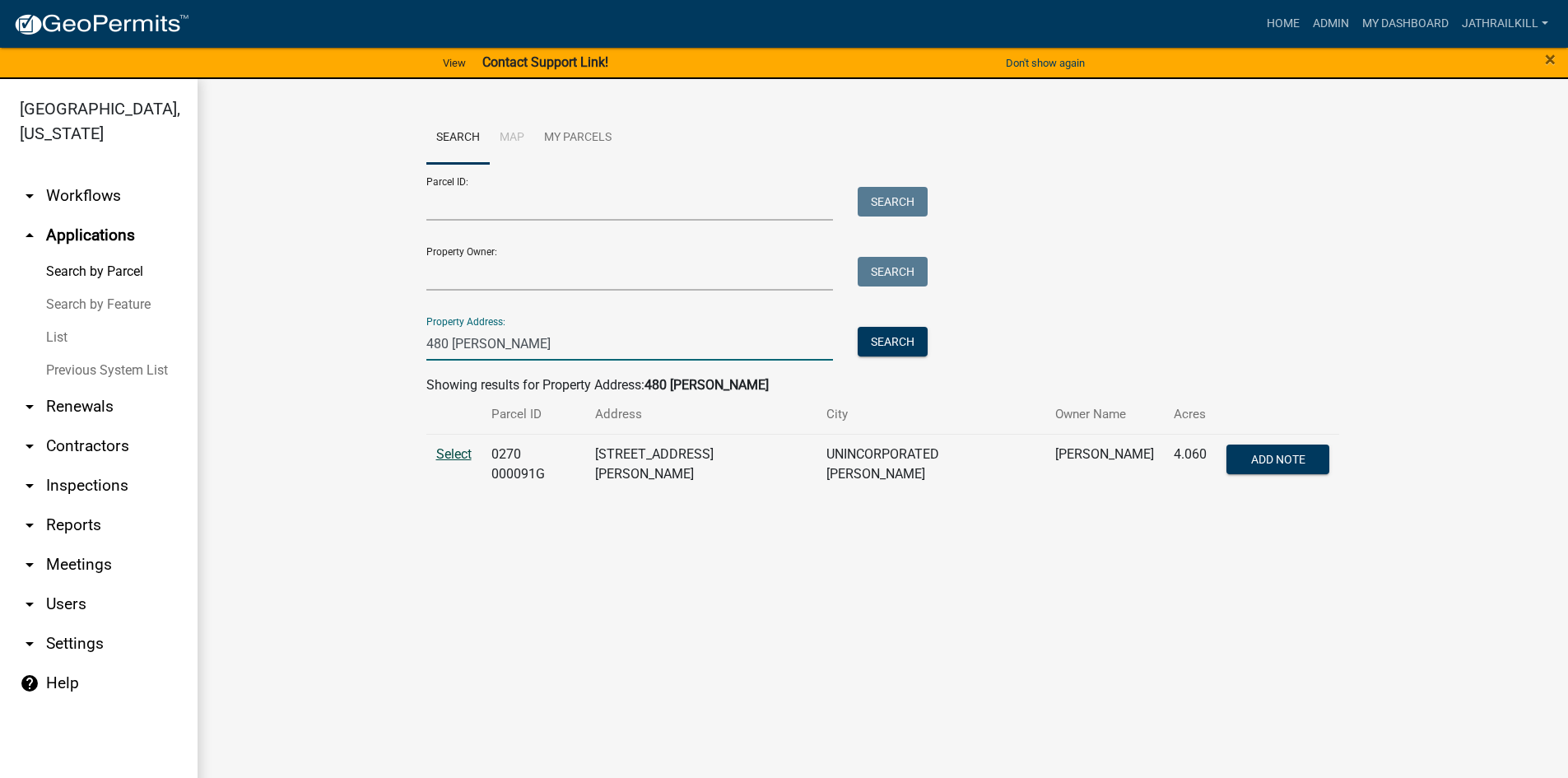
type input "480 [PERSON_NAME]"
click at [462, 451] on span "Select" at bounding box center [454, 453] width 35 height 15
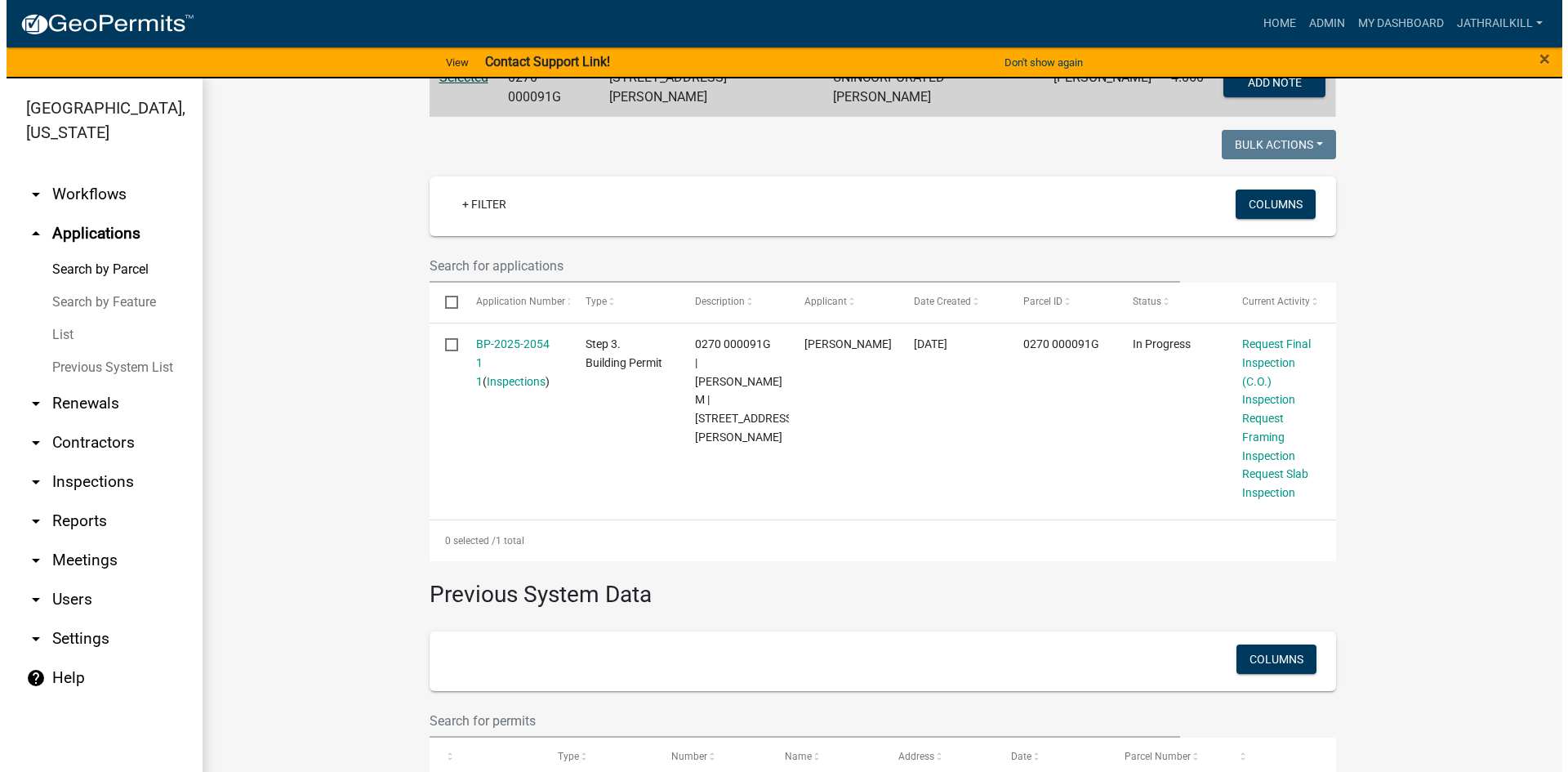
scroll to position [408, 0]
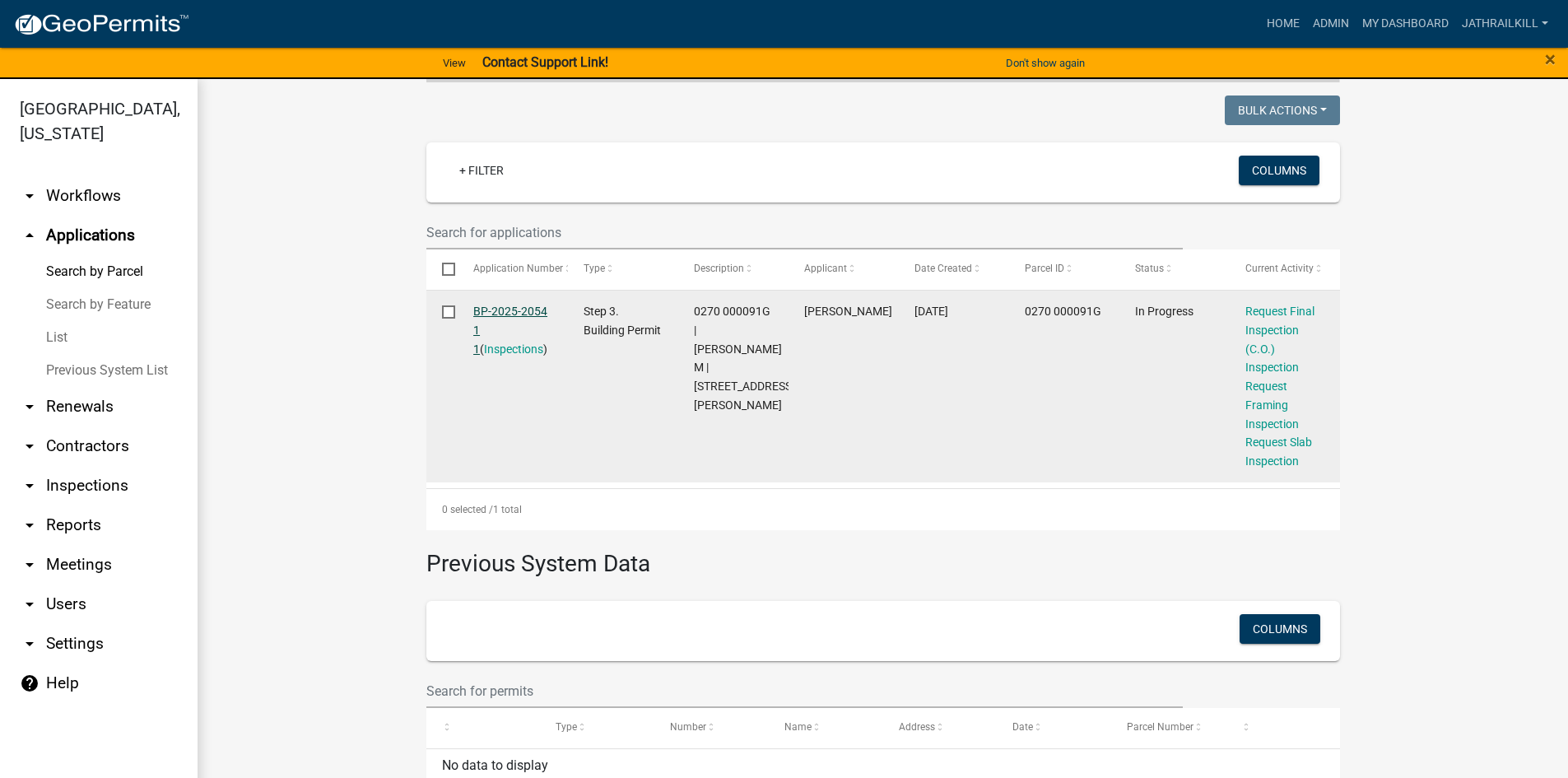
click at [531, 305] on link "BP-2025-2054 1 1" at bounding box center [509, 330] width 74 height 51
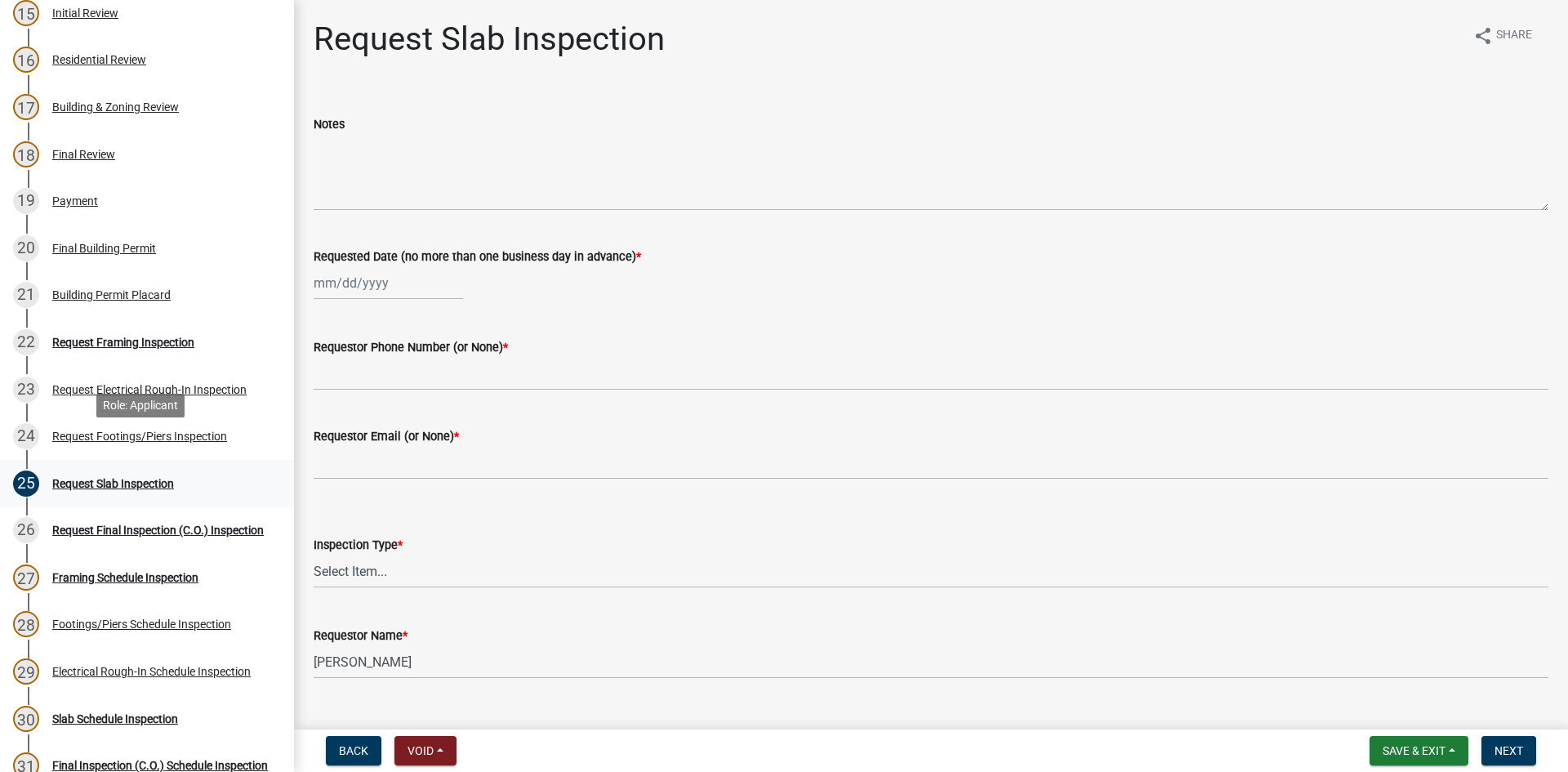
scroll to position [981, 0]
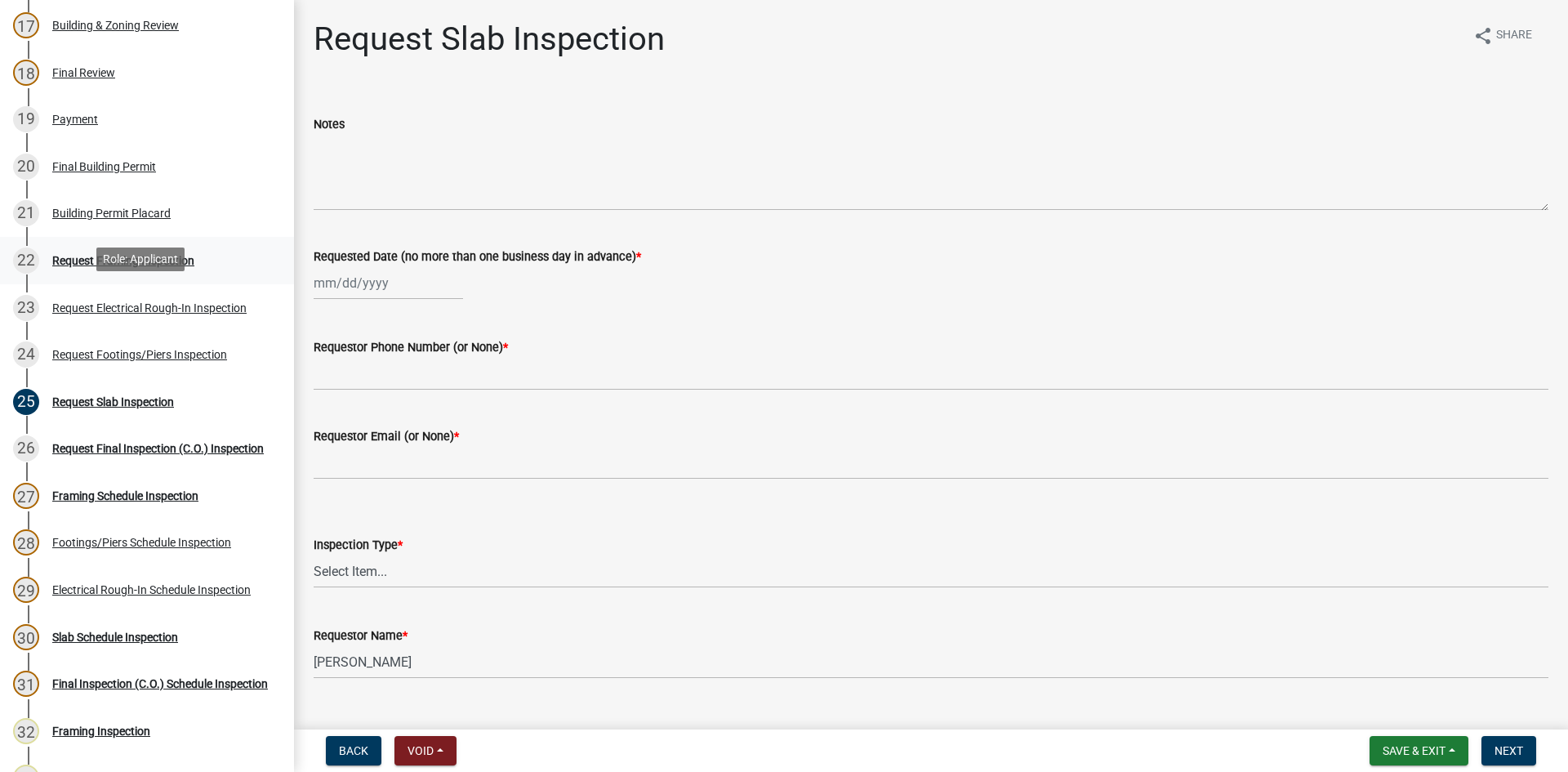
click at [154, 273] on link "22 Request Framing Inspection" at bounding box center [147, 260] width 294 height 47
click at [349, 285] on div at bounding box center [388, 283] width 150 height 33
select select "9"
select select "2025"
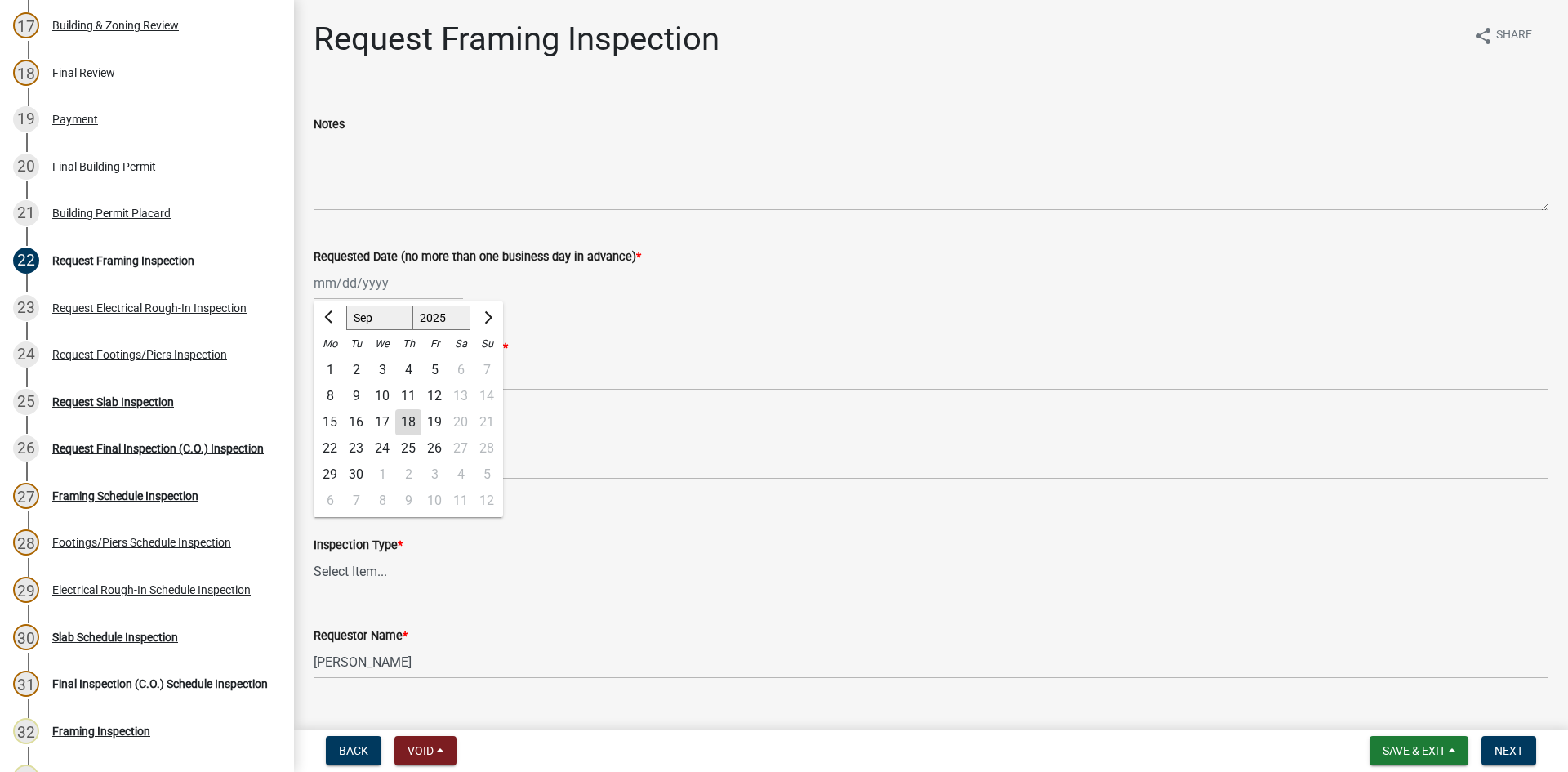
drag, startPoint x: 409, startPoint y: 425, endPoint x: 414, endPoint y: 411, distance: 14.9
click at [409, 425] on div "18" at bounding box center [408, 422] width 26 height 26
type input "[DATE]"
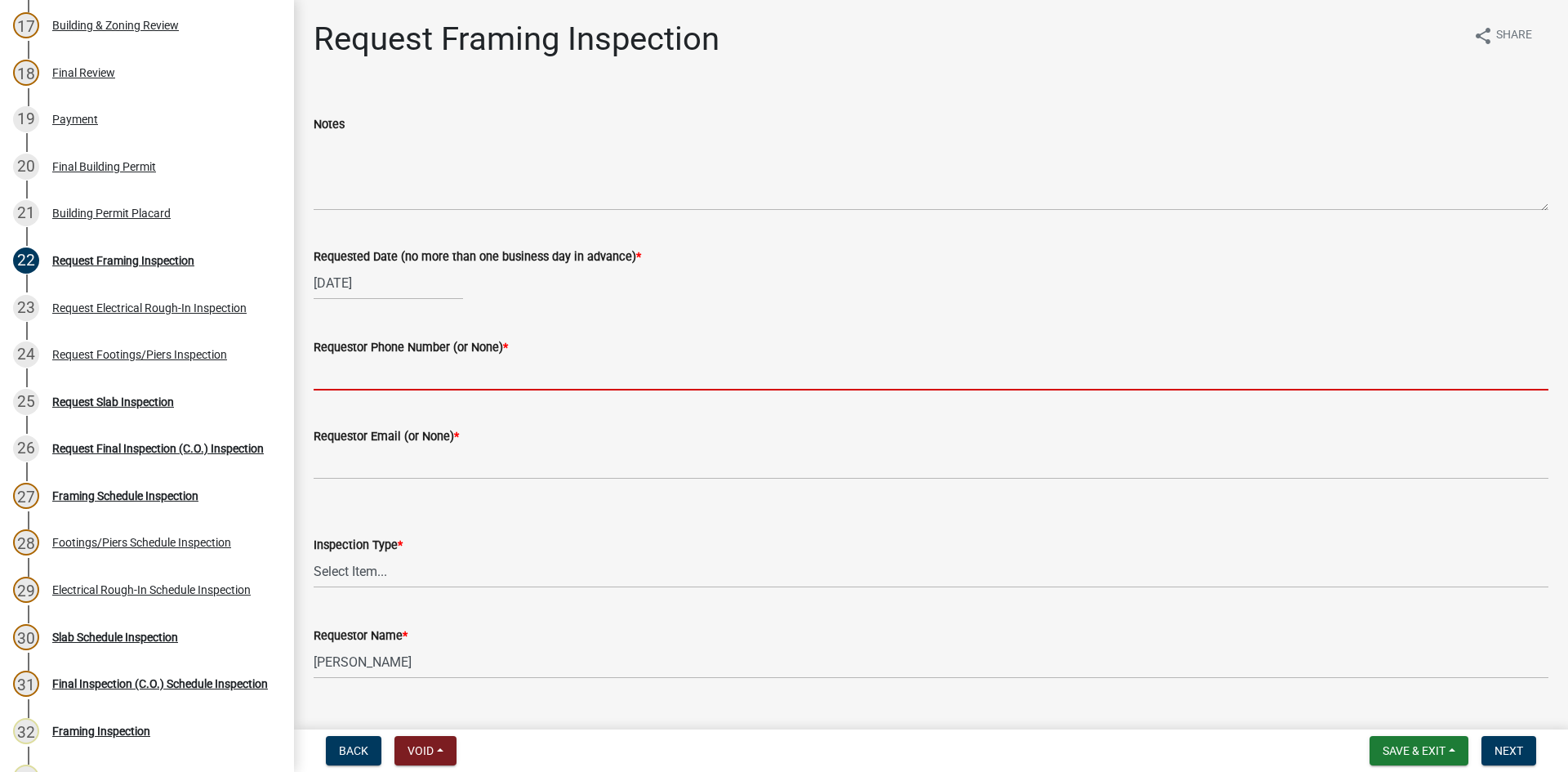
click at [418, 380] on input "Requestor Phone Number (or None) *" at bounding box center [931, 373] width 1235 height 33
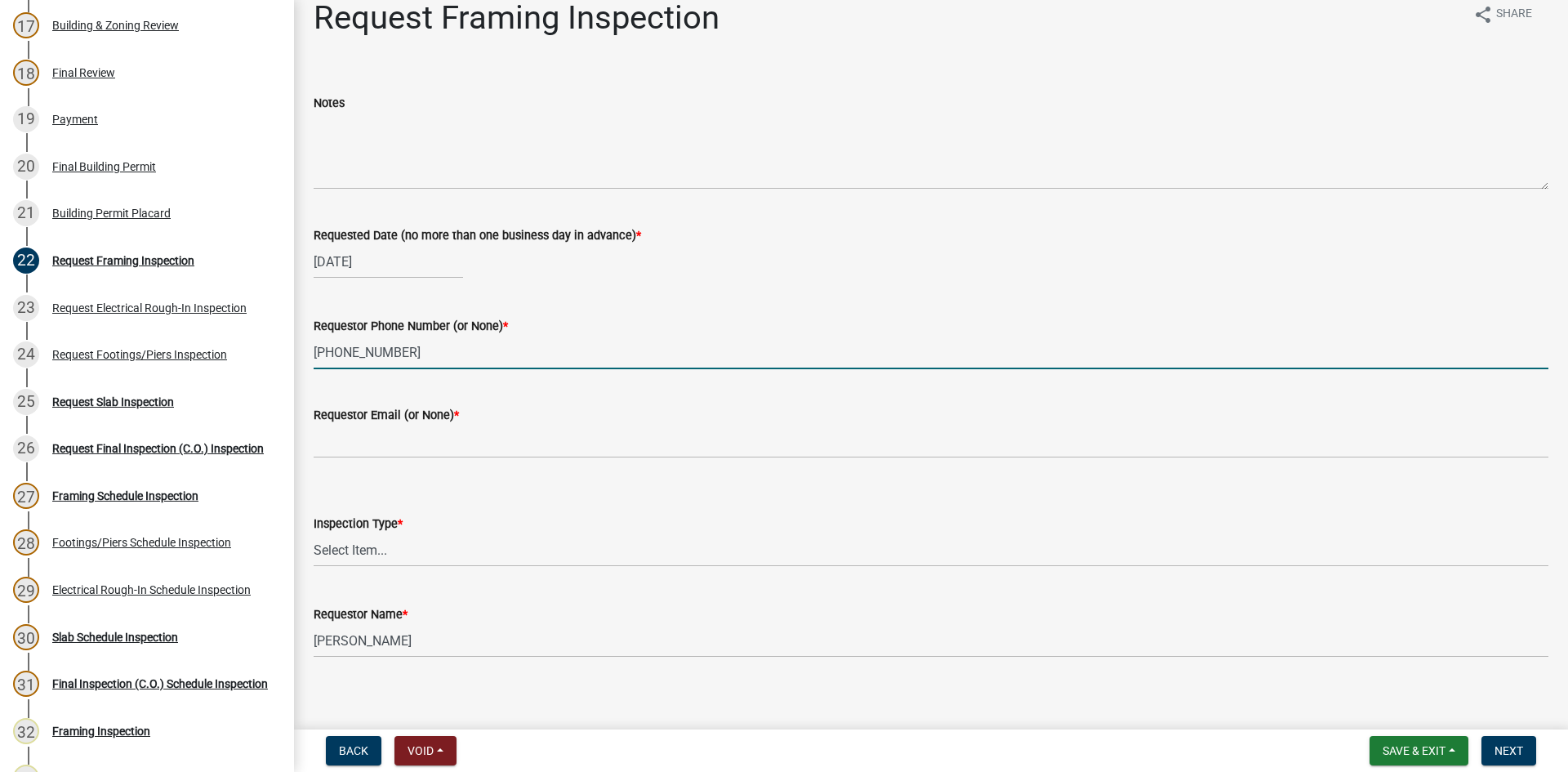
scroll to position [33, 0]
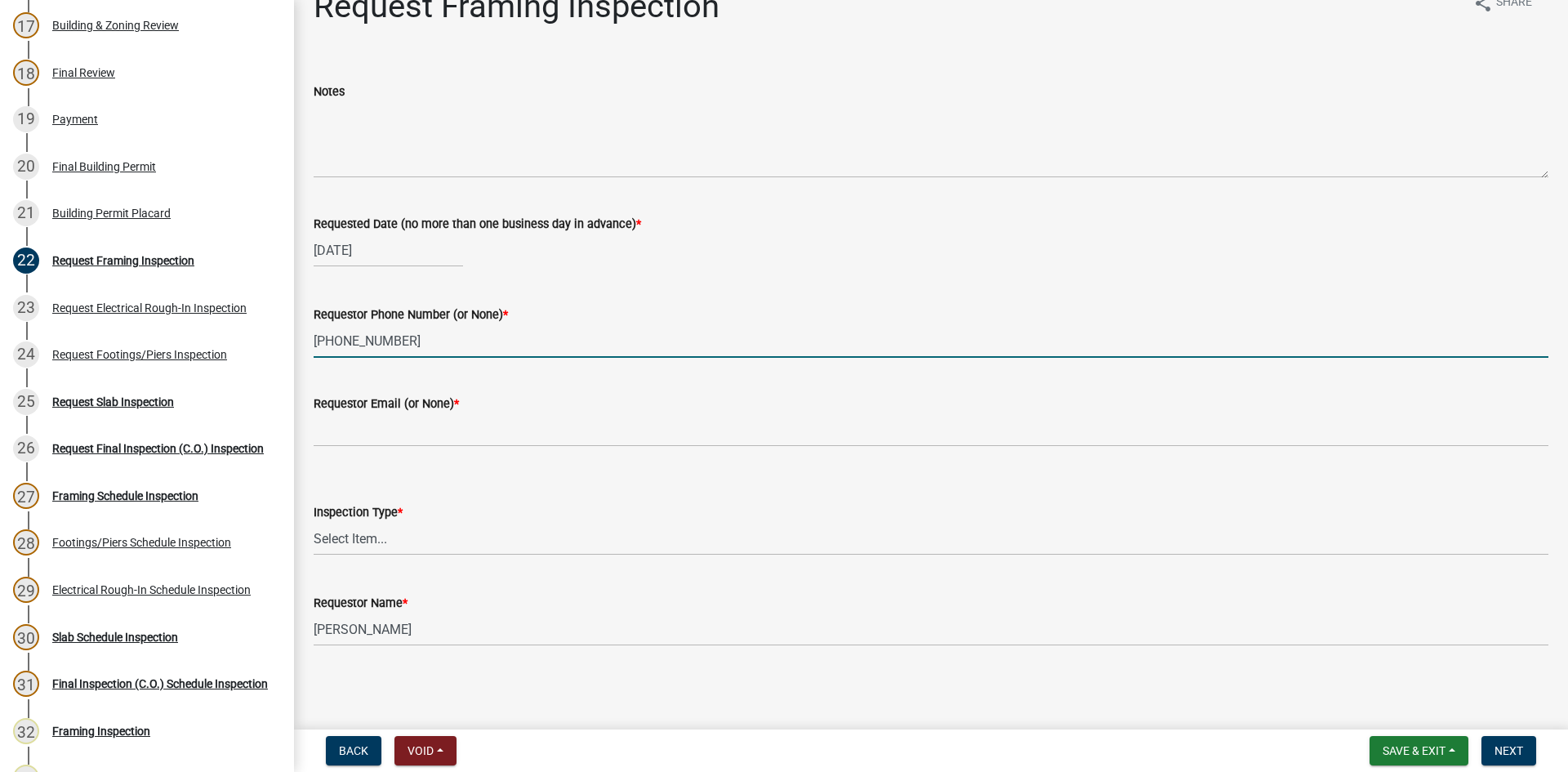
type input "[PHONE_NUMBER]"
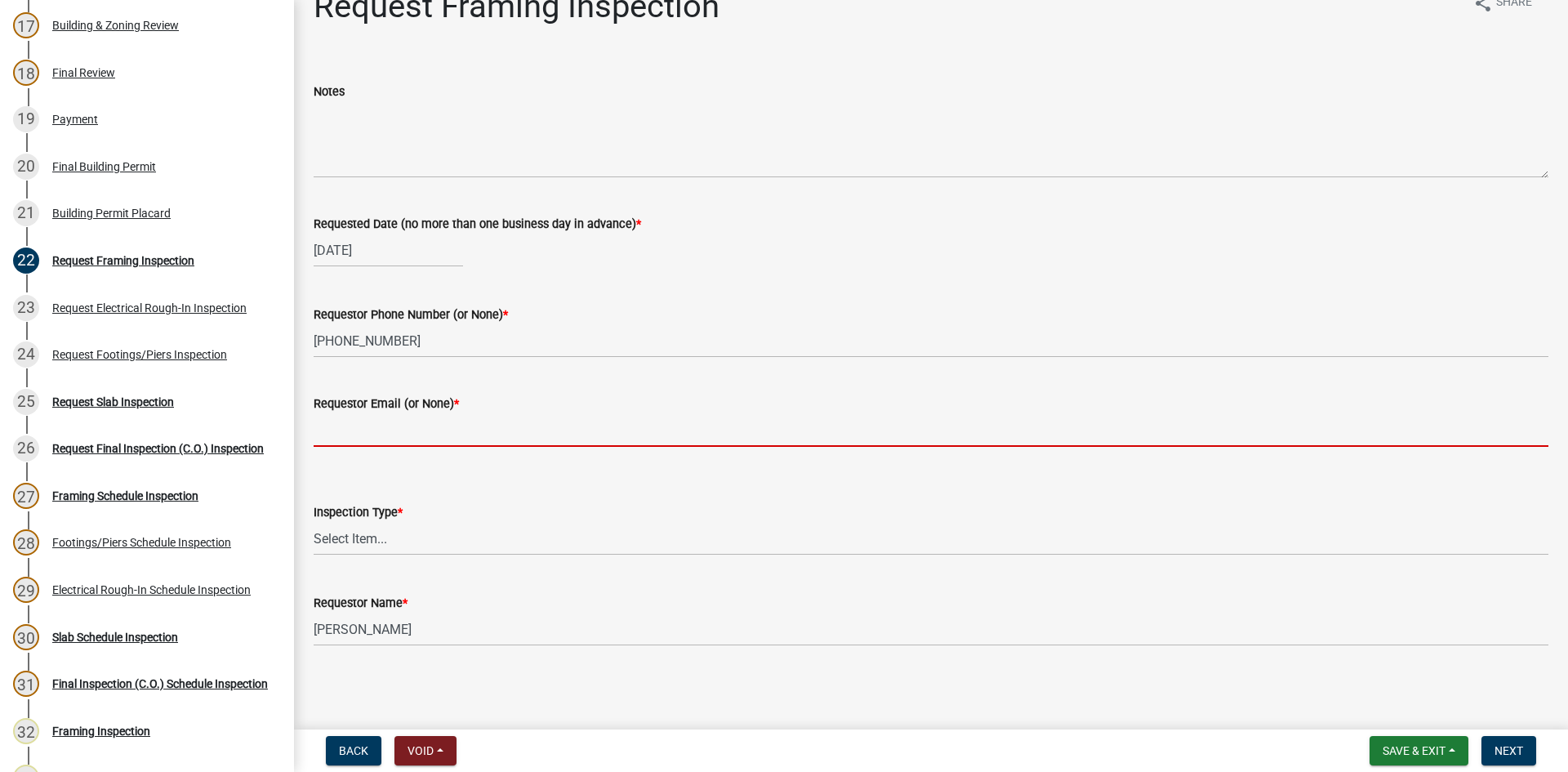
click at [459, 440] on input "Requestor Email (or None) *" at bounding box center [931, 430] width 1235 height 33
type input "None"
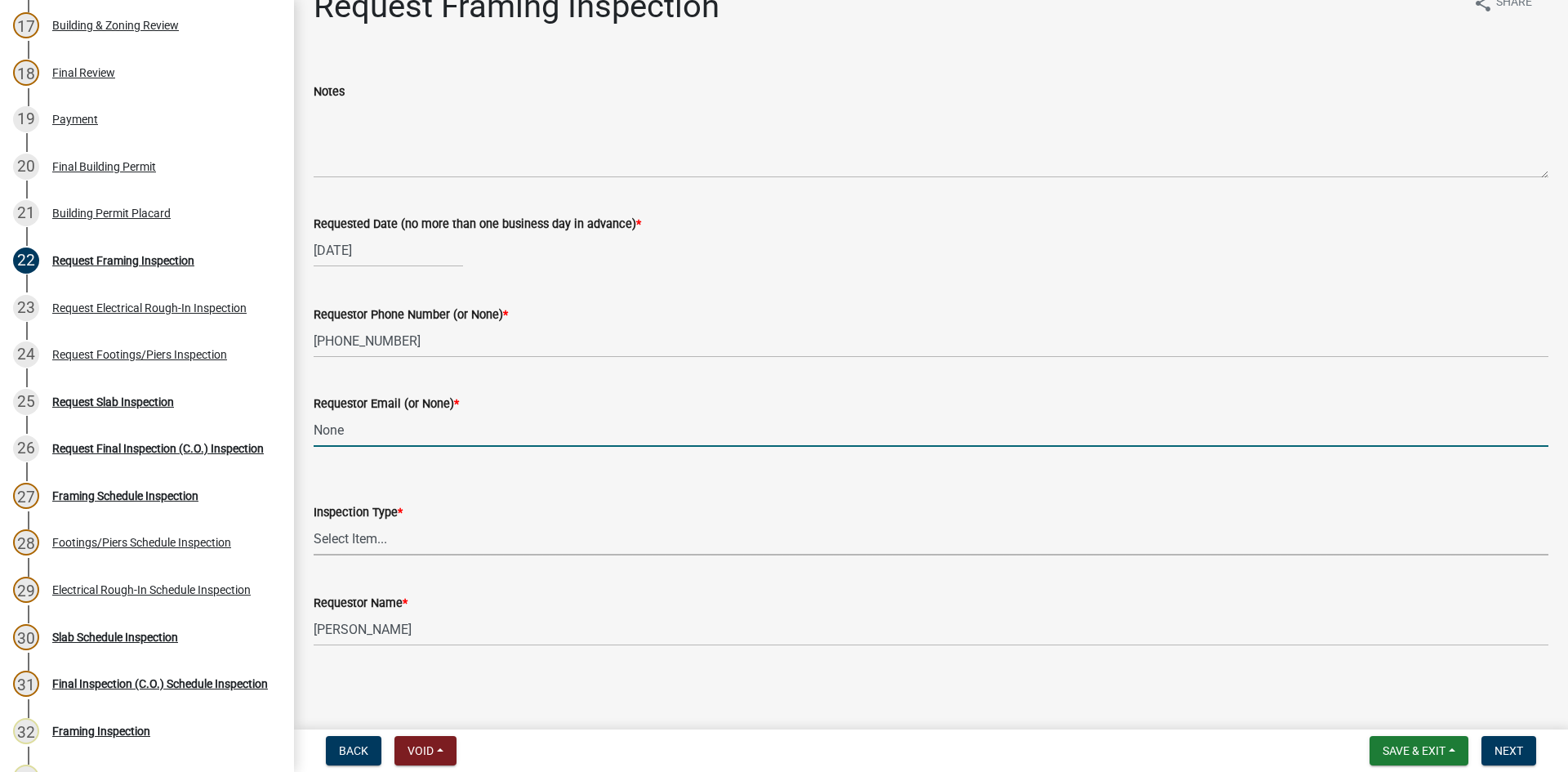
click at [429, 539] on select "Select Item... Framing" at bounding box center [931, 538] width 1235 height 33
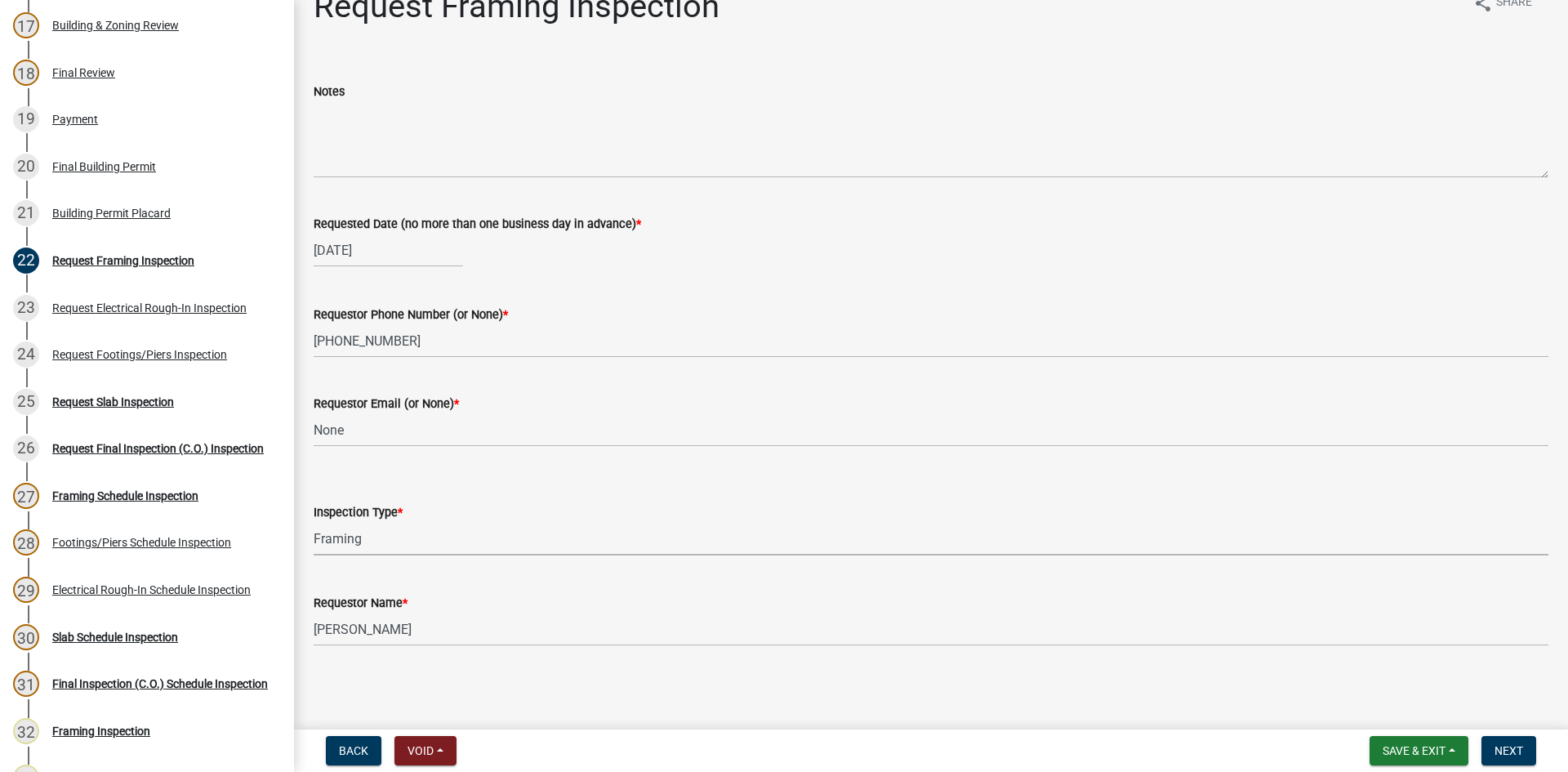
click at [313, 522] on select "Select Item... Framing" at bounding box center [931, 538] width 1235 height 33
select select "37c52e4c-0293-4b91-b6c8-f52d35843f6a"
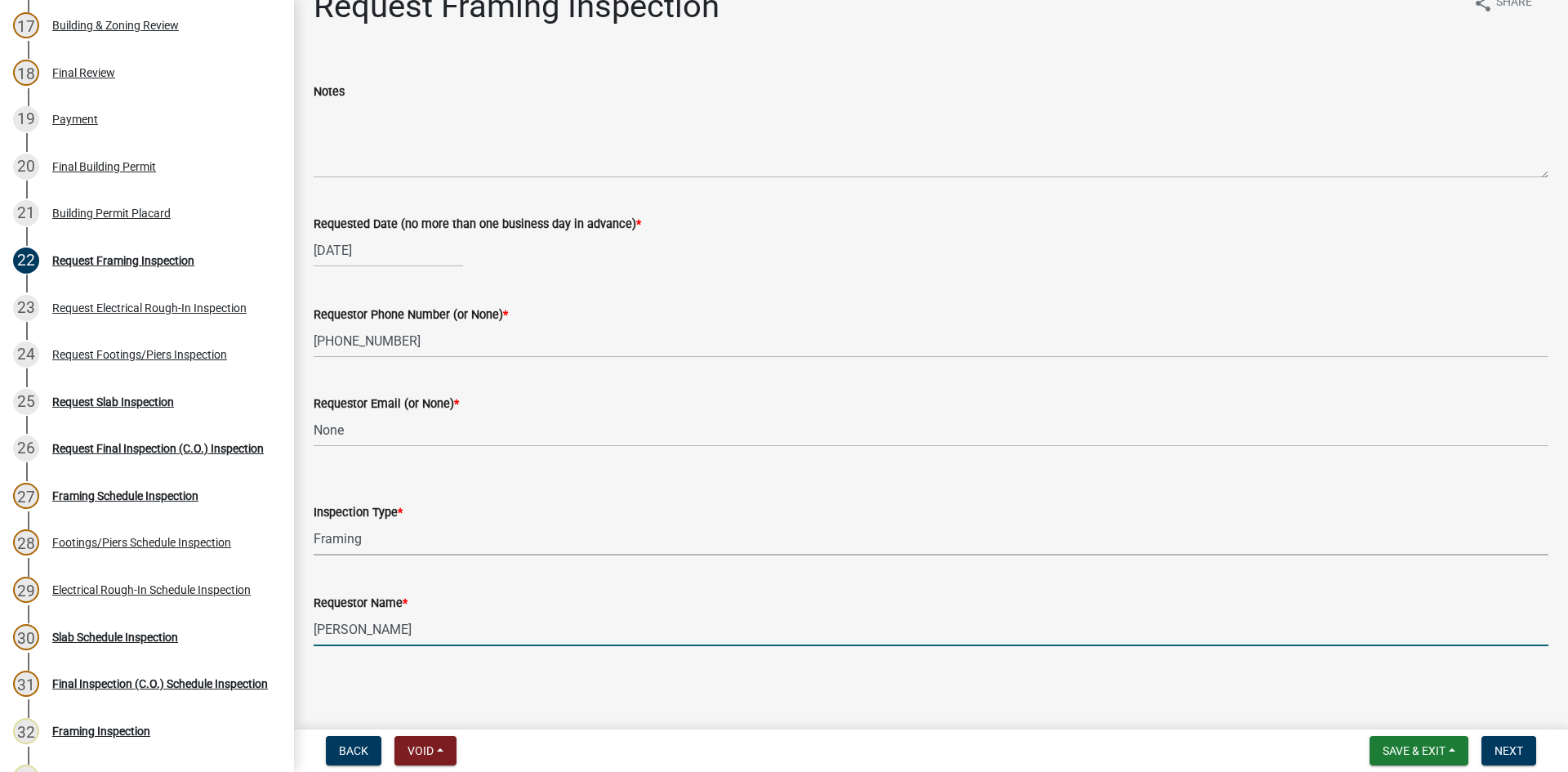
click at [435, 639] on input "[PERSON_NAME]" at bounding box center [931, 629] width 1235 height 33
click at [435, 640] on input "[PERSON_NAME]" at bounding box center [931, 629] width 1235 height 33
type input "[PERSON_NAME]"
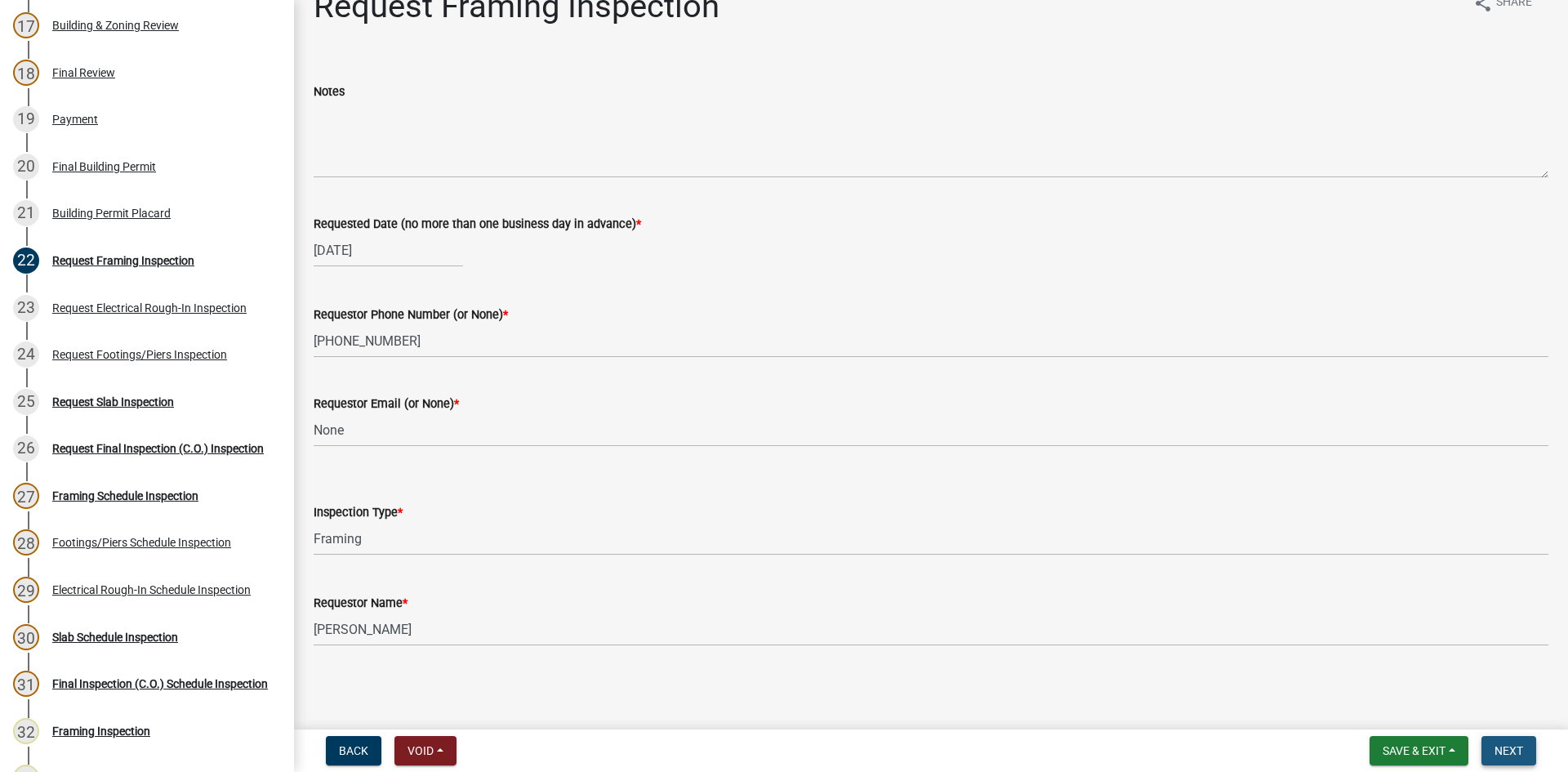
drag, startPoint x: 1509, startPoint y: 740, endPoint x: 1497, endPoint y: 745, distance: 13.0
click at [1509, 739] on button "Next" at bounding box center [1508, 750] width 55 height 30
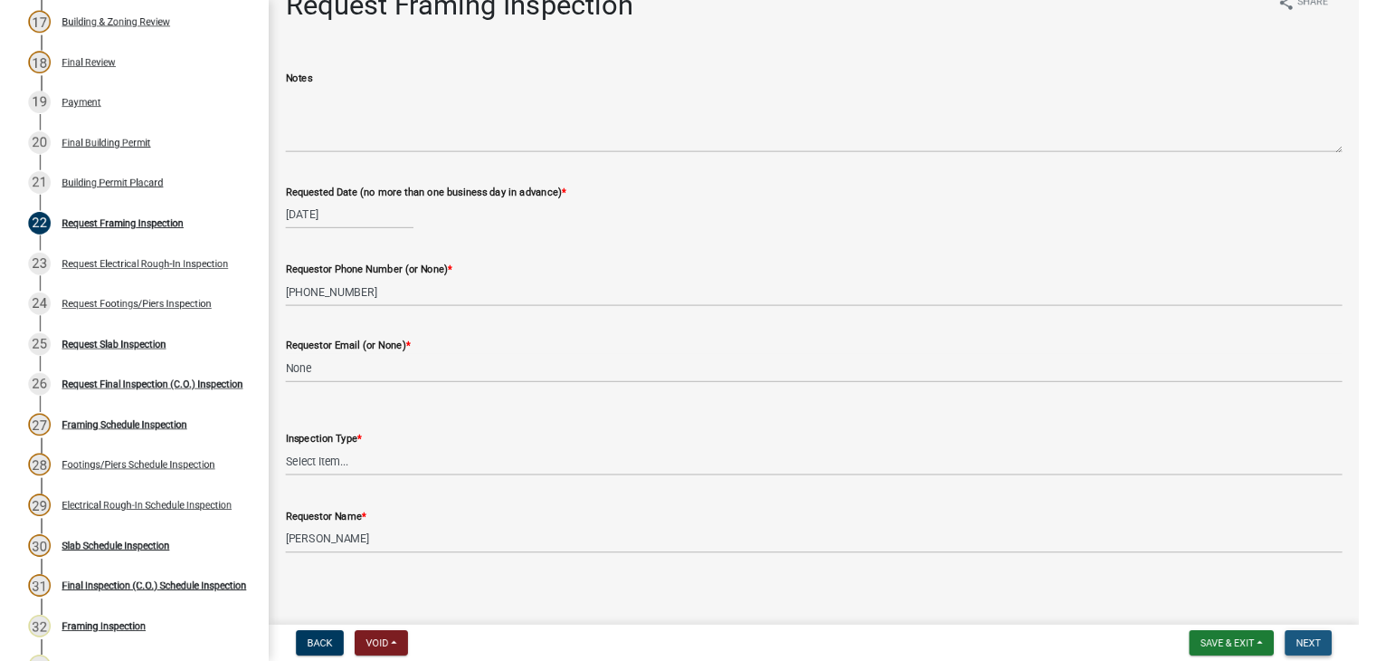
scroll to position [0, 0]
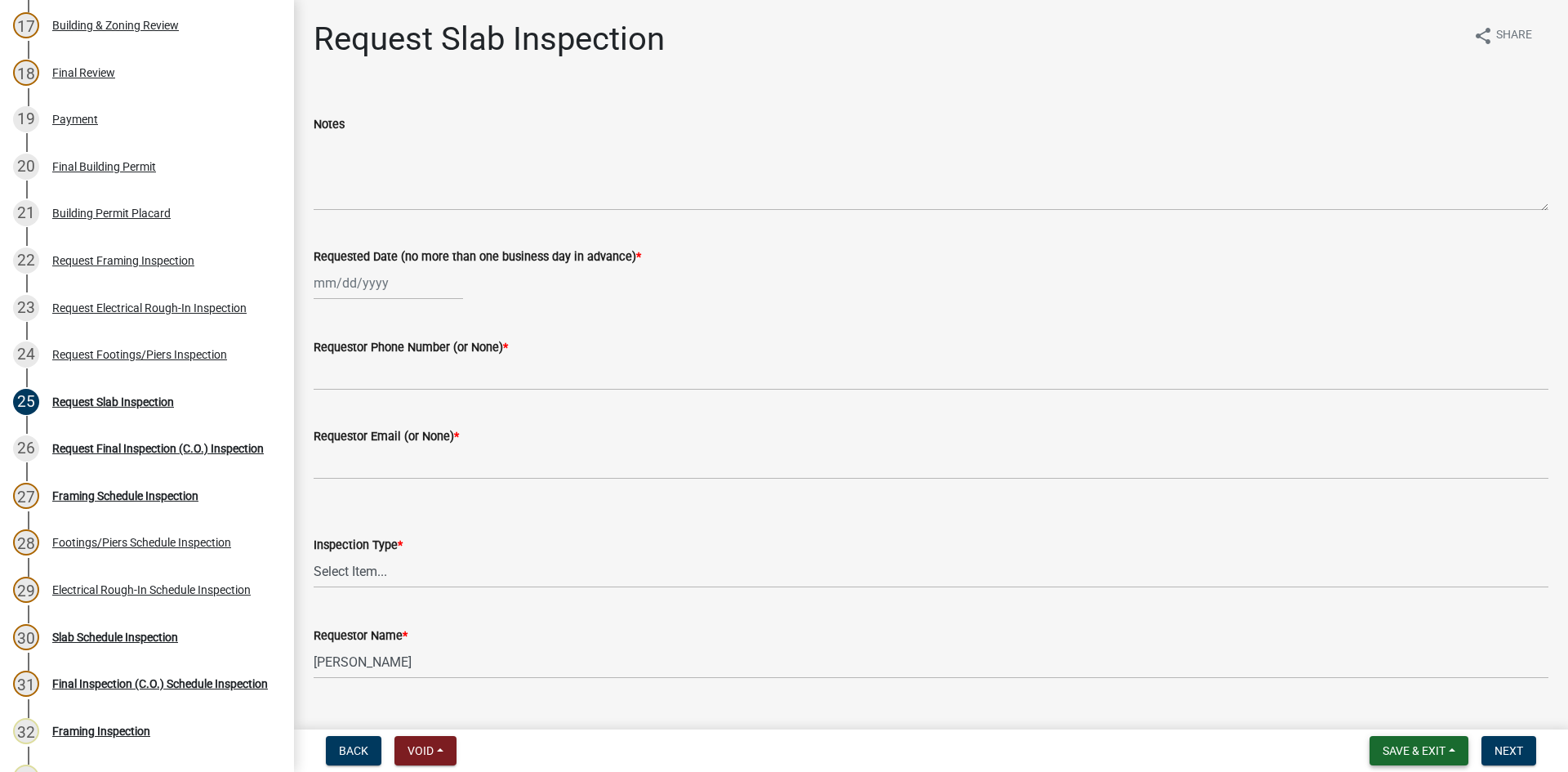
click at [1403, 737] on nav "Back Void Withdraw Lock Expire Void Save & Exit Save Save & Exit Next" at bounding box center [932, 750] width 1275 height 42
click at [1403, 747] on button "Save & Exit" at bounding box center [1419, 750] width 98 height 30
drag, startPoint x: 1402, startPoint y: 724, endPoint x: 1397, endPoint y: 708, distance: 16.8
click at [1405, 721] on button "Save & Exit" at bounding box center [1403, 708] width 131 height 39
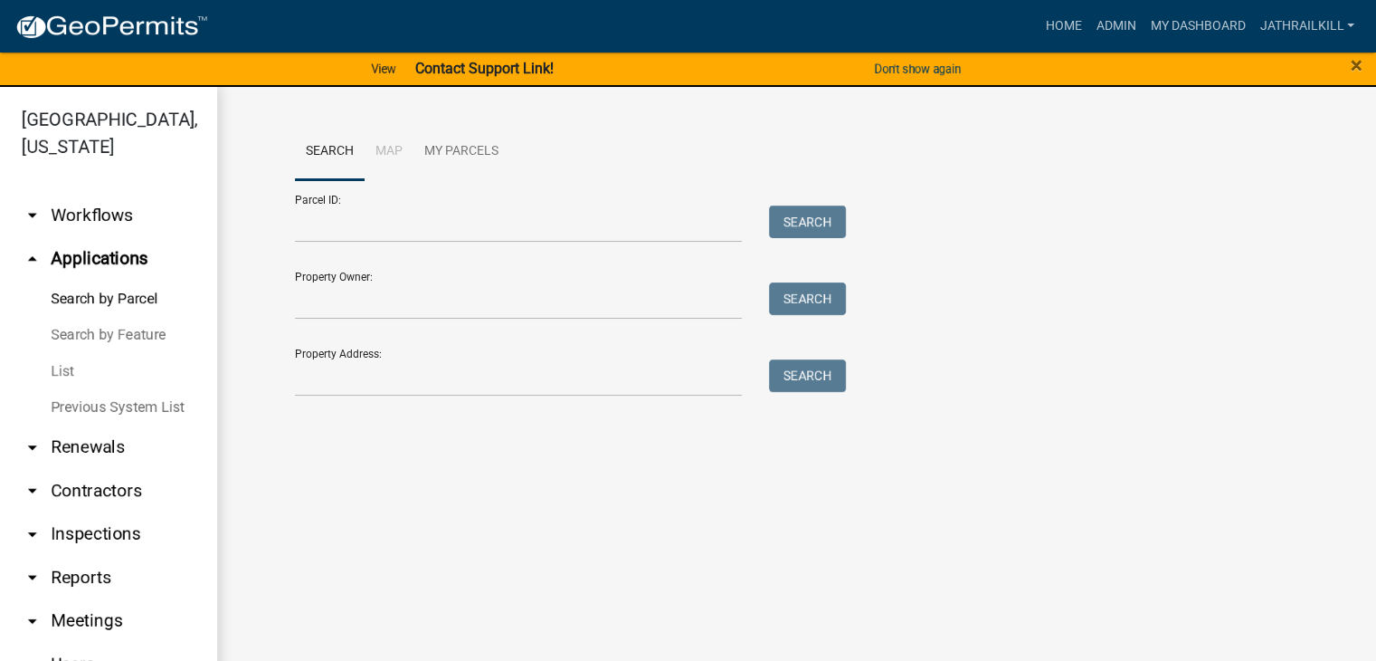
click at [130, 207] on link "arrow_drop_down Workflows" at bounding box center [108, 215] width 217 height 43
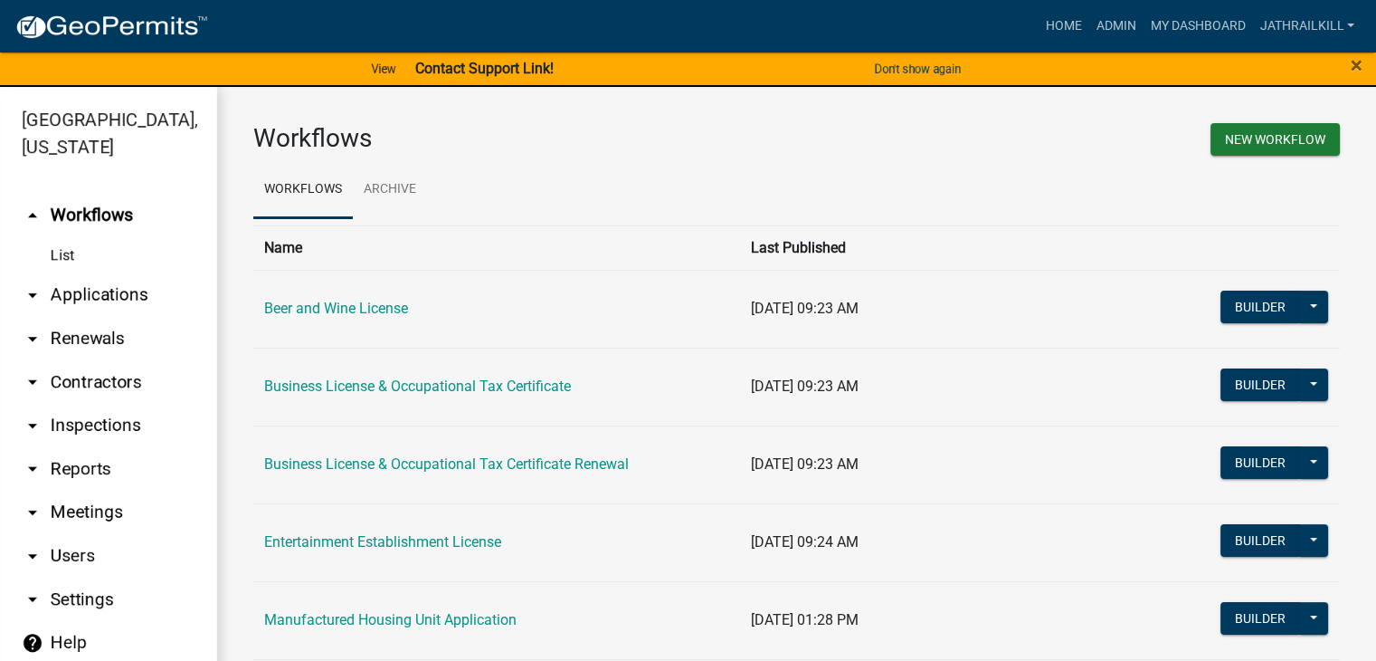
click at [90, 273] on link "arrow_drop_down Applications" at bounding box center [108, 294] width 217 height 43
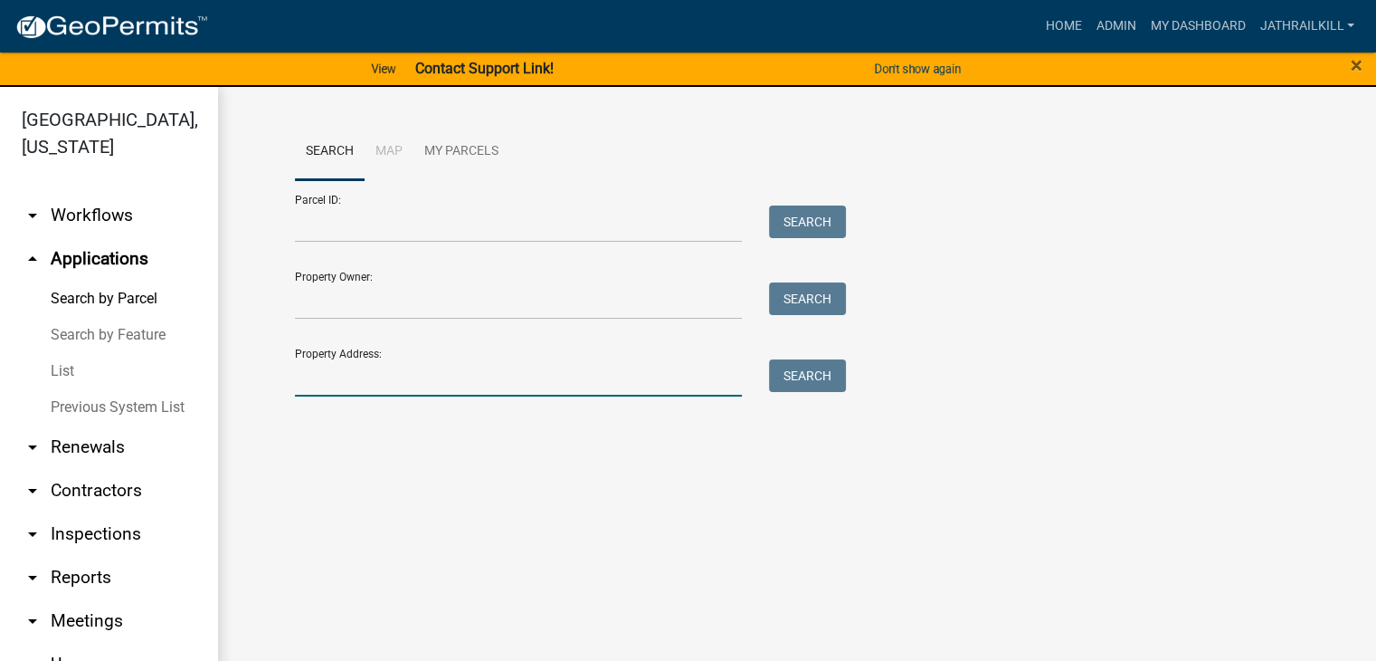
click at [357, 361] on input "Property Address:" at bounding box center [519, 377] width 448 height 37
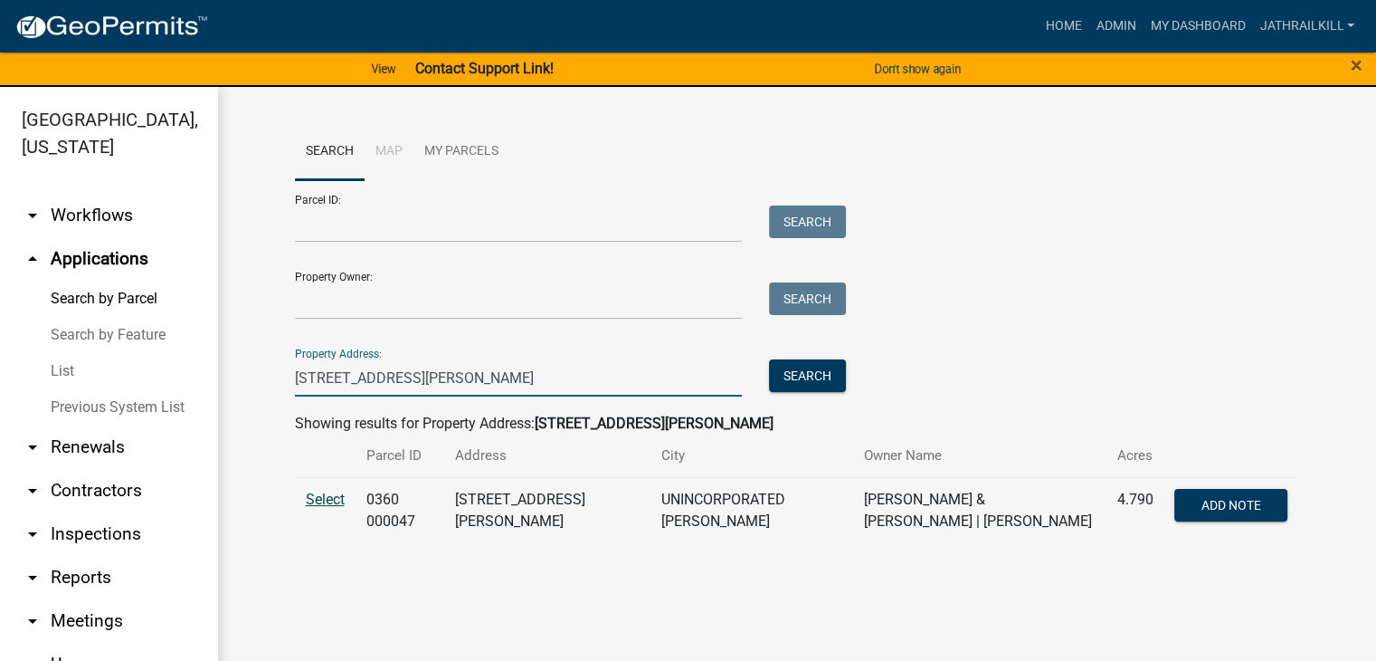
type input "[STREET_ADDRESS][PERSON_NAME]"
click at [333, 500] on span "Select" at bounding box center [325, 498] width 39 height 17
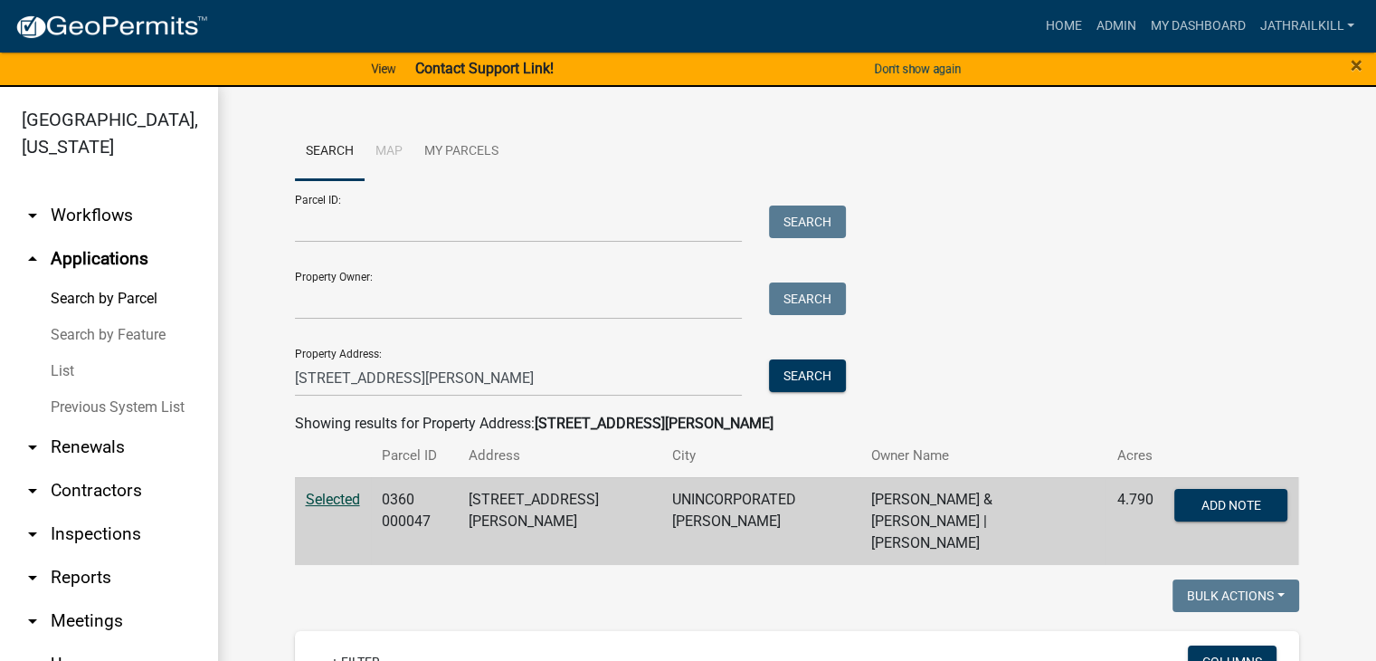
click at [1079, 269] on div "Parcel ID: Search Property Owner: Search Property Address: [STREET_ADDRESS][PER…" at bounding box center [797, 288] width 1004 height 216
click at [438, 377] on input "[STREET_ADDRESS][PERSON_NAME]" at bounding box center [519, 377] width 448 height 37
click at [434, 377] on input "[STREET_ADDRESS][PERSON_NAME]" at bounding box center [519, 377] width 448 height 37
click at [434, 378] on input "[STREET_ADDRESS][PERSON_NAME]" at bounding box center [519, 377] width 448 height 37
click at [433, 381] on input "[STREET_ADDRESS][PERSON_NAME]" at bounding box center [519, 377] width 448 height 37
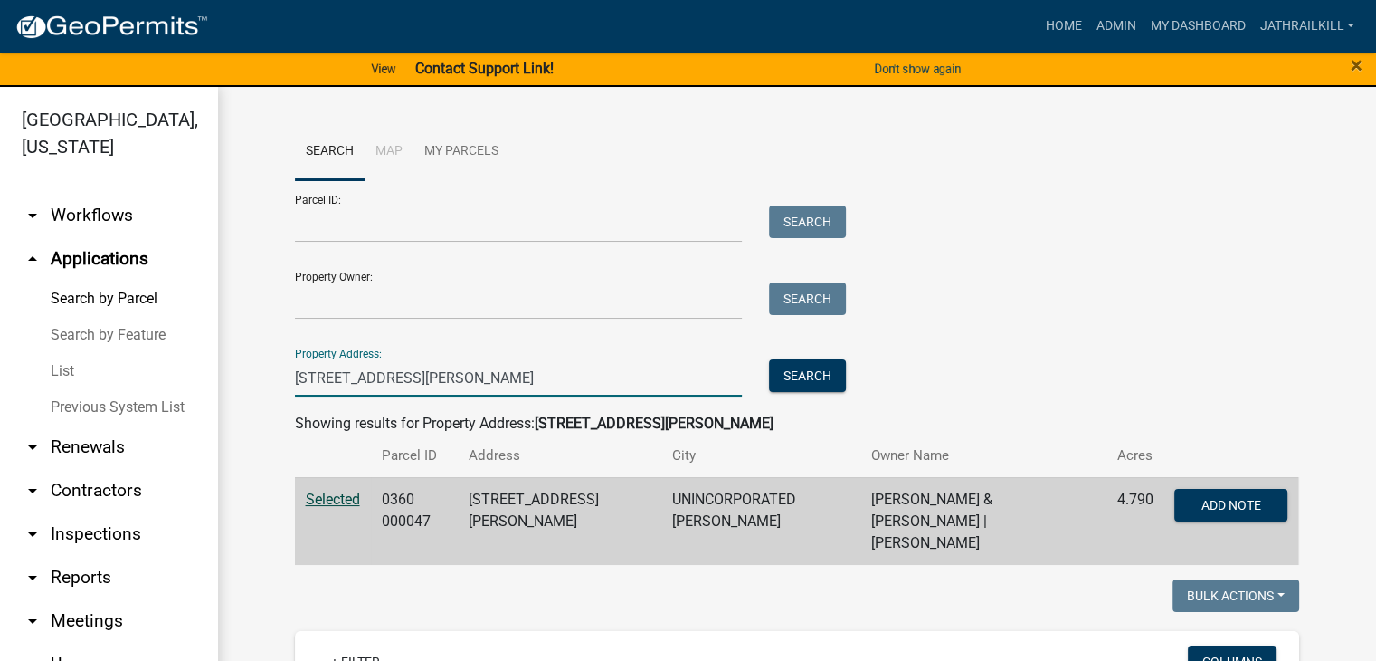
click at [429, 382] on input "[STREET_ADDRESS][PERSON_NAME]" at bounding box center [519, 377] width 448 height 37
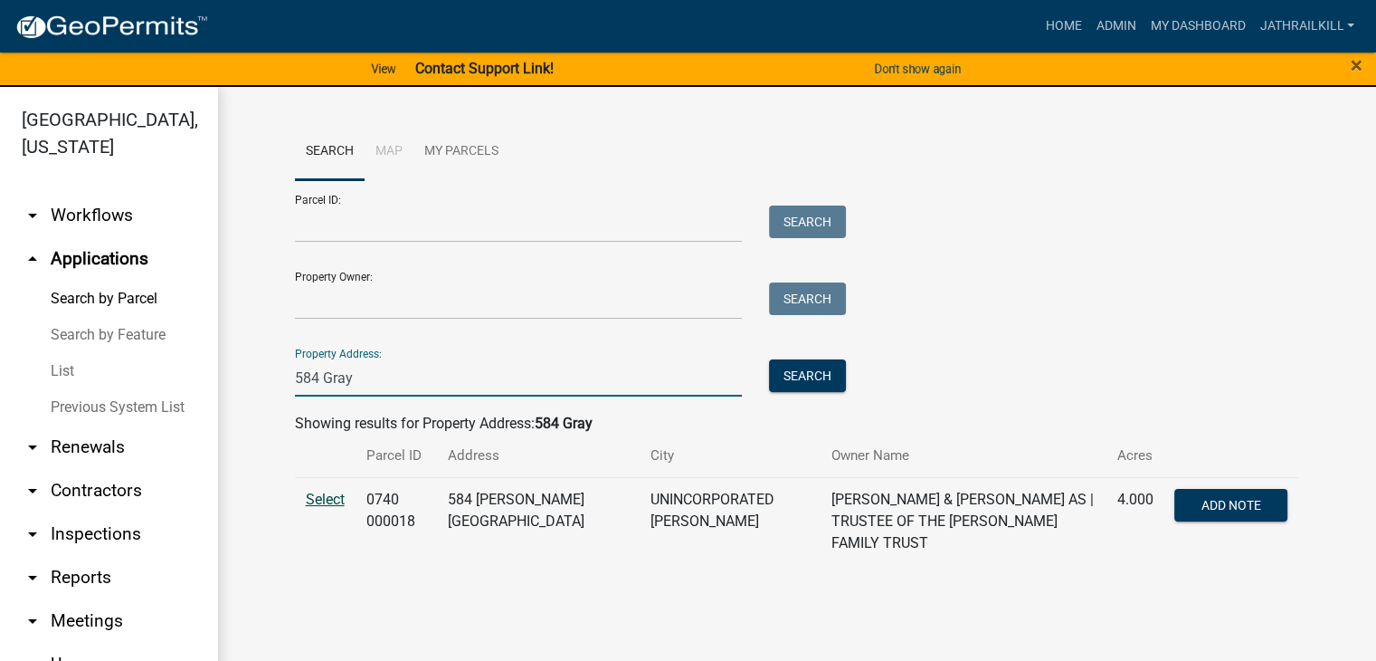
type input "584 Gray"
click at [312, 500] on span "Select" at bounding box center [325, 498] width 39 height 17
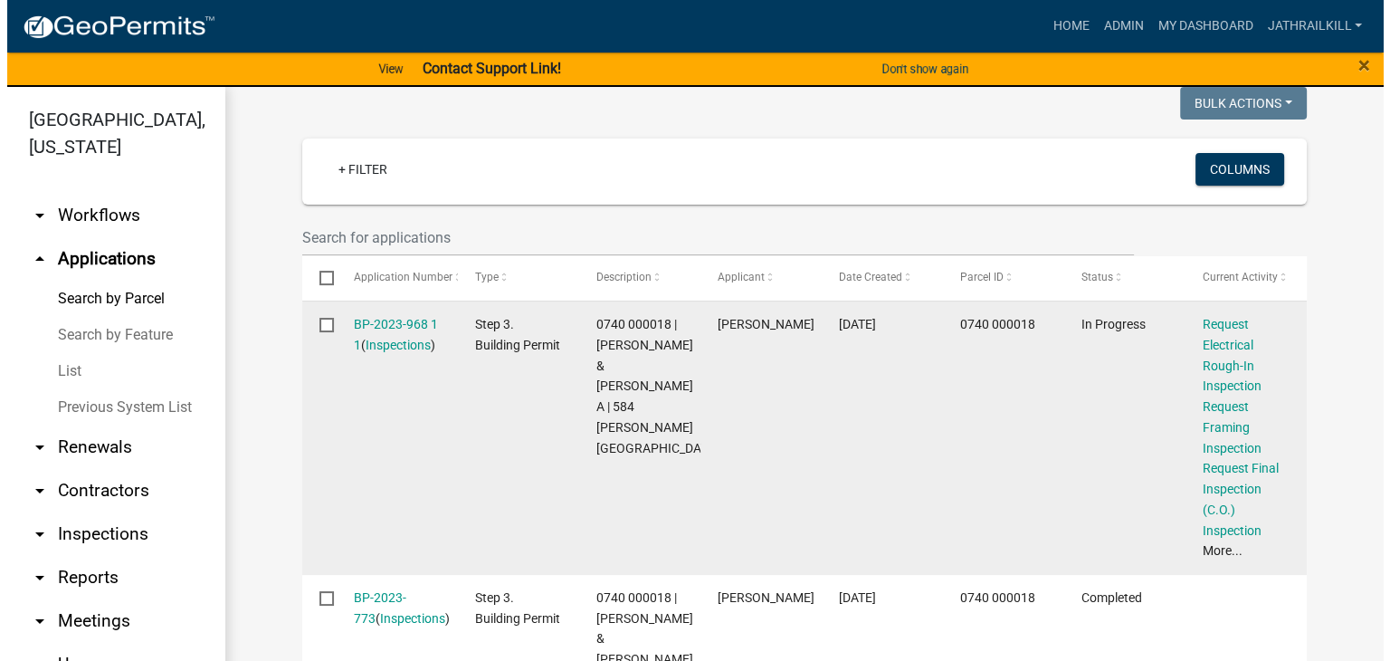
scroll to position [452, 0]
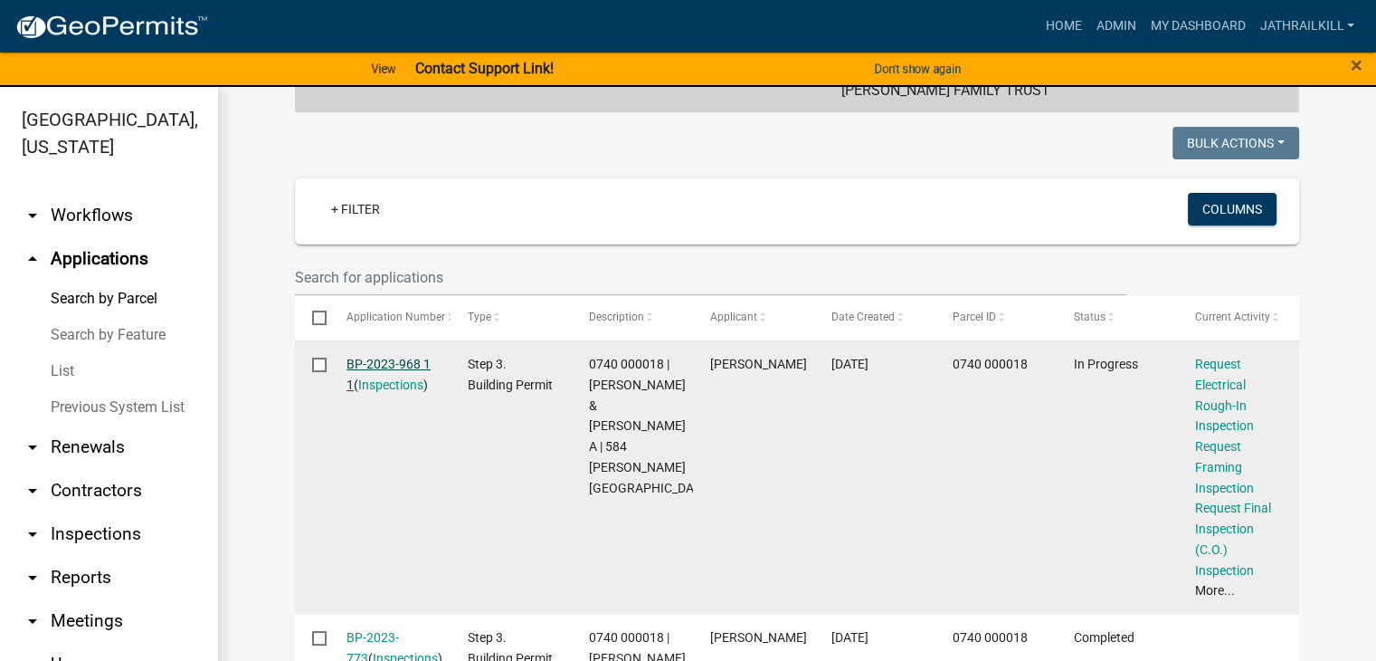
click at [413, 357] on link "BP-2023-968 1 1" at bounding box center [389, 374] width 84 height 35
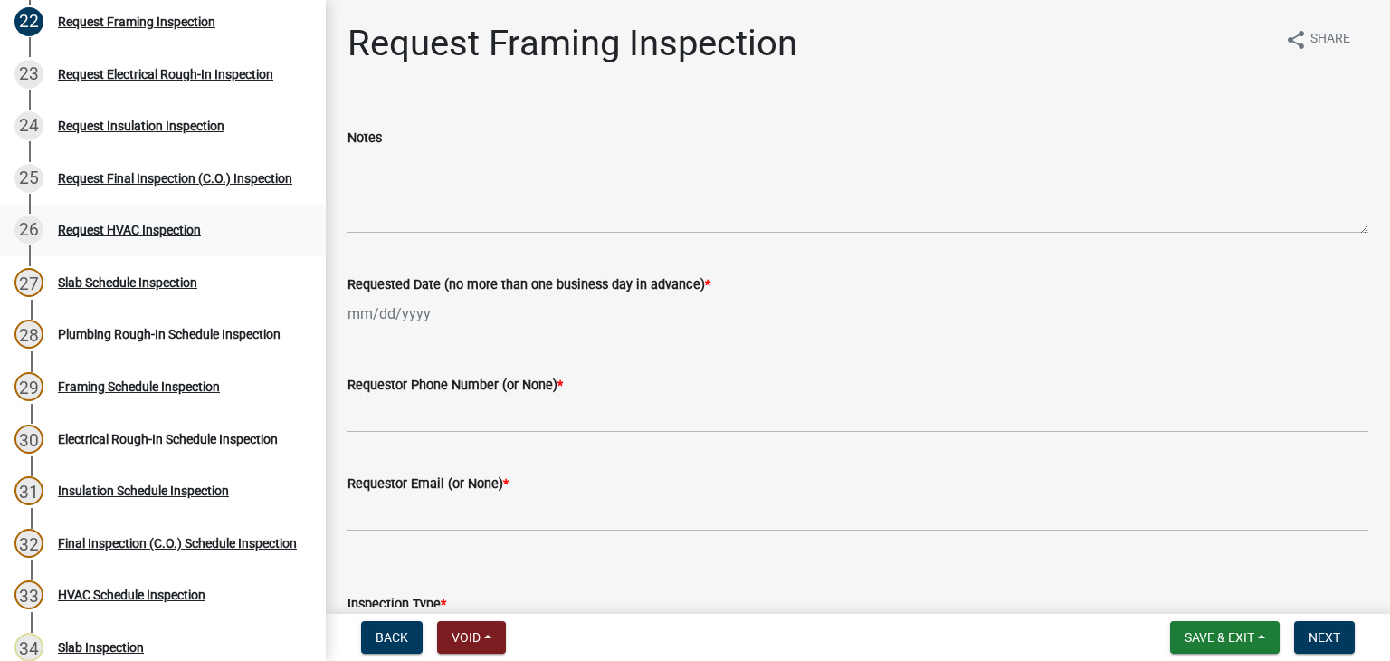
scroll to position [1262, 0]
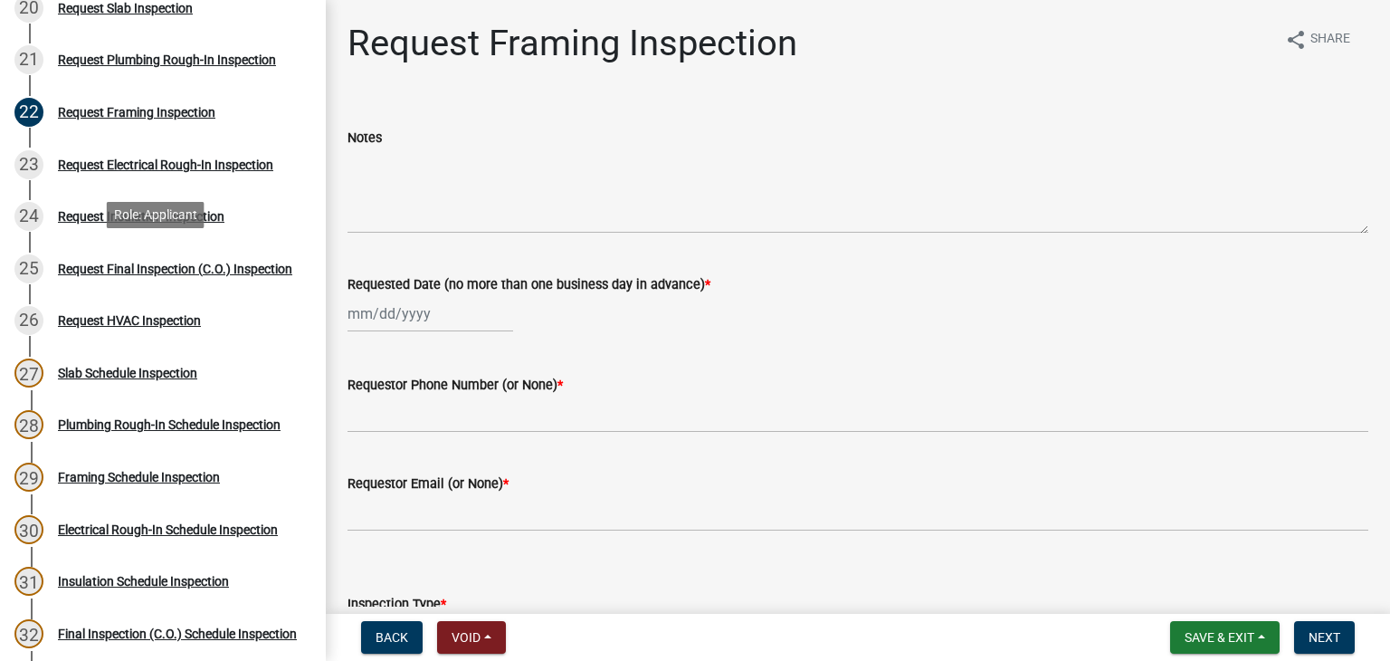
click at [143, 271] on div "Request Final Inspection (C.O.) Inspection" at bounding box center [175, 268] width 234 height 13
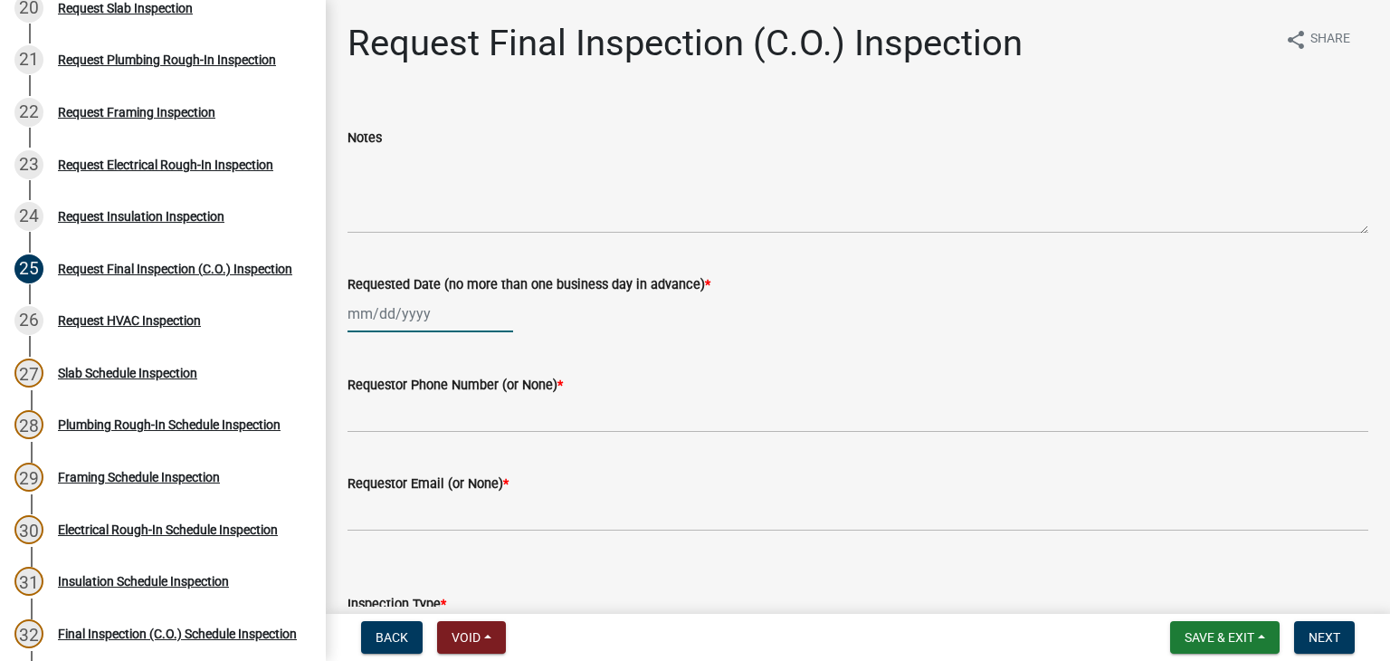
click at [404, 320] on div at bounding box center [430, 313] width 166 height 37
select select "9"
select select "2025"
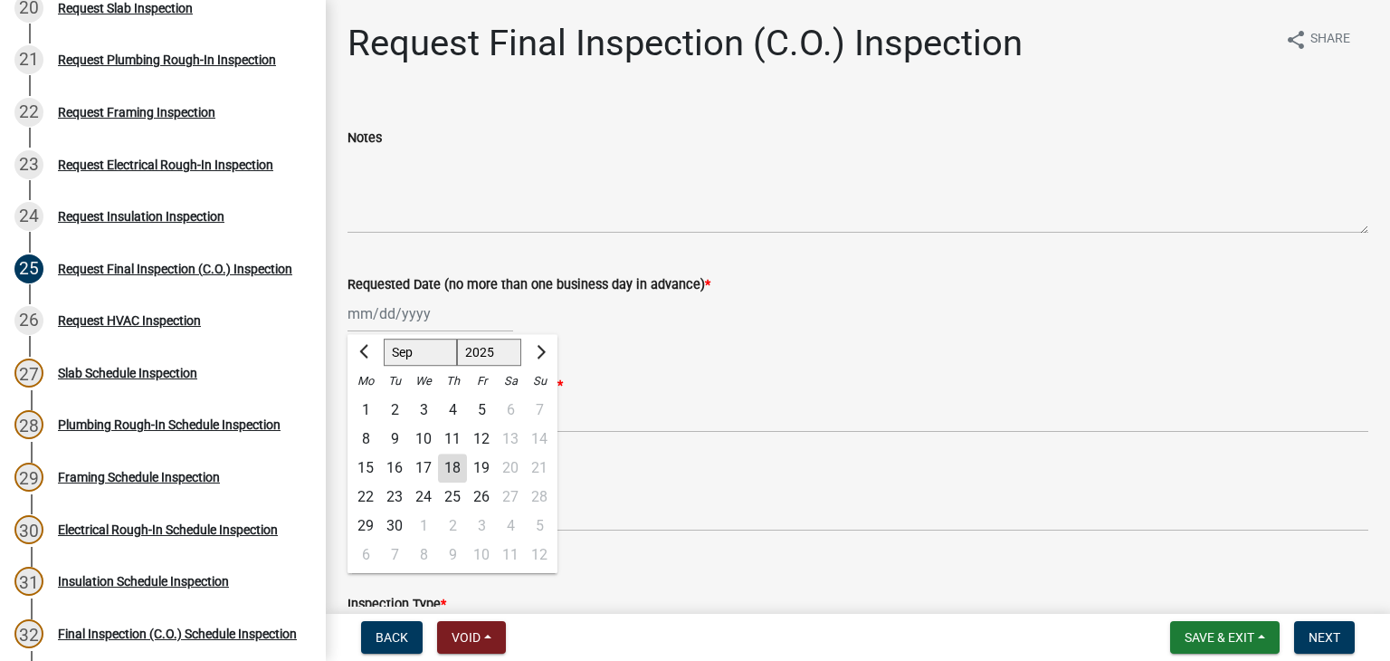
click at [456, 468] on div "18" at bounding box center [452, 467] width 29 height 29
type input "[DATE]"
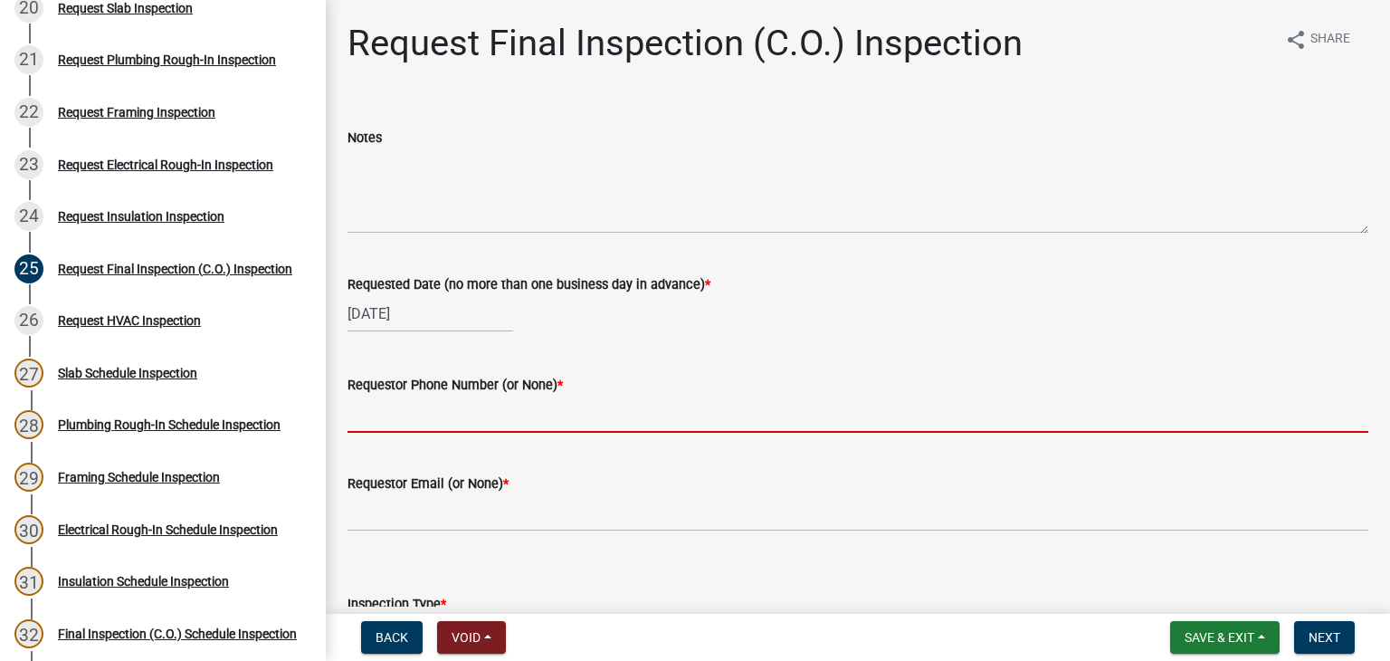
click at [448, 428] on input "Requestor Phone Number (or None) *" at bounding box center [857, 413] width 1021 height 37
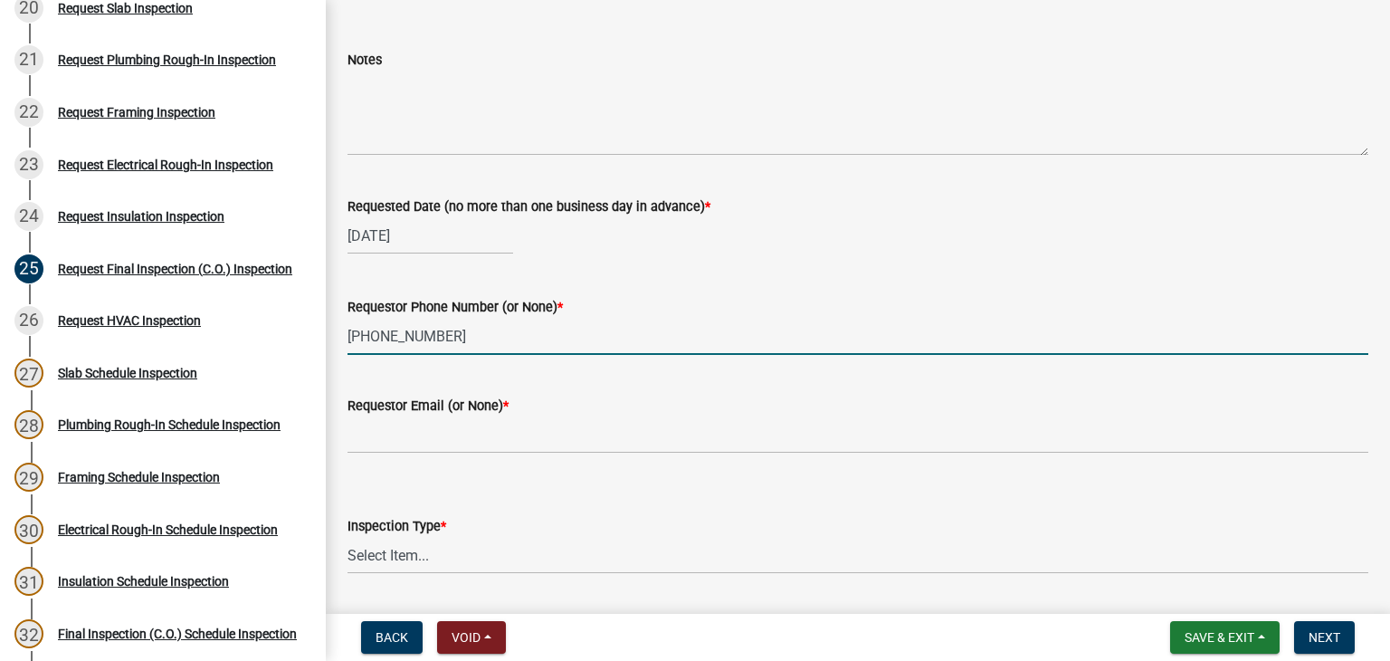
scroll to position [181, 0]
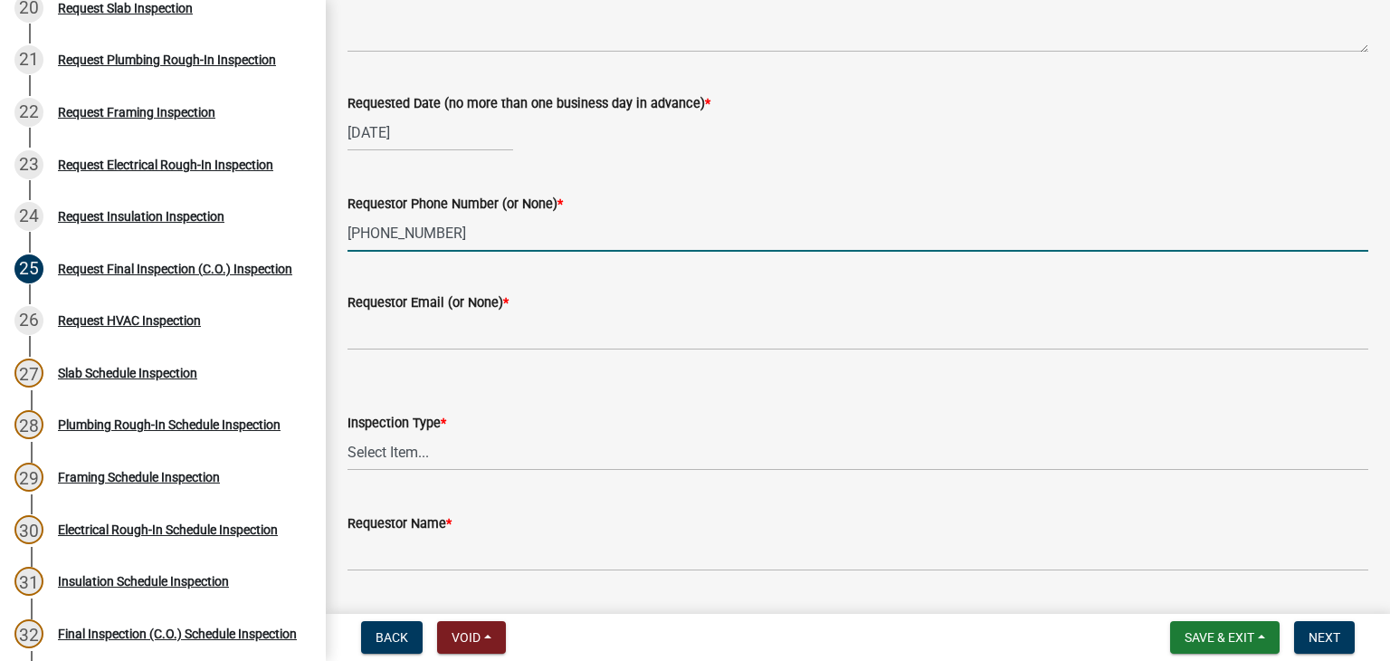
type input "[PHONE_NUMBER]"
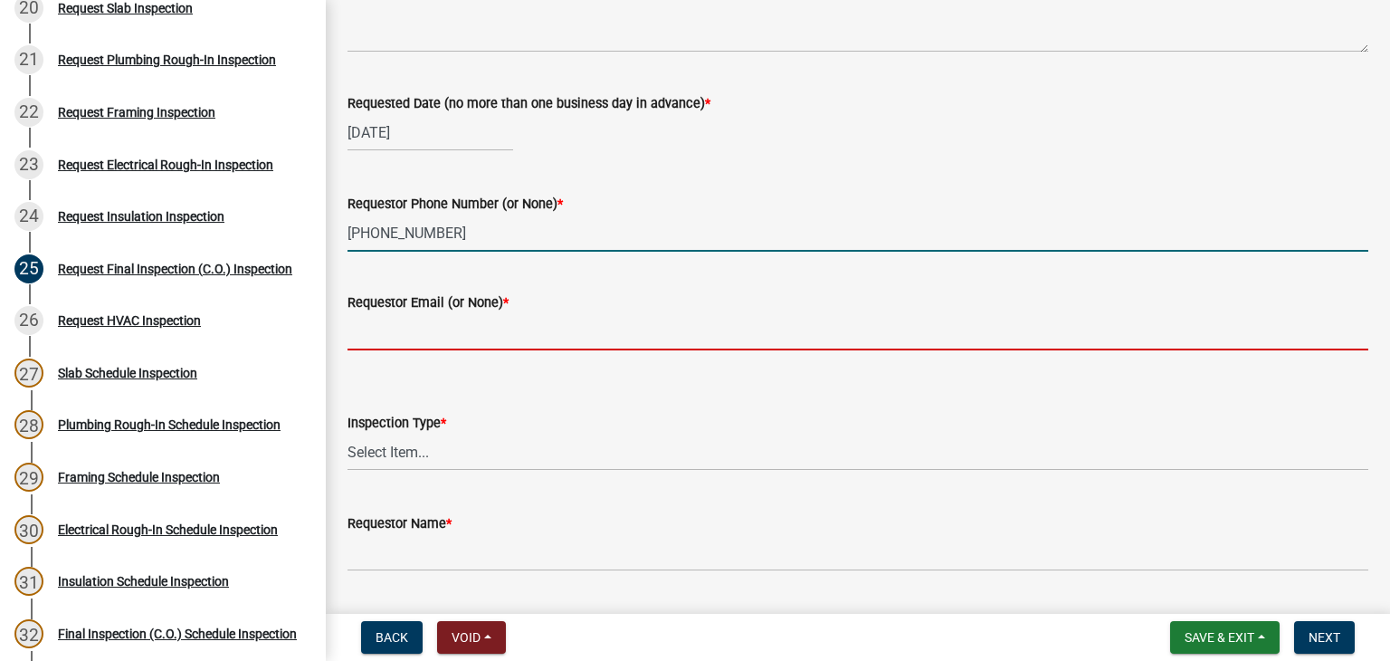
drag, startPoint x: 417, startPoint y: 334, endPoint x: 424, endPoint y: 343, distance: 11.6
click at [417, 334] on input "Requestor Email (or None) *" at bounding box center [857, 331] width 1021 height 37
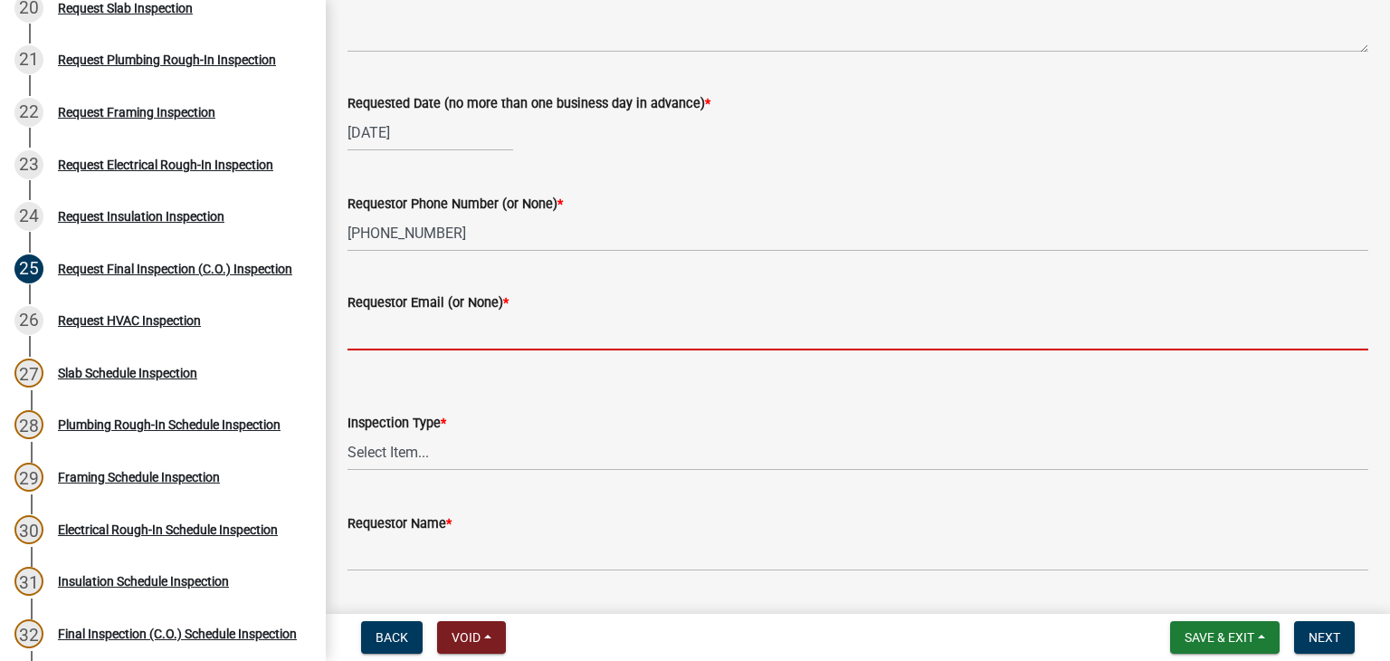
type input "None"
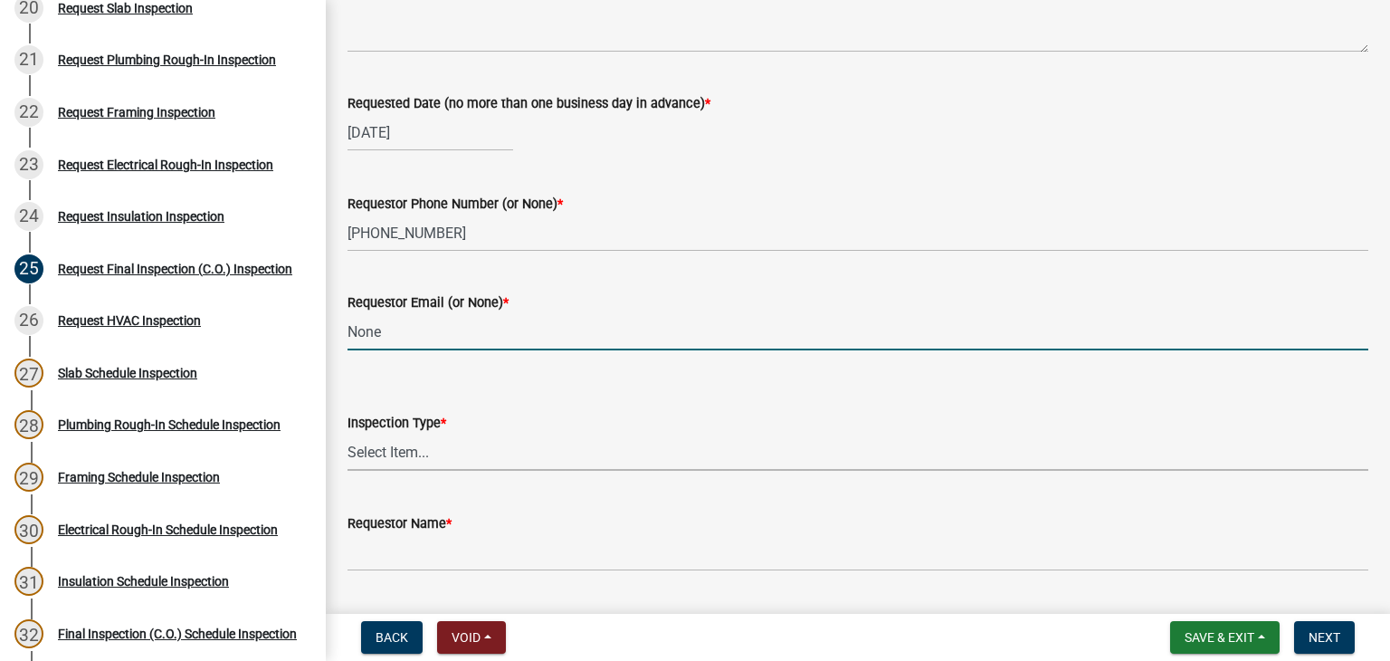
drag, startPoint x: 456, startPoint y: 446, endPoint x: 459, endPoint y: 458, distance: 12.1
click at [456, 446] on select "Select Item... Final Inspection (C.O.)" at bounding box center [857, 451] width 1021 height 37
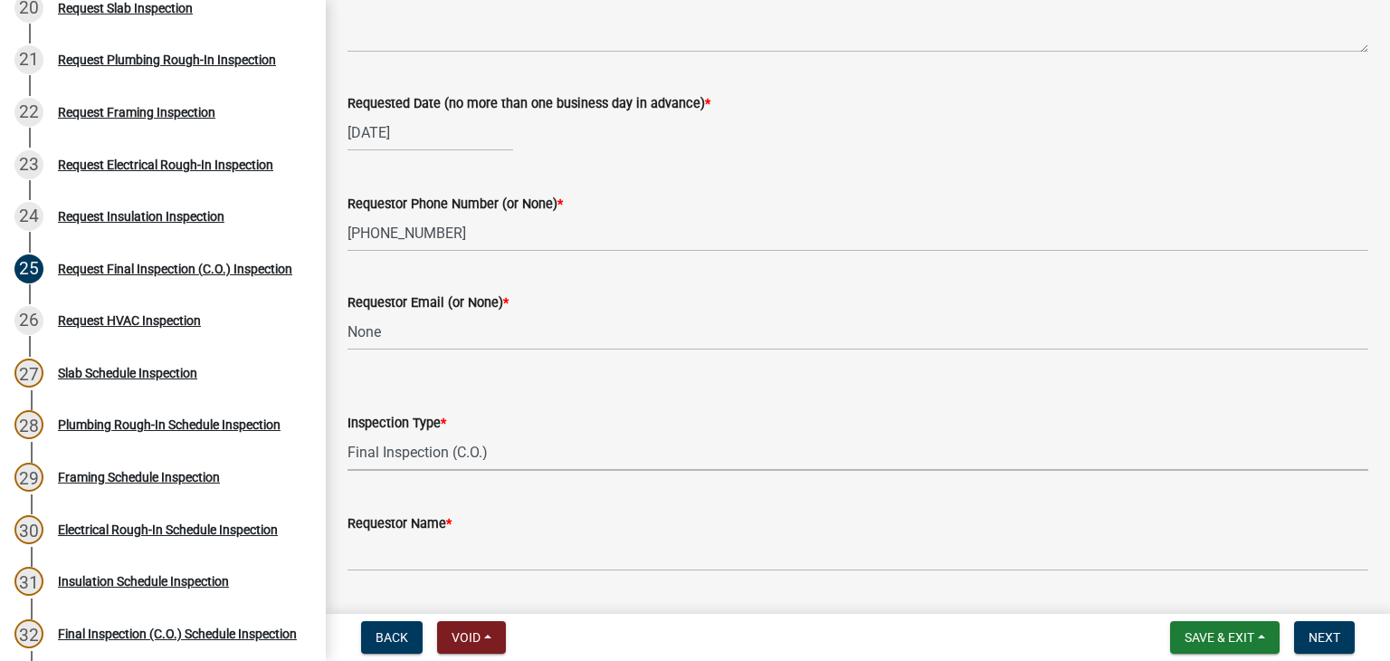
click at [347, 433] on select "Select Item... Final Inspection (C.O.)" at bounding box center [857, 451] width 1021 height 37
select select "6c928486-1faa-4d04-9598-905eebfdff84"
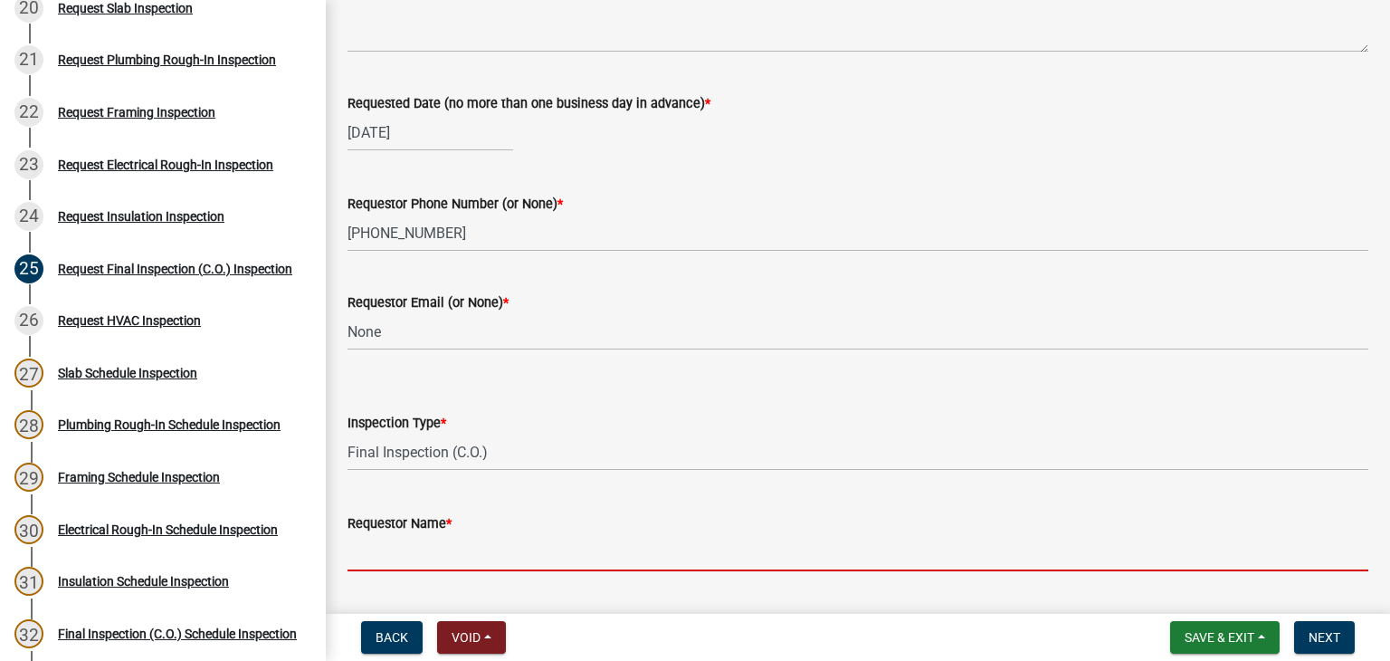
click at [496, 542] on input "Requestor Name *" at bounding box center [857, 552] width 1021 height 37
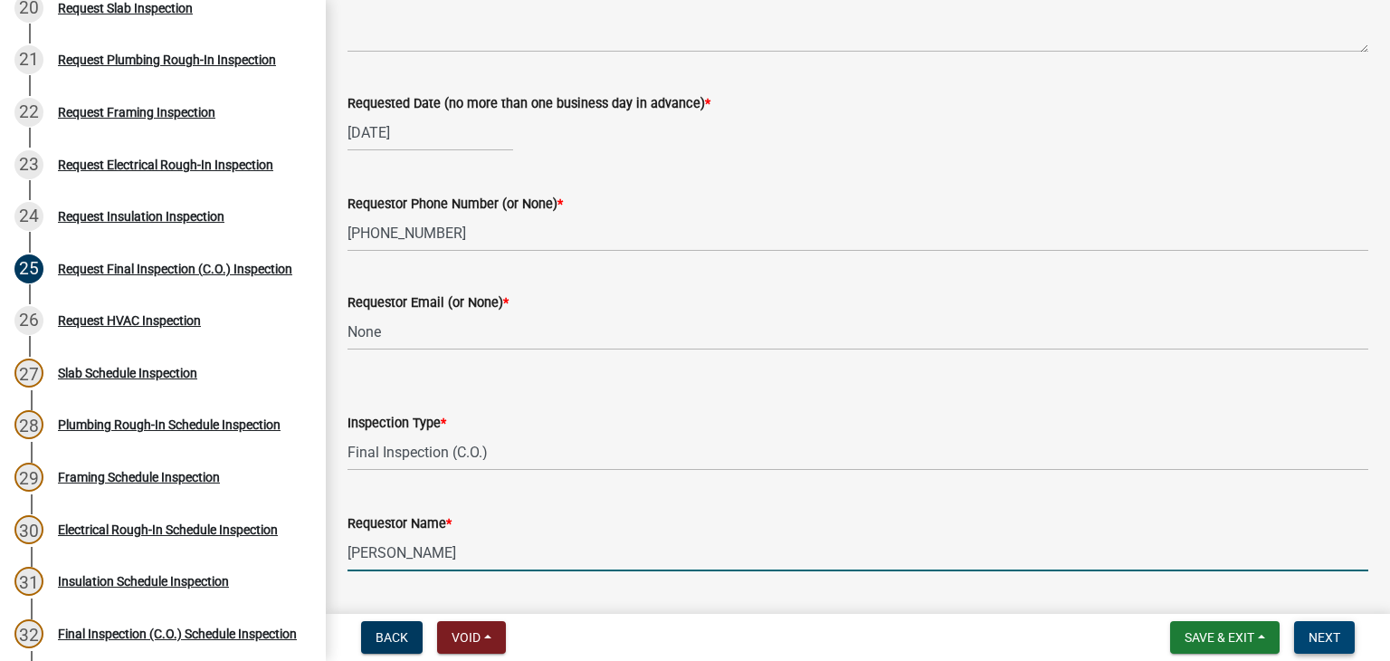
type input "[PERSON_NAME]"
click at [1328, 641] on span "Next" at bounding box center [1324, 637] width 32 height 14
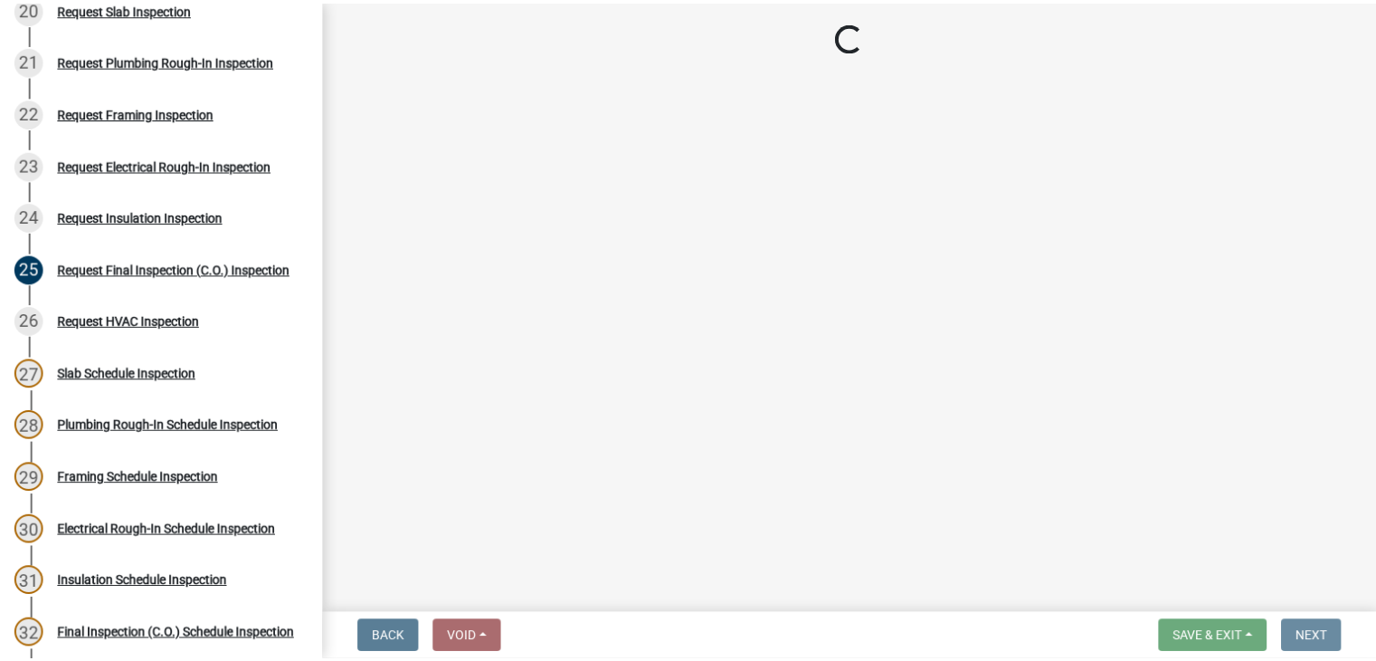
scroll to position [0, 0]
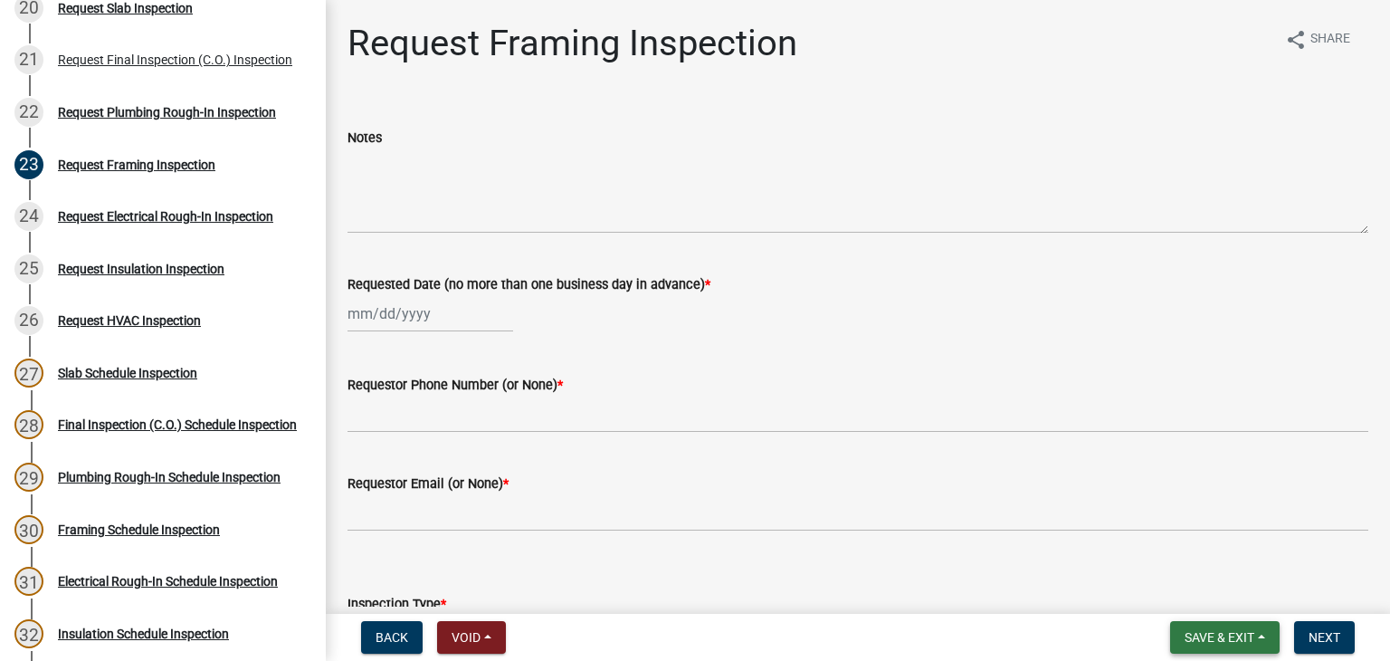
click at [1236, 633] on span "Save & Exit" at bounding box center [1220, 637] width 70 height 14
click at [1219, 608] on button "Save & Exit" at bounding box center [1207, 589] width 145 height 43
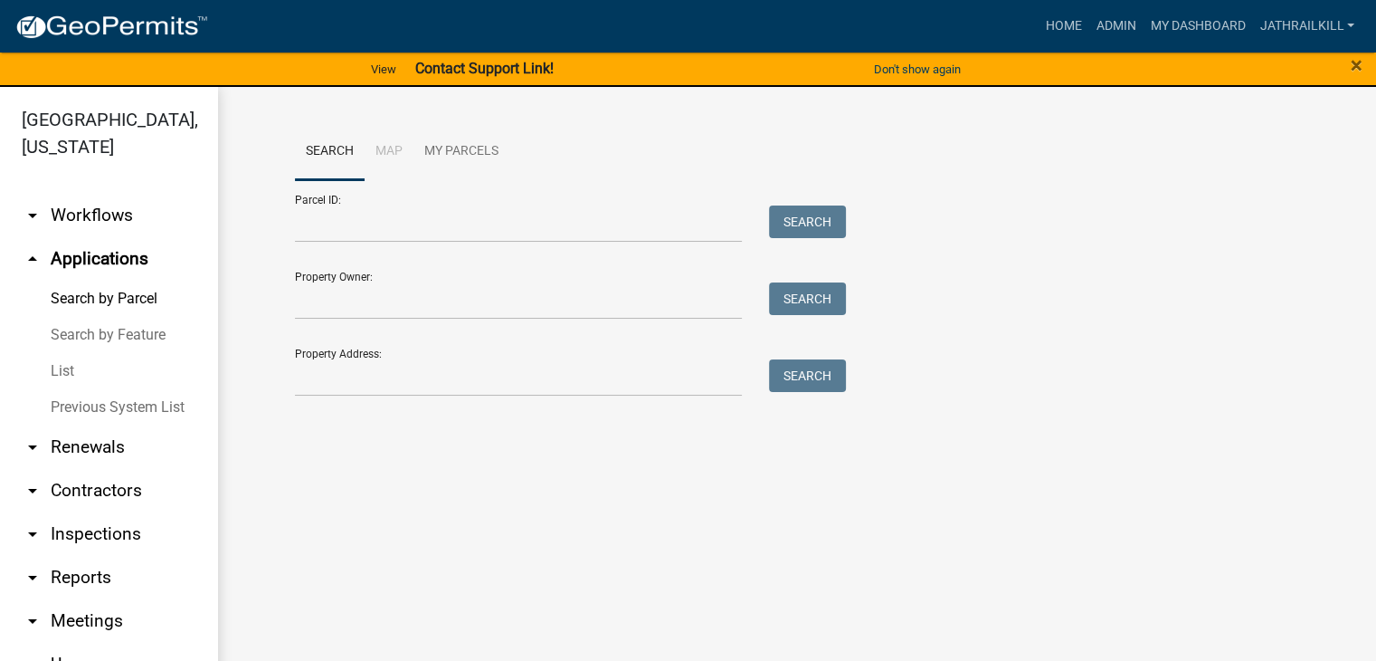
click at [412, 409] on div "Search Map My Parcels Parcel ID: Search Property Owner: Search Property Address…" at bounding box center [797, 268] width 1032 height 290
drag, startPoint x: 423, startPoint y: 399, endPoint x: 498, endPoint y: 366, distance: 81.0
click at [425, 399] on div "Search Map My Parcels Parcel ID: Search Property Owner: Search Property Address…" at bounding box center [797, 268] width 1032 height 290
click at [478, 408] on div "Search Map My Parcels Parcel ID: Search Property Owner: Search Property Address…" at bounding box center [797, 268] width 1032 height 290
drag, startPoint x: 496, startPoint y: 383, endPoint x: 576, endPoint y: 338, distance: 91.1
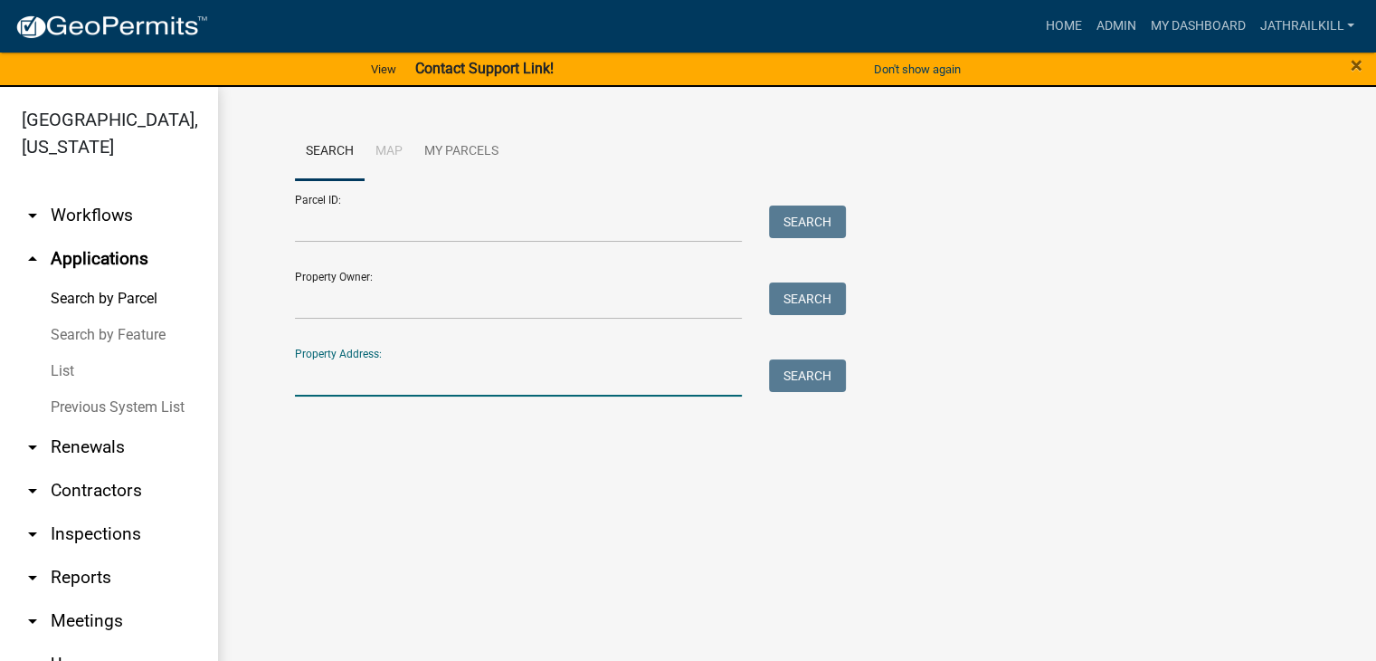
click at [495, 381] on input "Property Address:" at bounding box center [519, 377] width 448 height 37
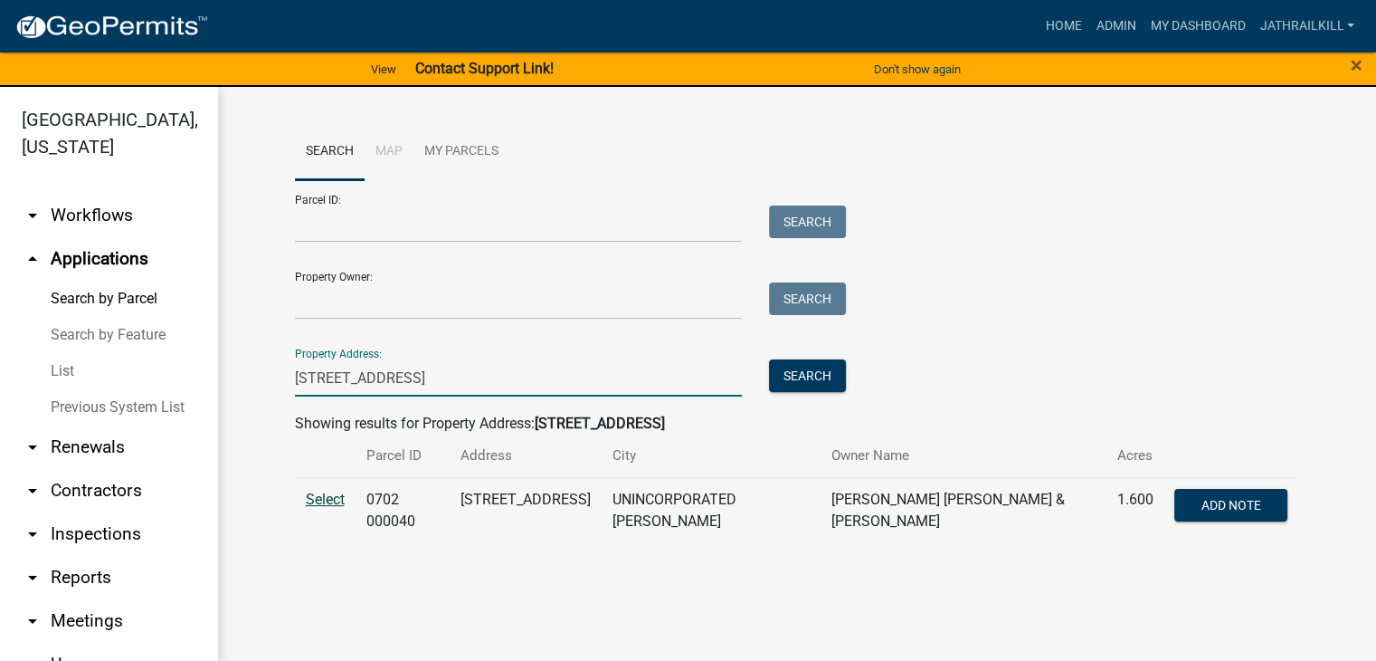
type input "[STREET_ADDRESS]"
click at [311, 499] on span "Select" at bounding box center [325, 498] width 39 height 17
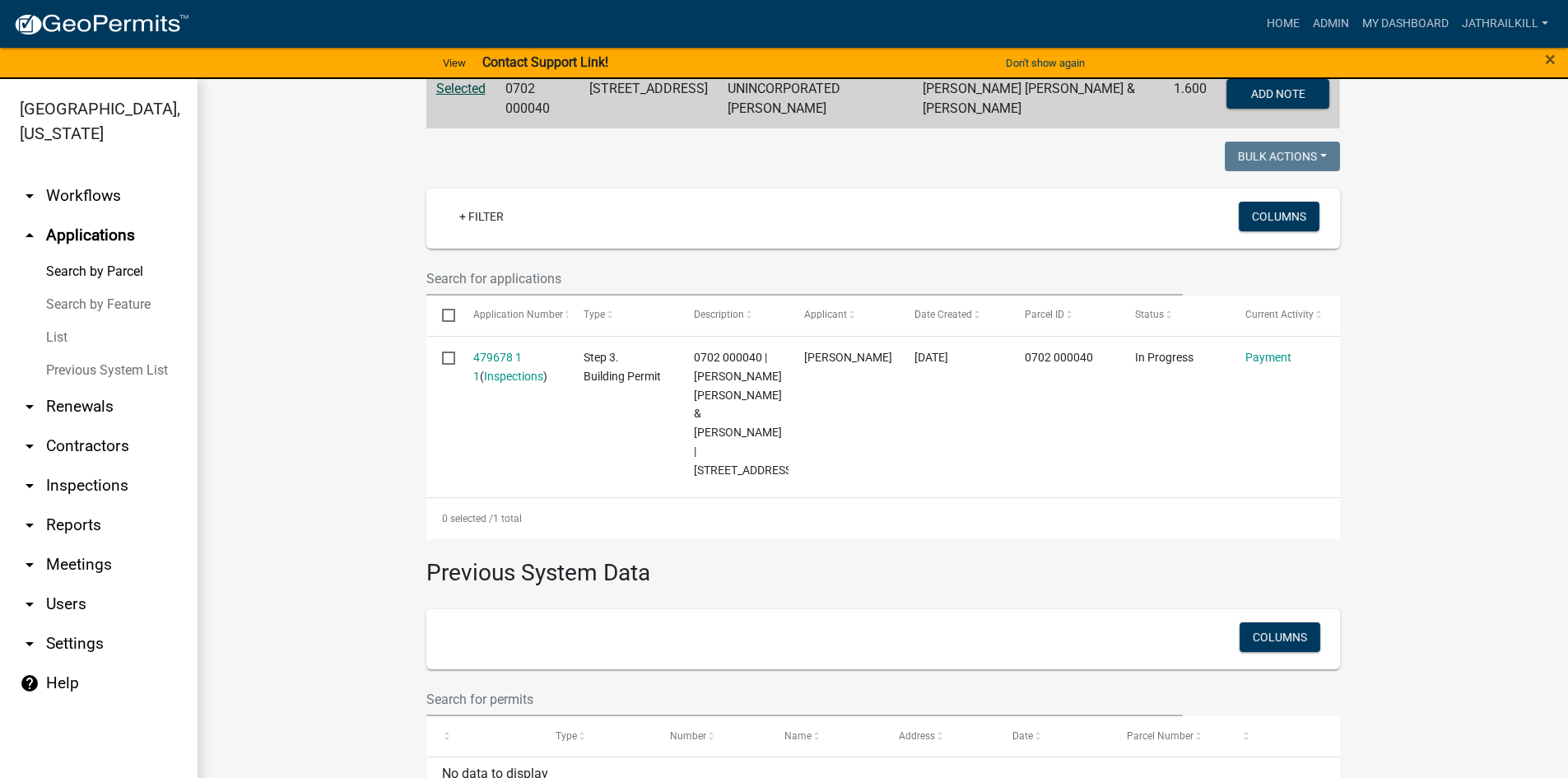
scroll to position [36, 0]
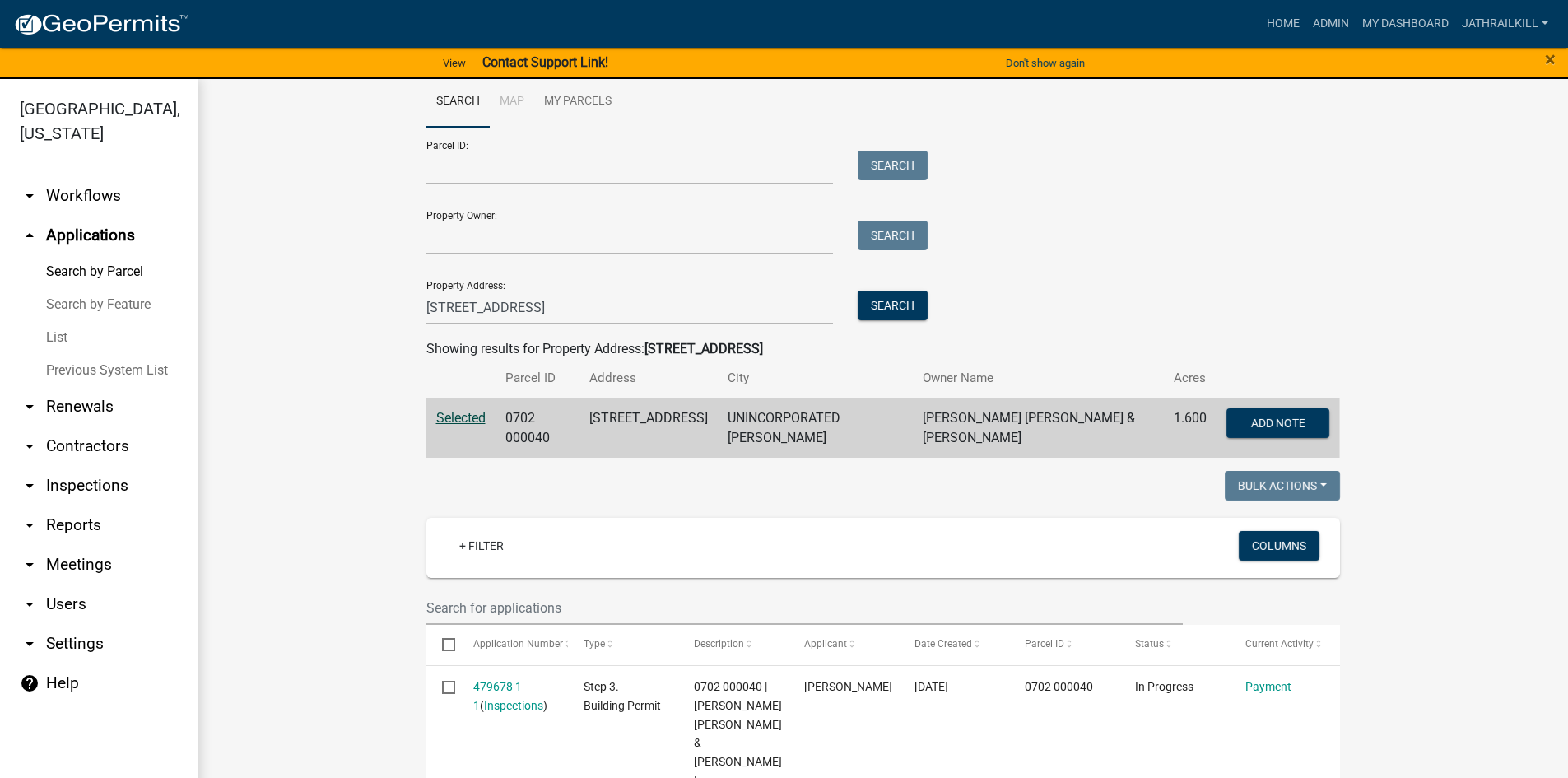
click at [108, 181] on link "arrow_drop_down Workflows" at bounding box center [98, 196] width 197 height 39
